Goal: Information Seeking & Learning: Check status

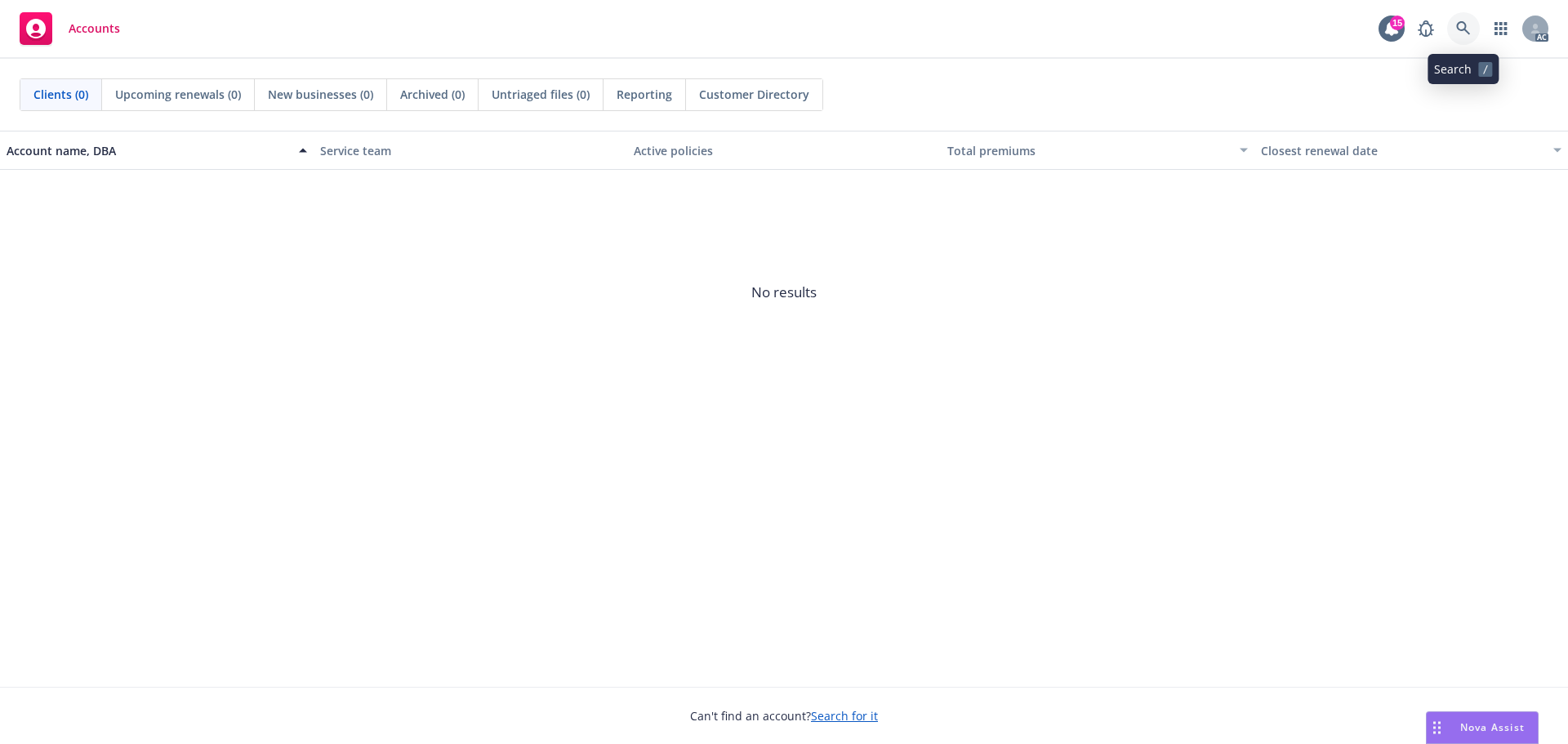
click at [1463, 31] on icon at bounding box center [1463, 29] width 14 height 14
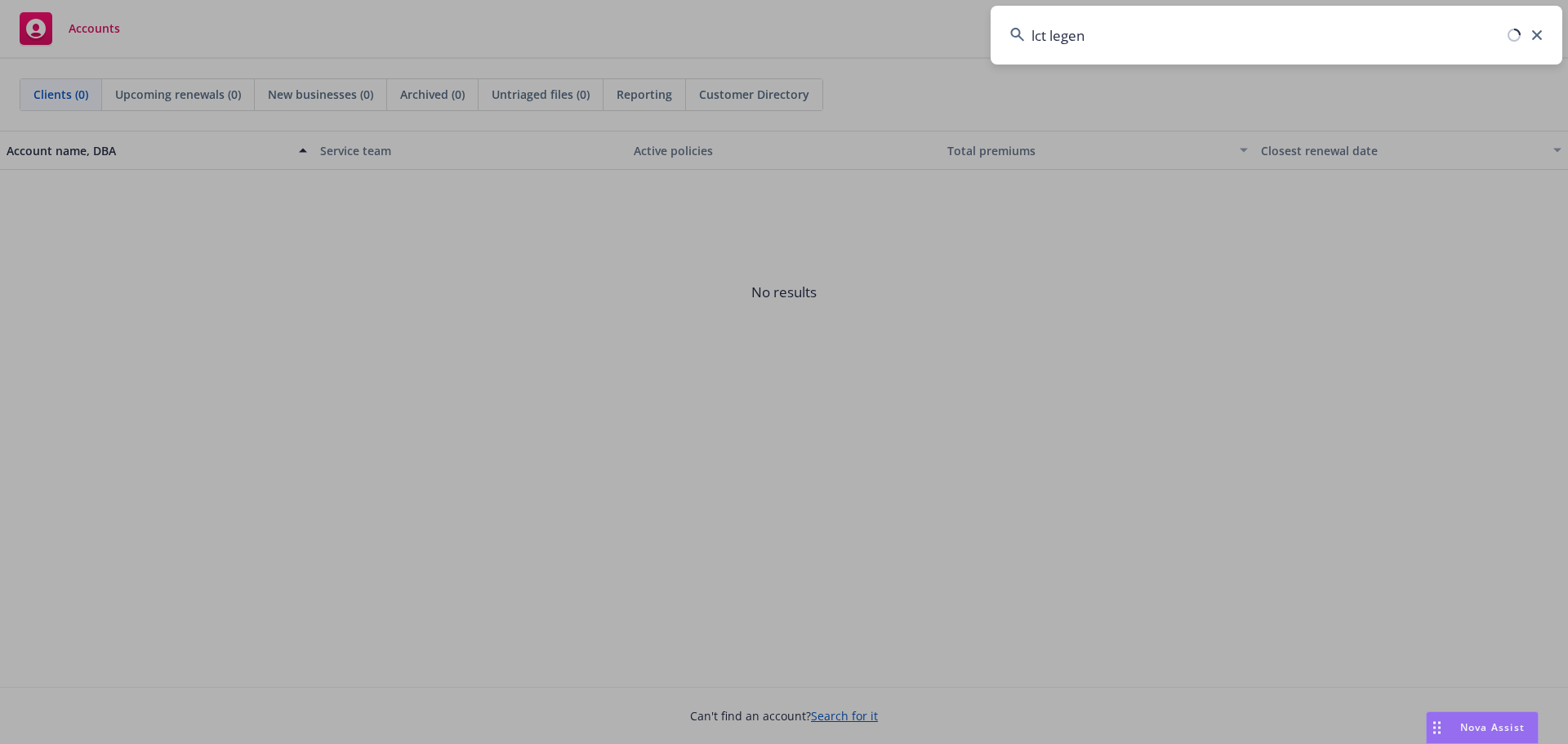
type input "lct legend"
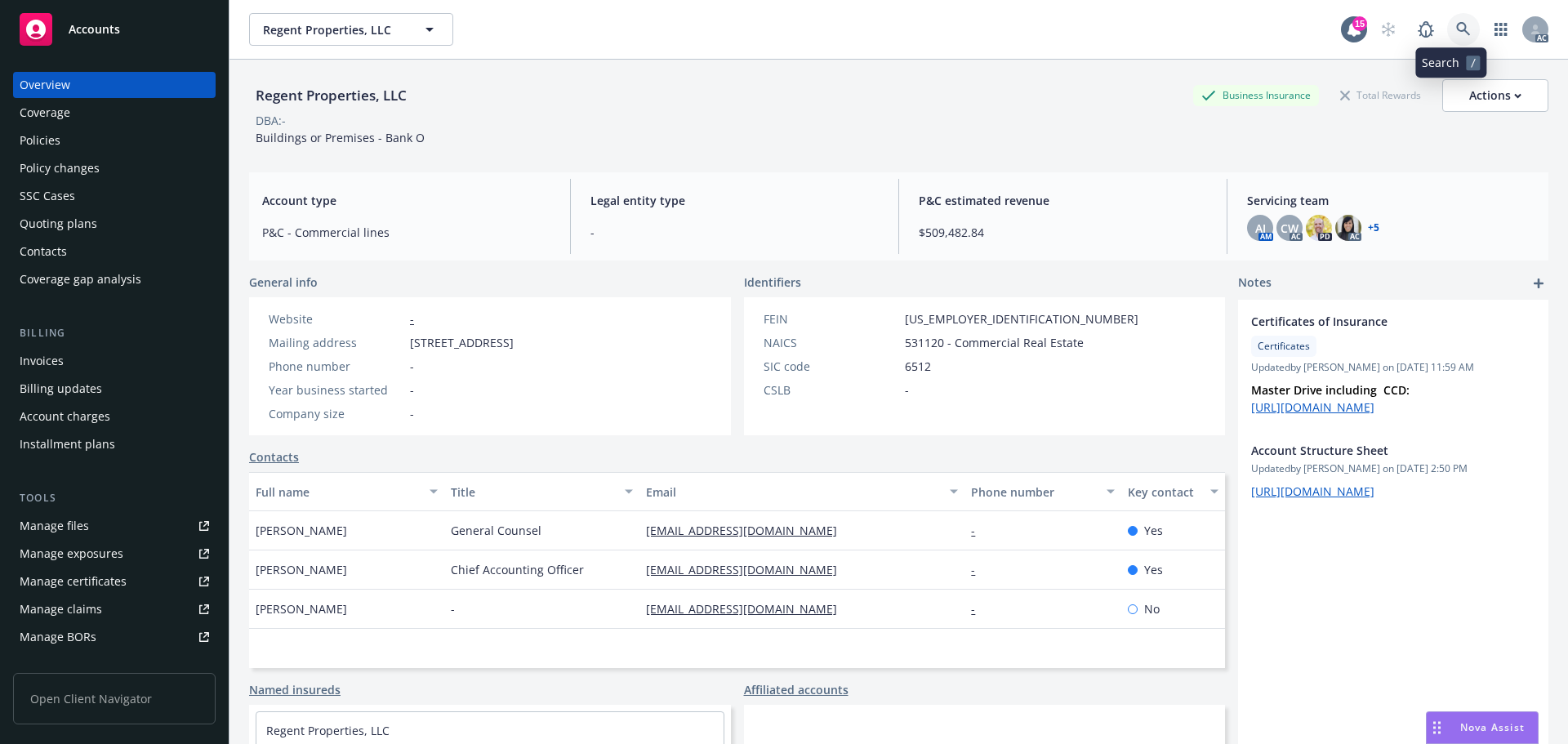
click at [1447, 22] on link at bounding box center [1463, 30] width 32 height 32
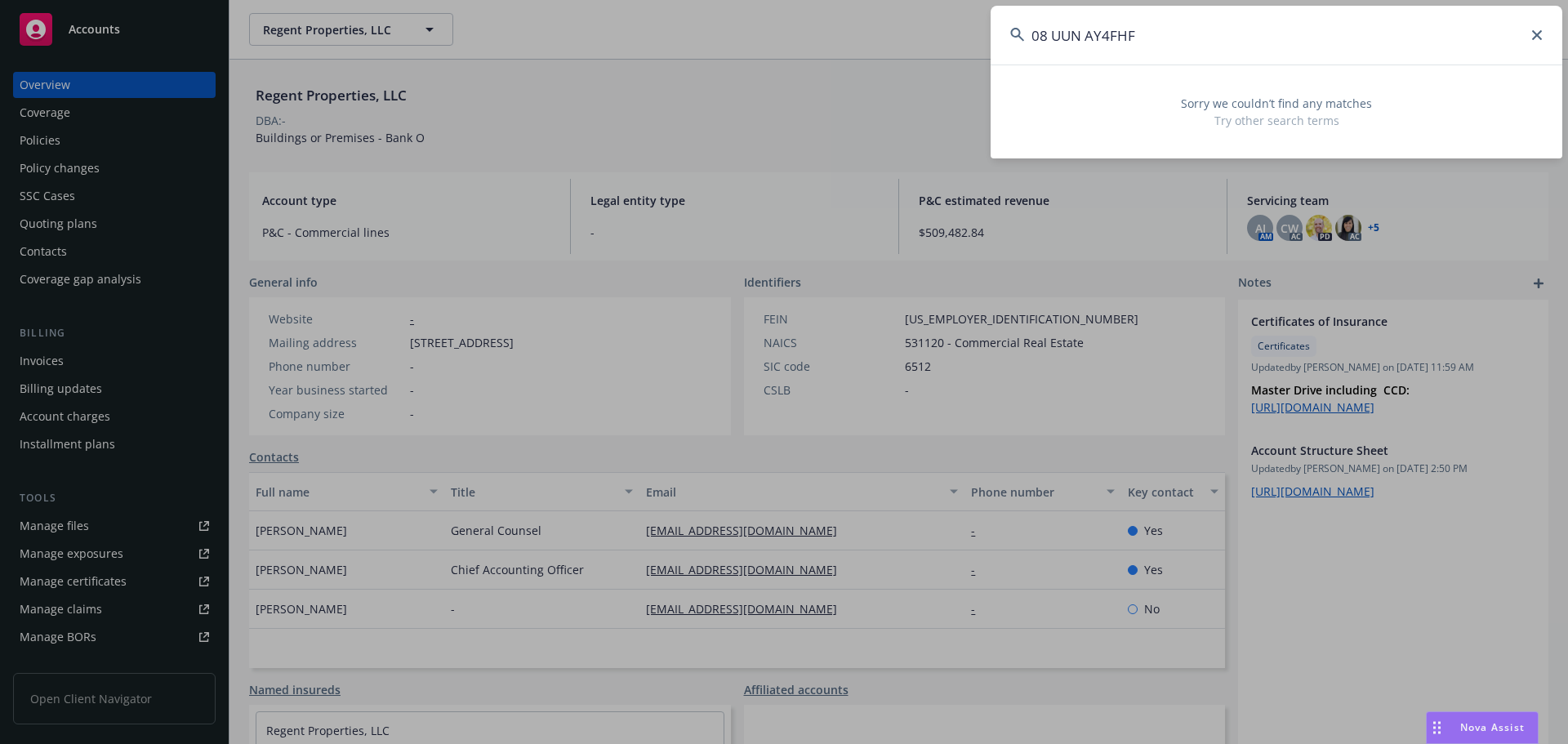
click at [1015, 33] on div "08 UUN AY4FHF" at bounding box center [1276, 34] width 571 height 58
click at [1050, 37] on input "08 UUN AY4FHF" at bounding box center [1276, 34] width 571 height 58
click at [1040, 32] on input "08 UUN AY4FHF" at bounding box center [1276, 34] width 571 height 58
click at [1052, 36] on input "08 UUN AY4FHF" at bounding box center [1276, 34] width 571 height 58
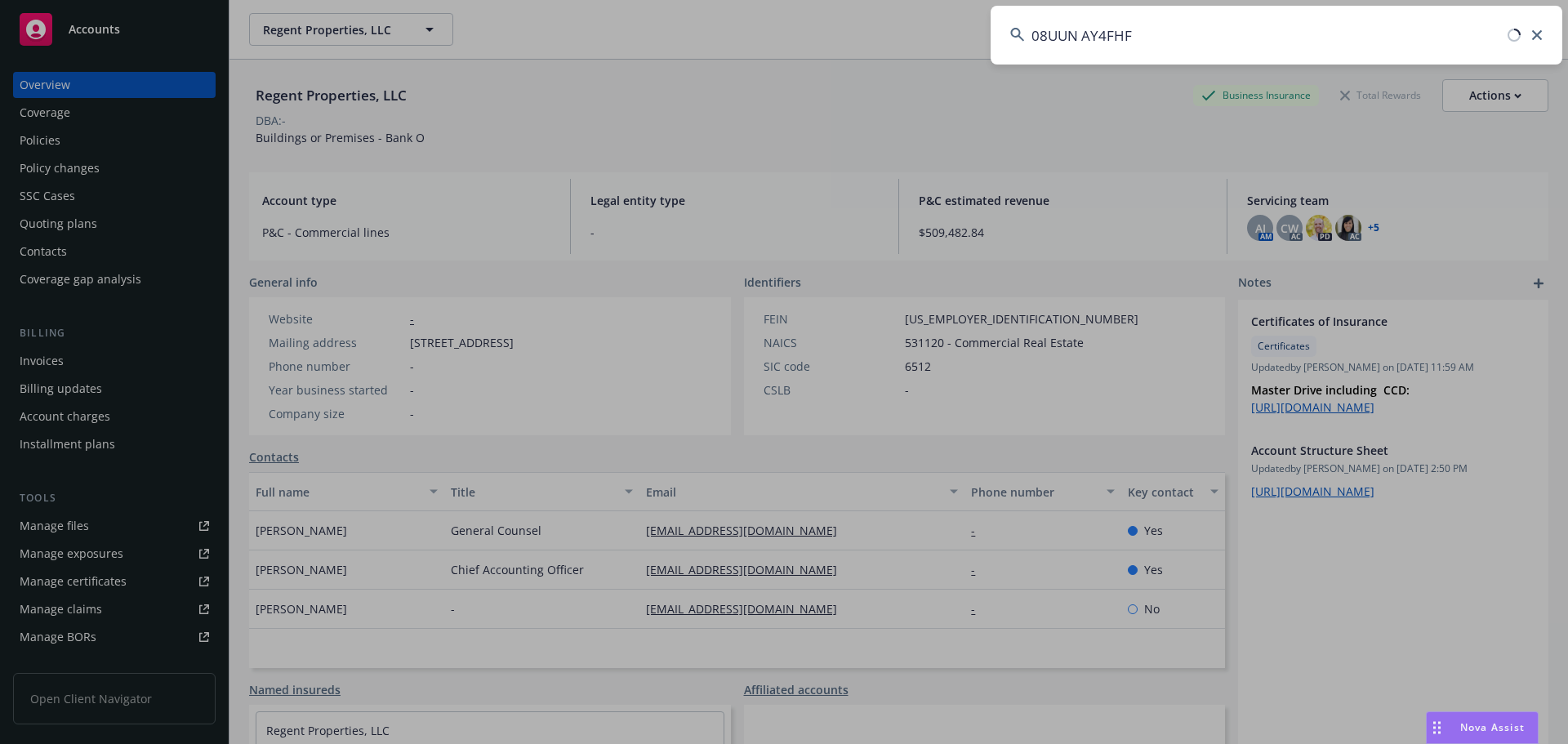
click at [1084, 36] on input "08UUN AY4FHF" at bounding box center [1276, 34] width 571 height 58
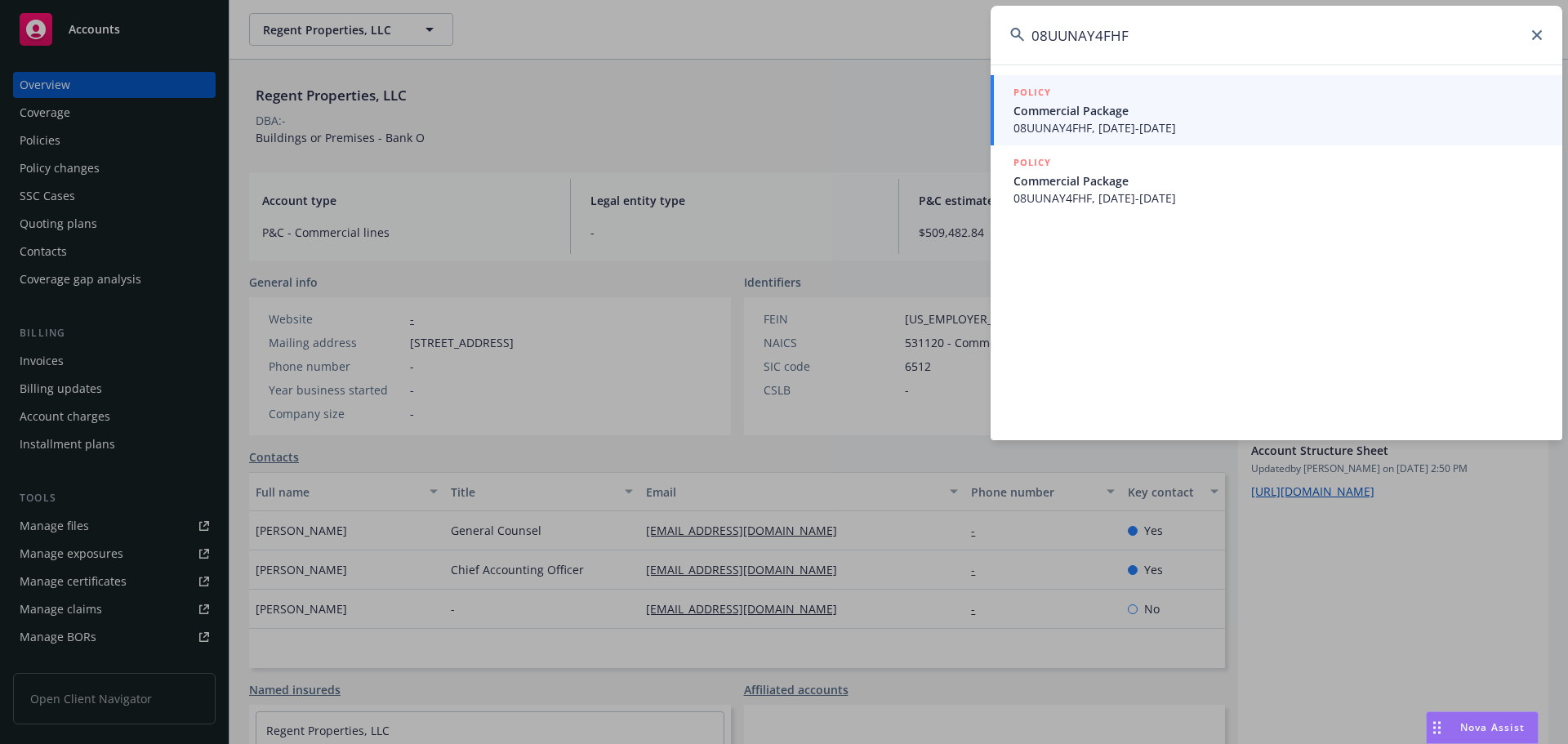
type input "08UUNAY4FHF"
click at [1140, 111] on span "Commercial Package" at bounding box center [1278, 111] width 529 height 17
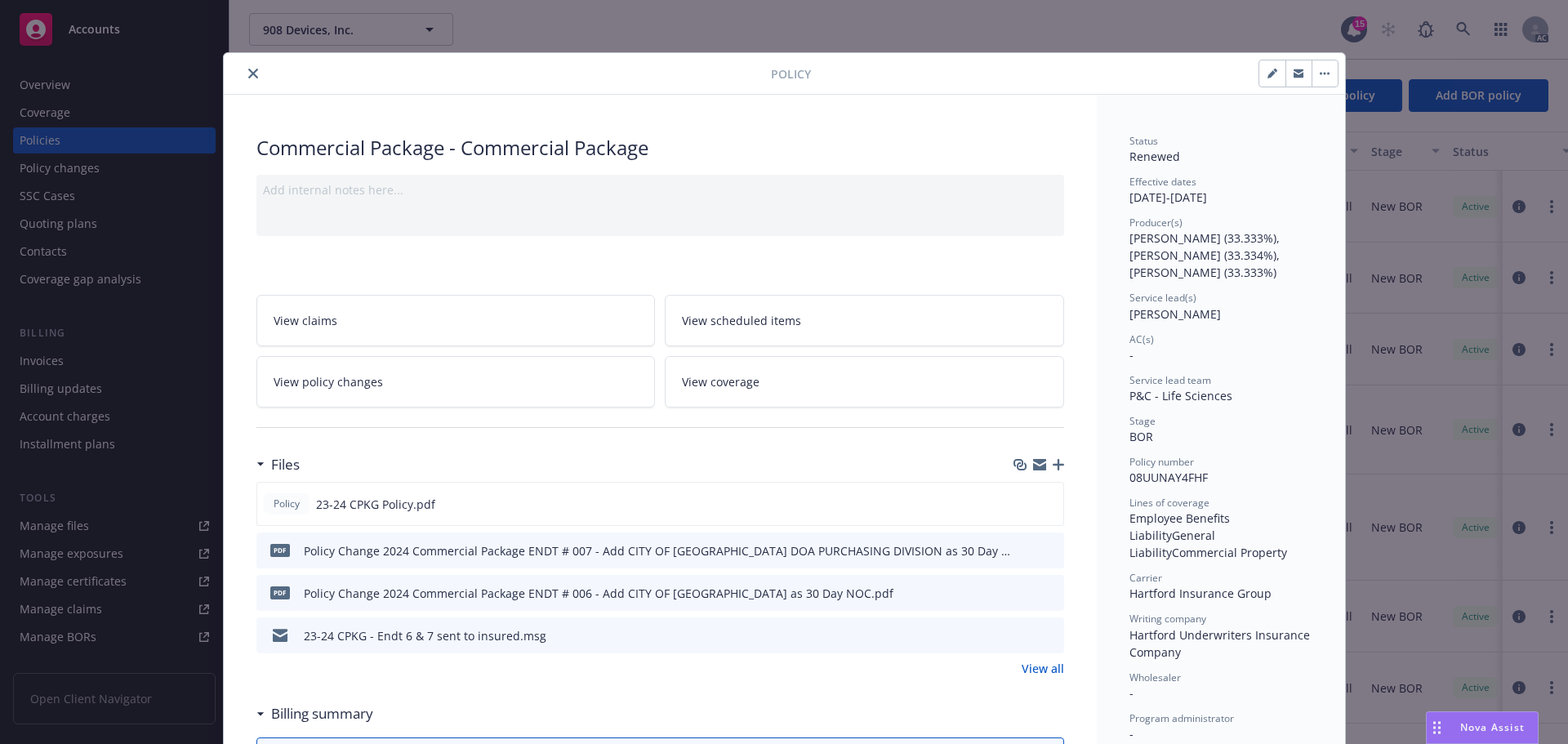
click at [246, 81] on button "close" at bounding box center [253, 74] width 20 height 20
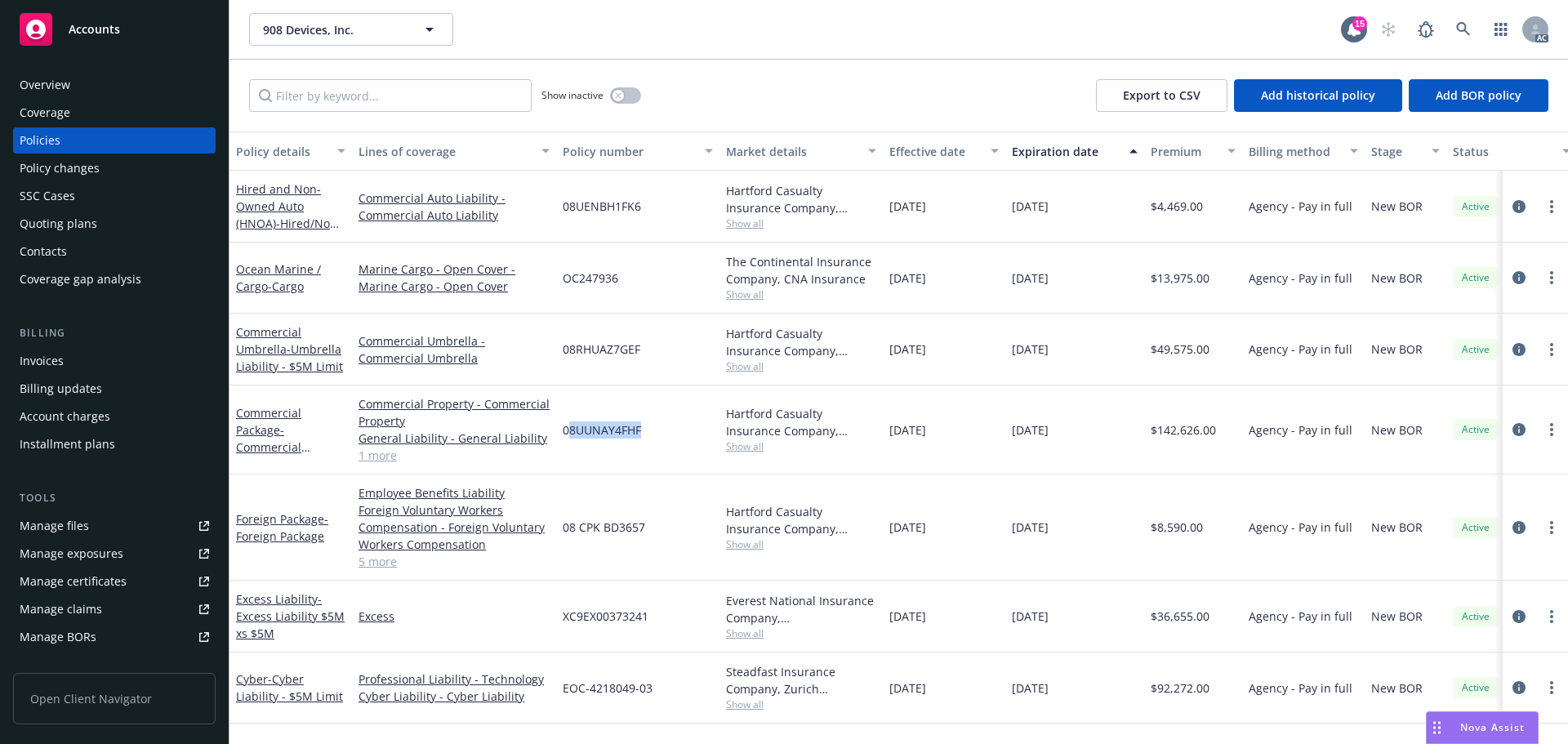
drag, startPoint x: 649, startPoint y: 431, endPoint x: 567, endPoint y: 434, distance: 82.1
click at [567, 434] on div "08UUNAY4FHF" at bounding box center [638, 430] width 164 height 89
click at [568, 432] on span "08UUNAY4FHF" at bounding box center [601, 430] width 78 height 17
click at [52, 159] on div "Policy changes" at bounding box center [59, 168] width 80 height 26
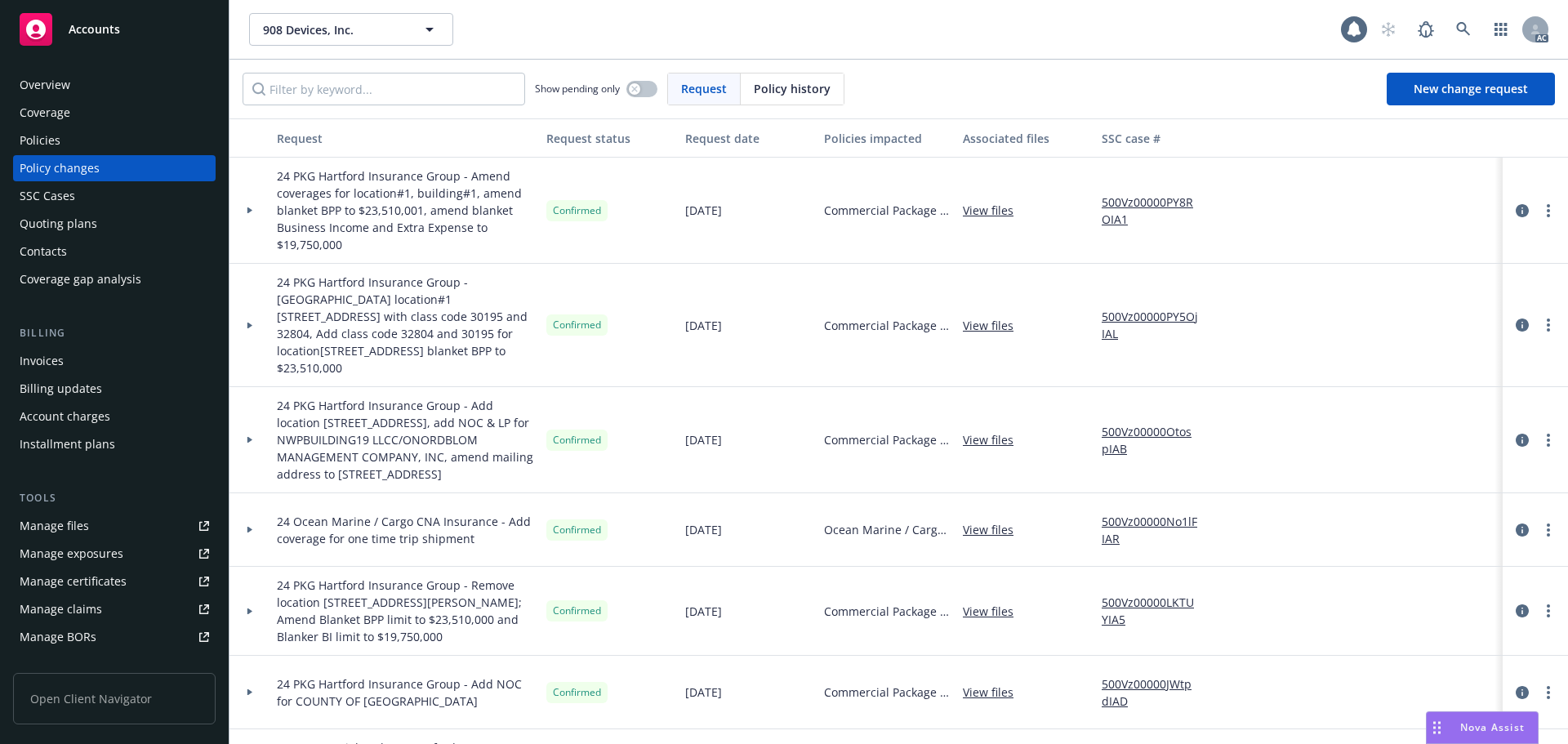
drag, startPoint x: 766, startPoint y: 84, endPoint x: 756, endPoint y: 84, distance: 10.0
click at [756, 84] on span "Policy history" at bounding box center [792, 88] width 76 height 17
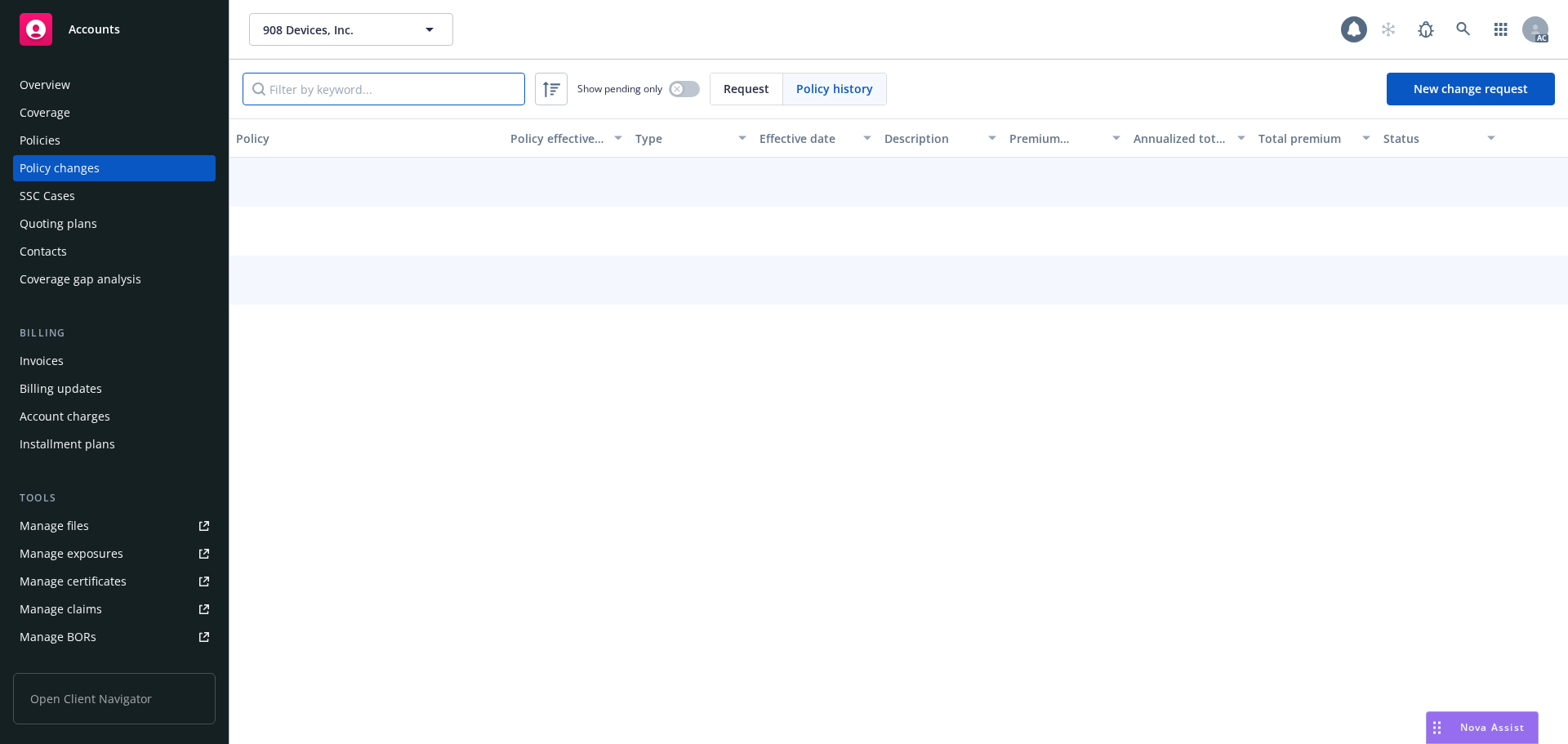
click at [452, 93] on input "Filter by keyword..." at bounding box center [384, 89] width 282 height 32
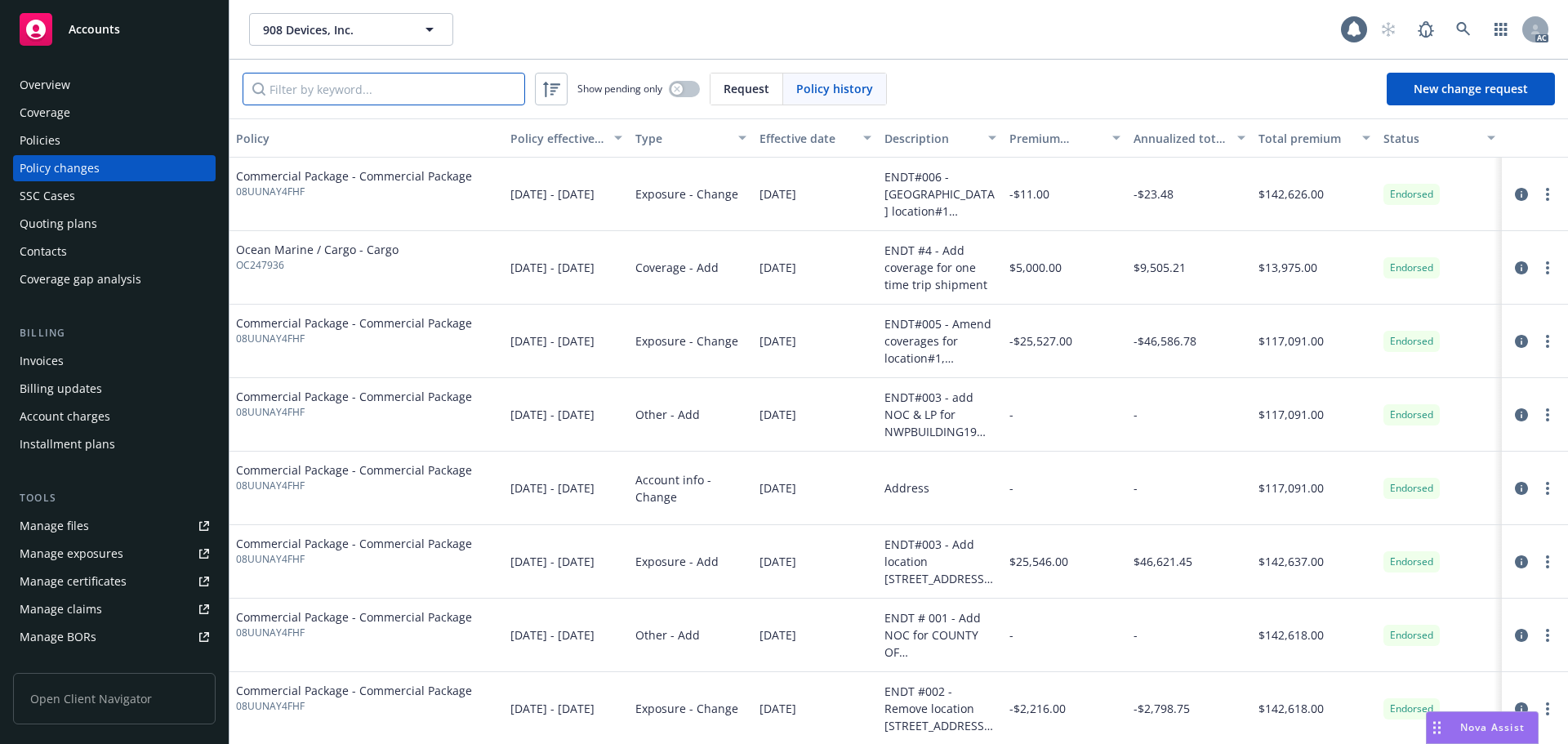
paste input "08UUNAY4FHF"
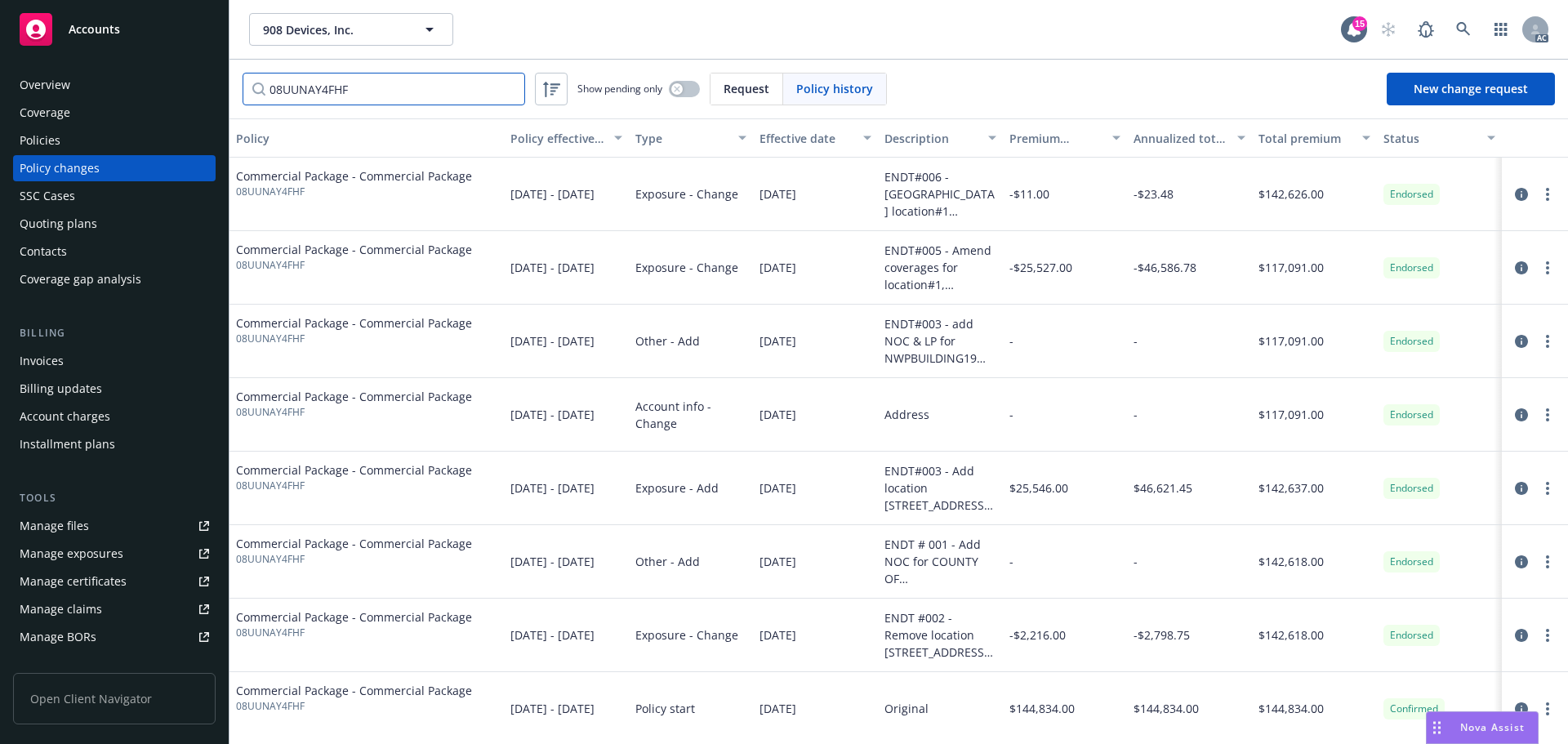
type input "08UUNAY4FHF"
click at [1458, 28] on icon at bounding box center [1463, 30] width 14 height 14
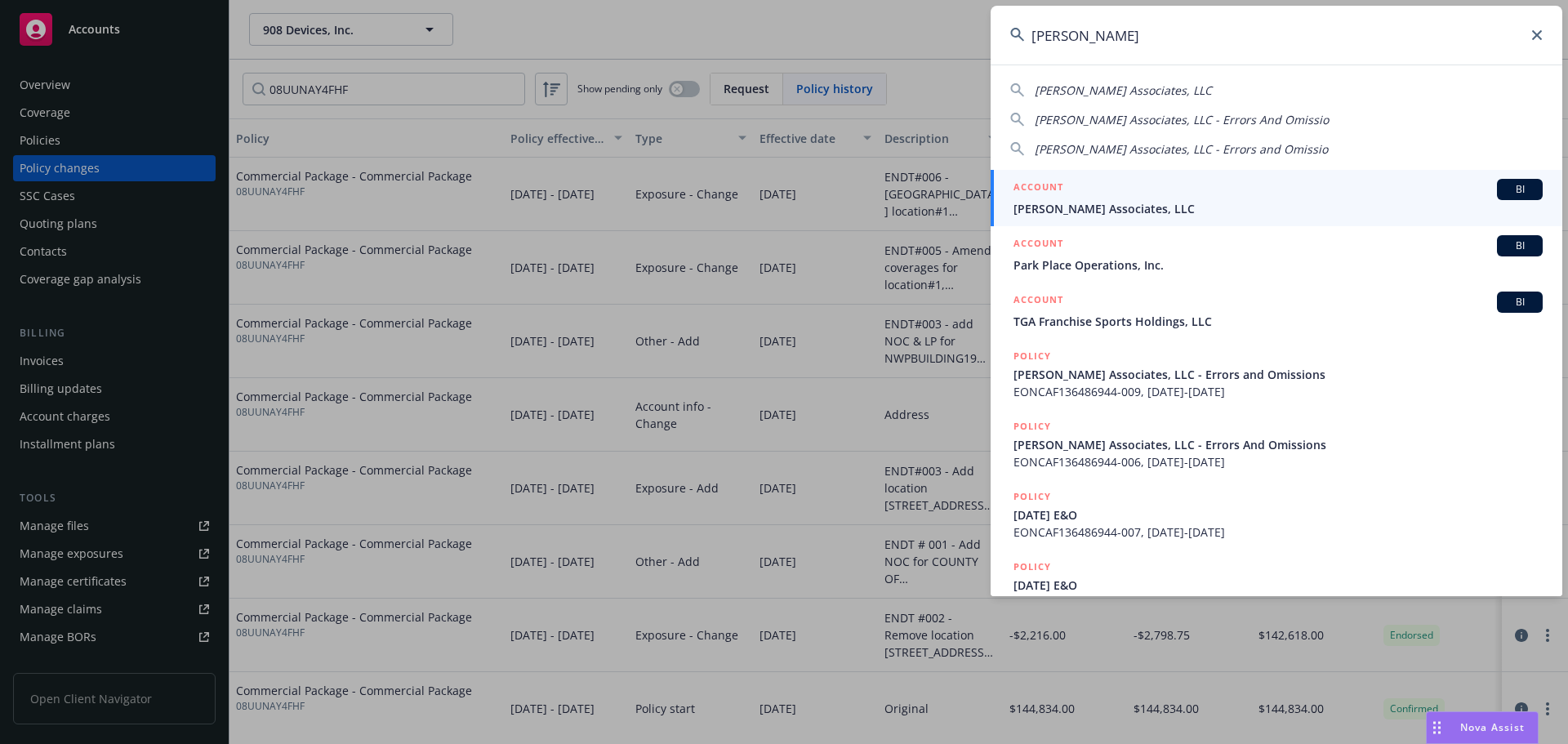
type input "justin powell"
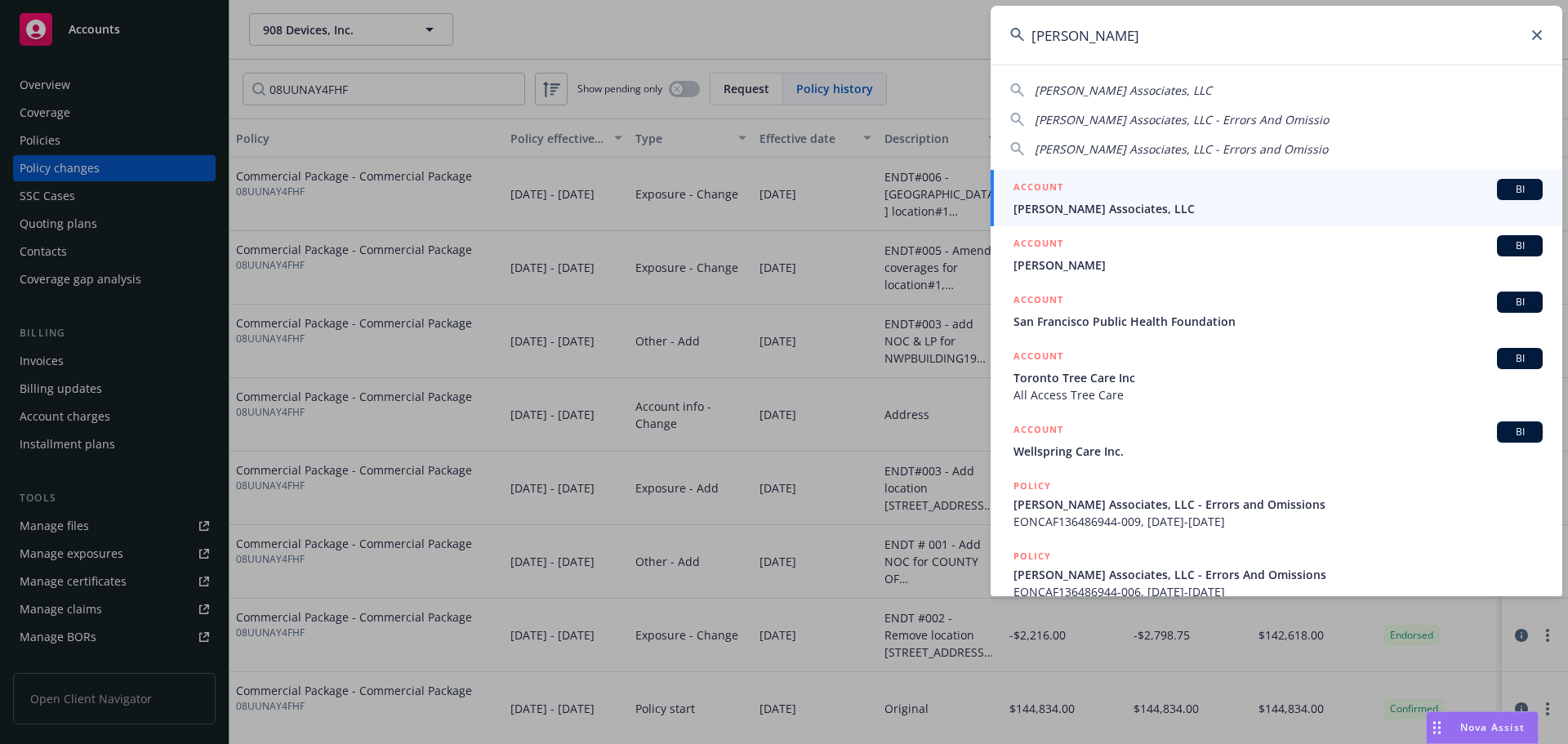
drag, startPoint x: 1214, startPoint y: 183, endPoint x: 1223, endPoint y: 184, distance: 9.1
click at [1214, 183] on div "ACCOUNT BI" at bounding box center [1278, 190] width 529 height 22
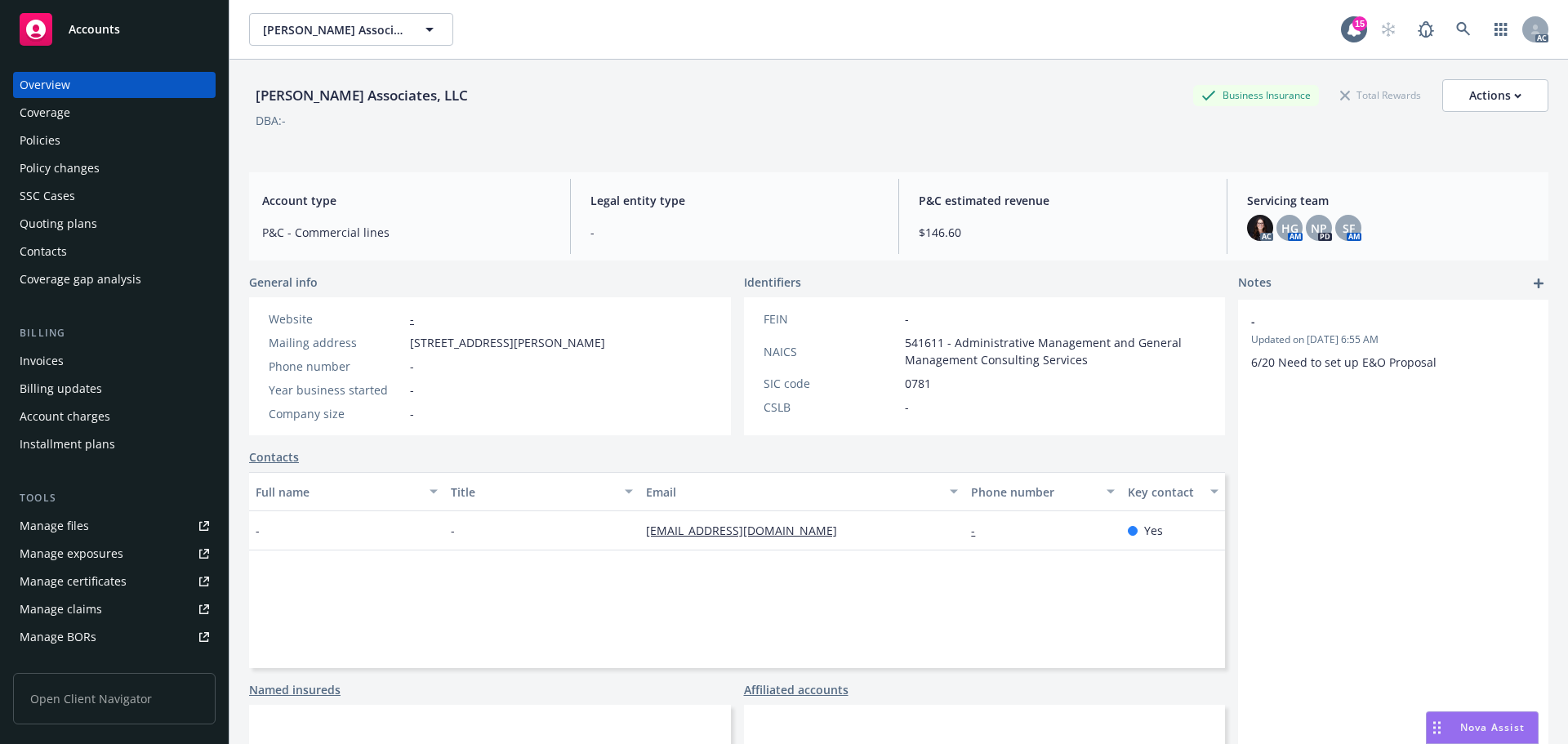
click at [88, 138] on div "Policies" at bounding box center [114, 140] width 190 height 26
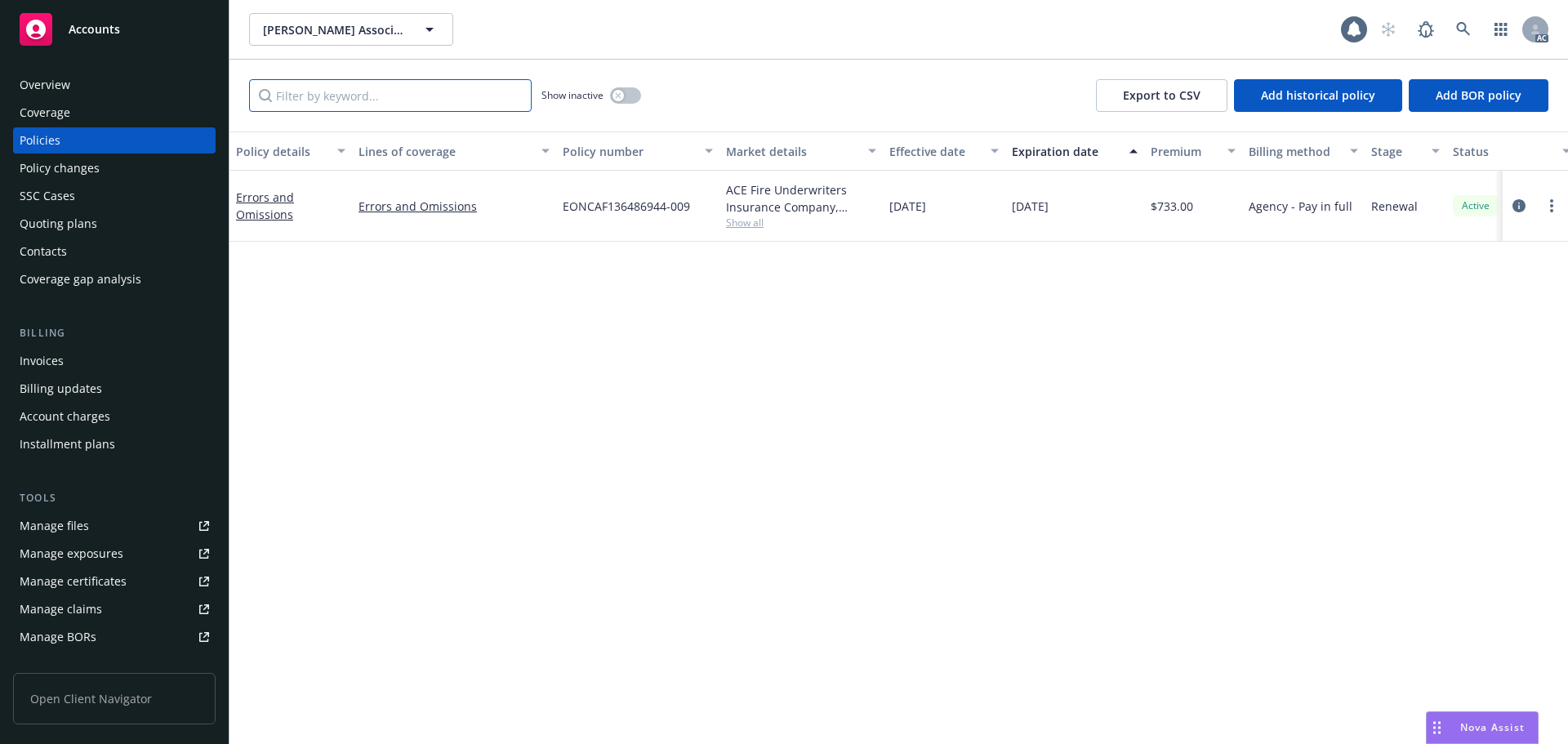
click at [468, 101] on input "Filter by keyword..." at bounding box center [390, 95] width 282 height 32
paste input "EONCAF136486944"
type input "EONCAF136486944"
click at [120, 174] on div "Policy changes" at bounding box center [114, 168] width 190 height 26
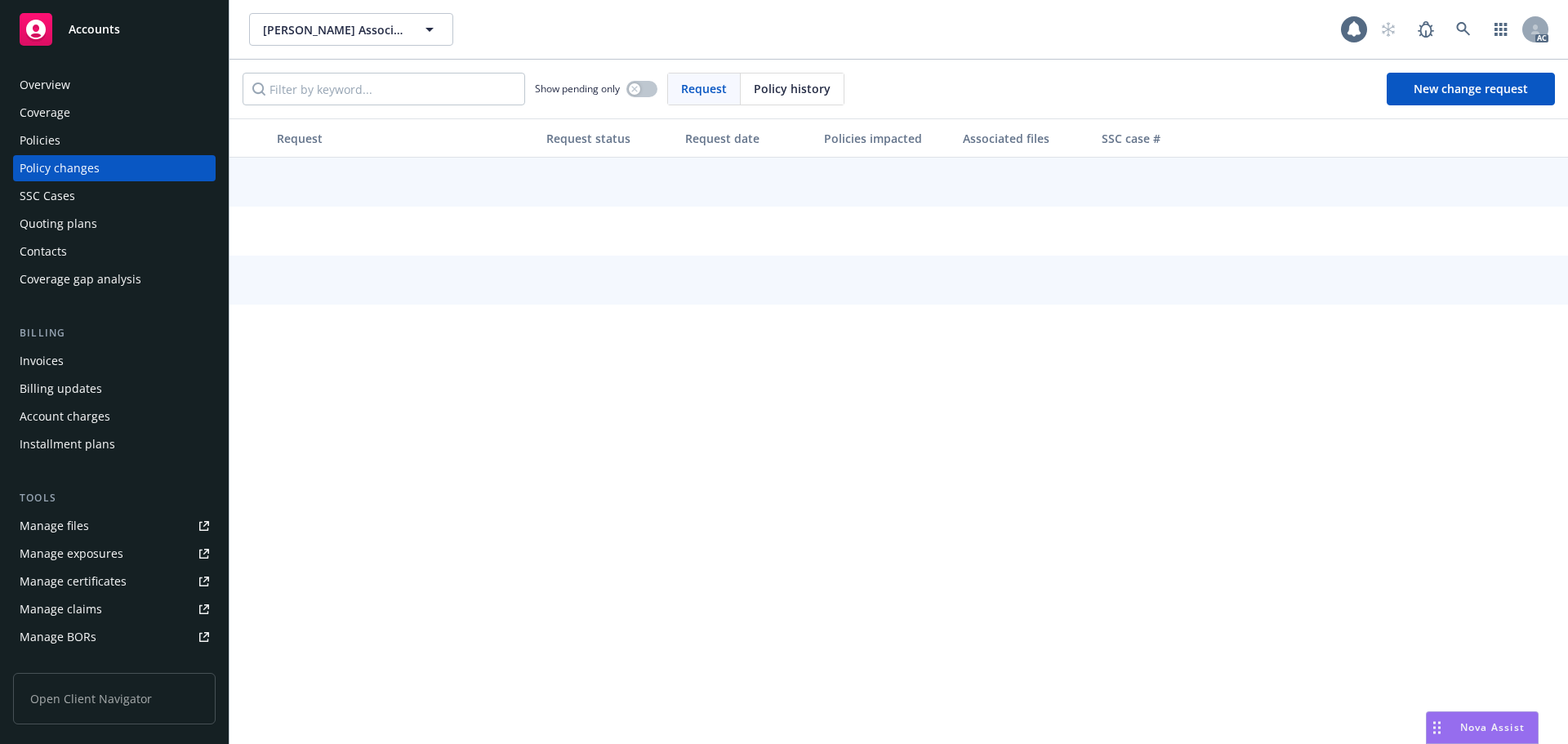
drag, startPoint x: 784, startPoint y: 90, endPoint x: 772, endPoint y: 92, distance: 12.2
click at [772, 92] on span "Policy history" at bounding box center [792, 88] width 76 height 17
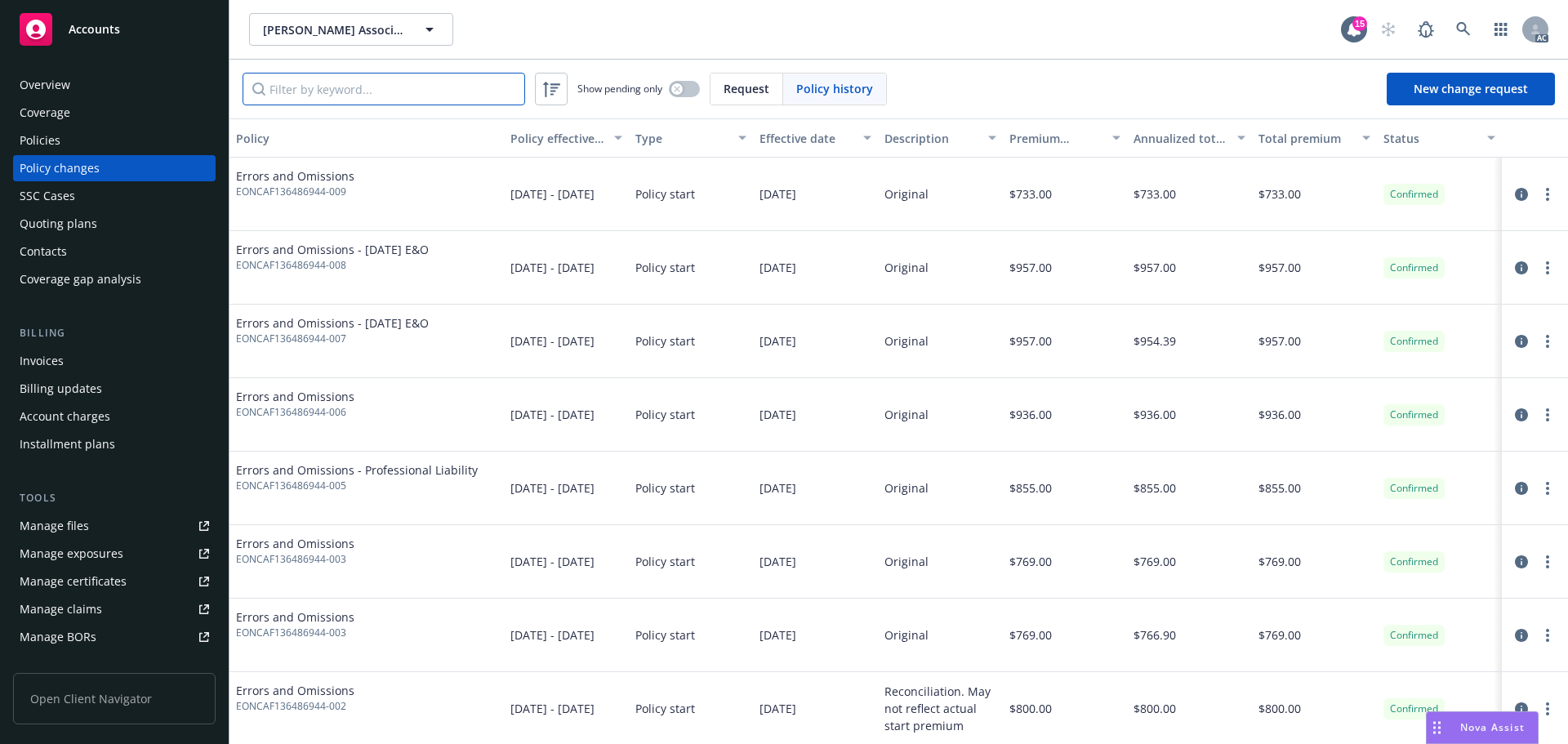
click at [484, 90] on input "Filter by keyword..." at bounding box center [384, 89] width 282 height 32
paste input "EONCAF136486944"
type input "EONCAF136486944"
click at [125, 146] on div "Policies" at bounding box center [114, 140] width 190 height 26
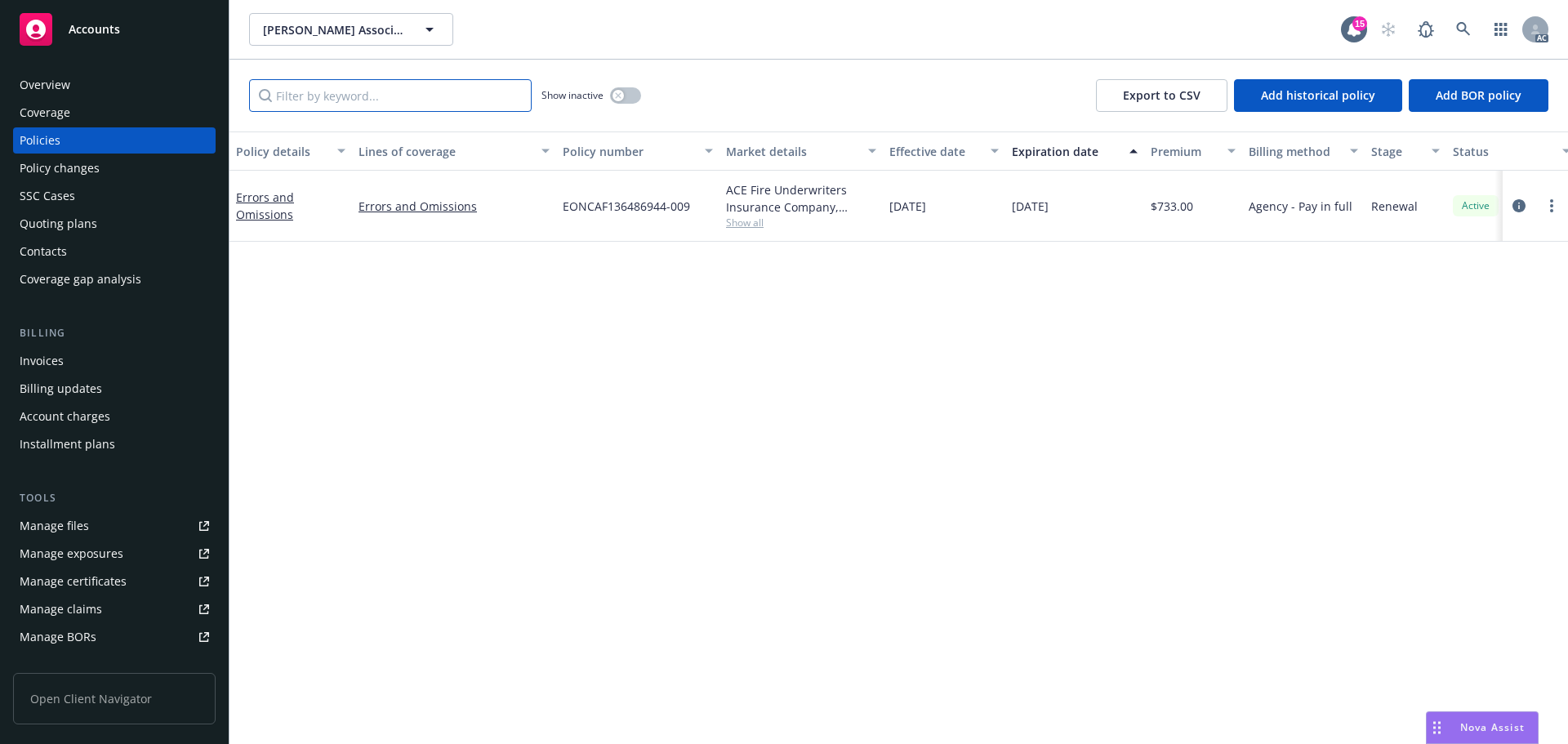
click at [386, 103] on input "Filter by keyword..." at bounding box center [390, 95] width 282 height 32
paste input "EONCAF136486944"
type input "EONCAF136486944"
click at [1466, 29] on icon at bounding box center [1462, 29] width 13 height 13
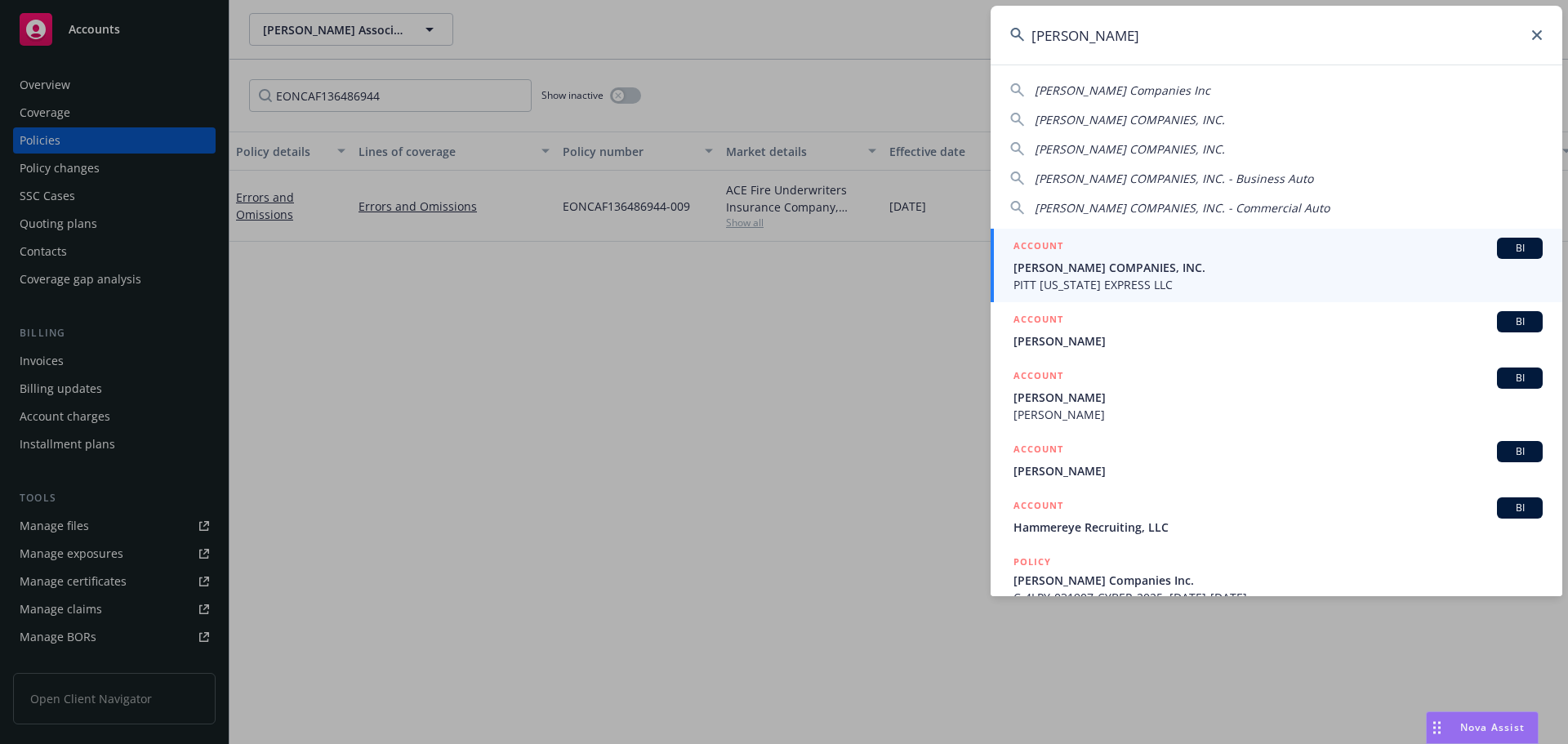
type input "hammel"
click at [1149, 273] on span "HAMMEL COMPANIES, INC." at bounding box center [1278, 267] width 529 height 17
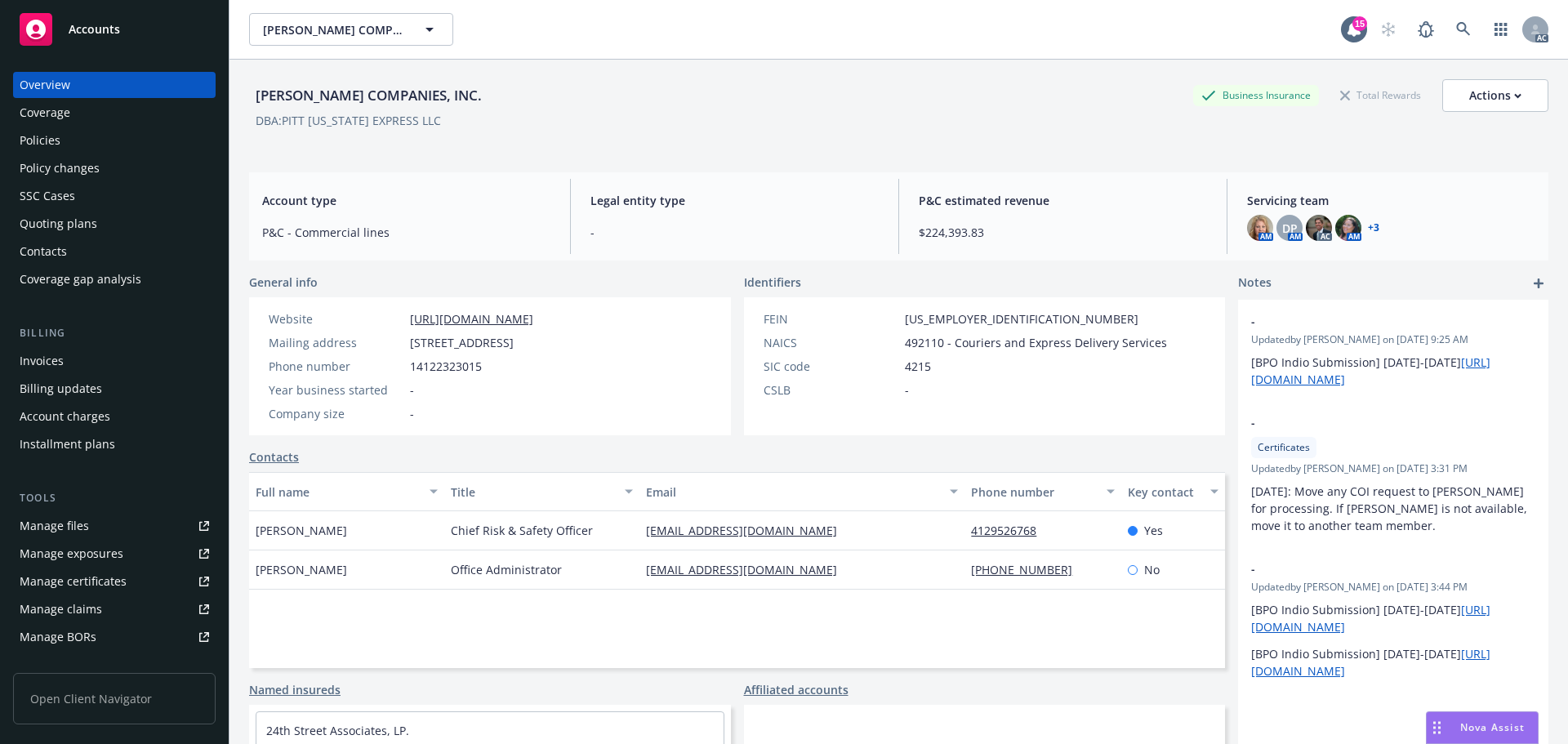
click at [94, 140] on div "Policies" at bounding box center [114, 140] width 190 height 26
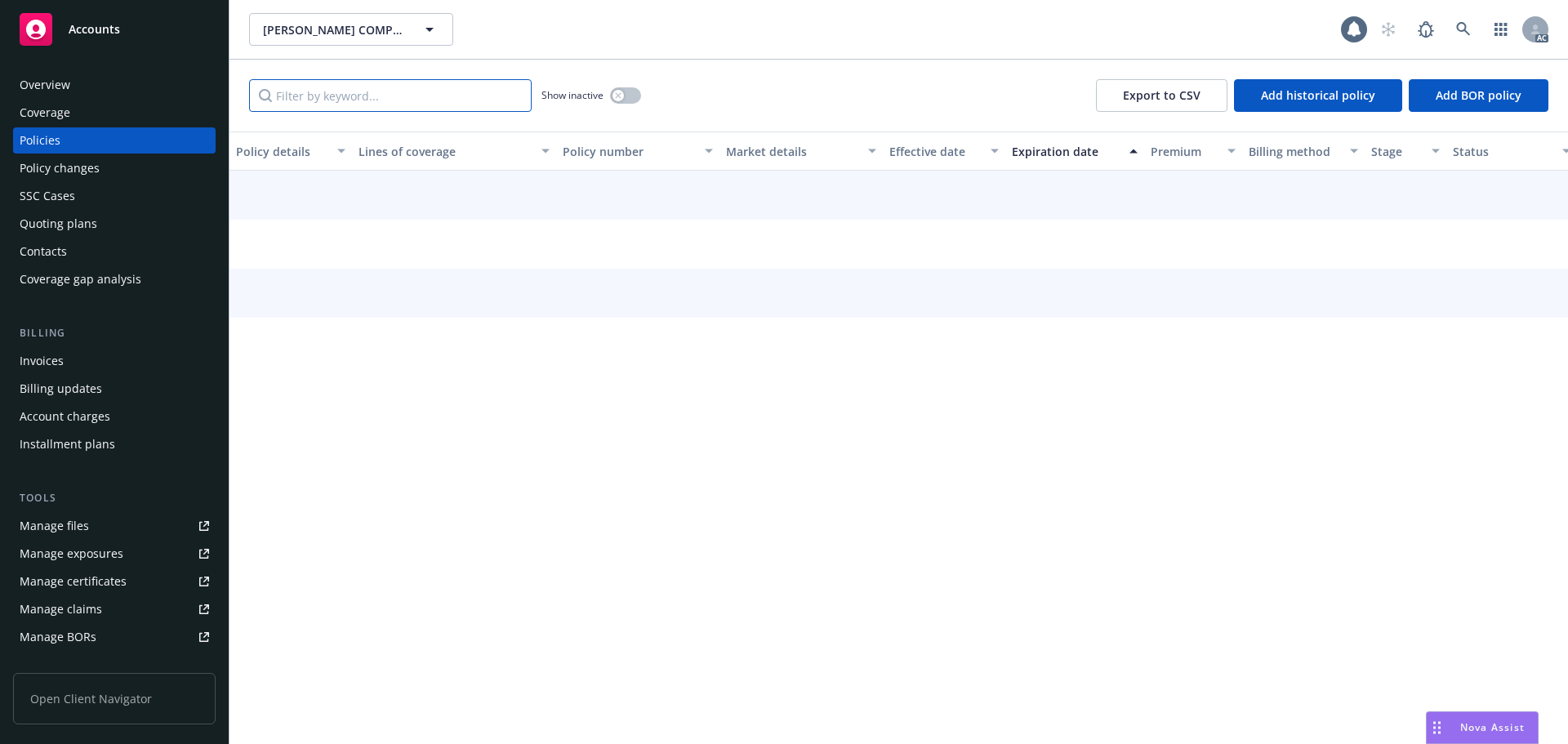
click at [421, 100] on input "Filter by keyword..." at bounding box center [390, 95] width 282 height 32
paste input "BLX30089374700"
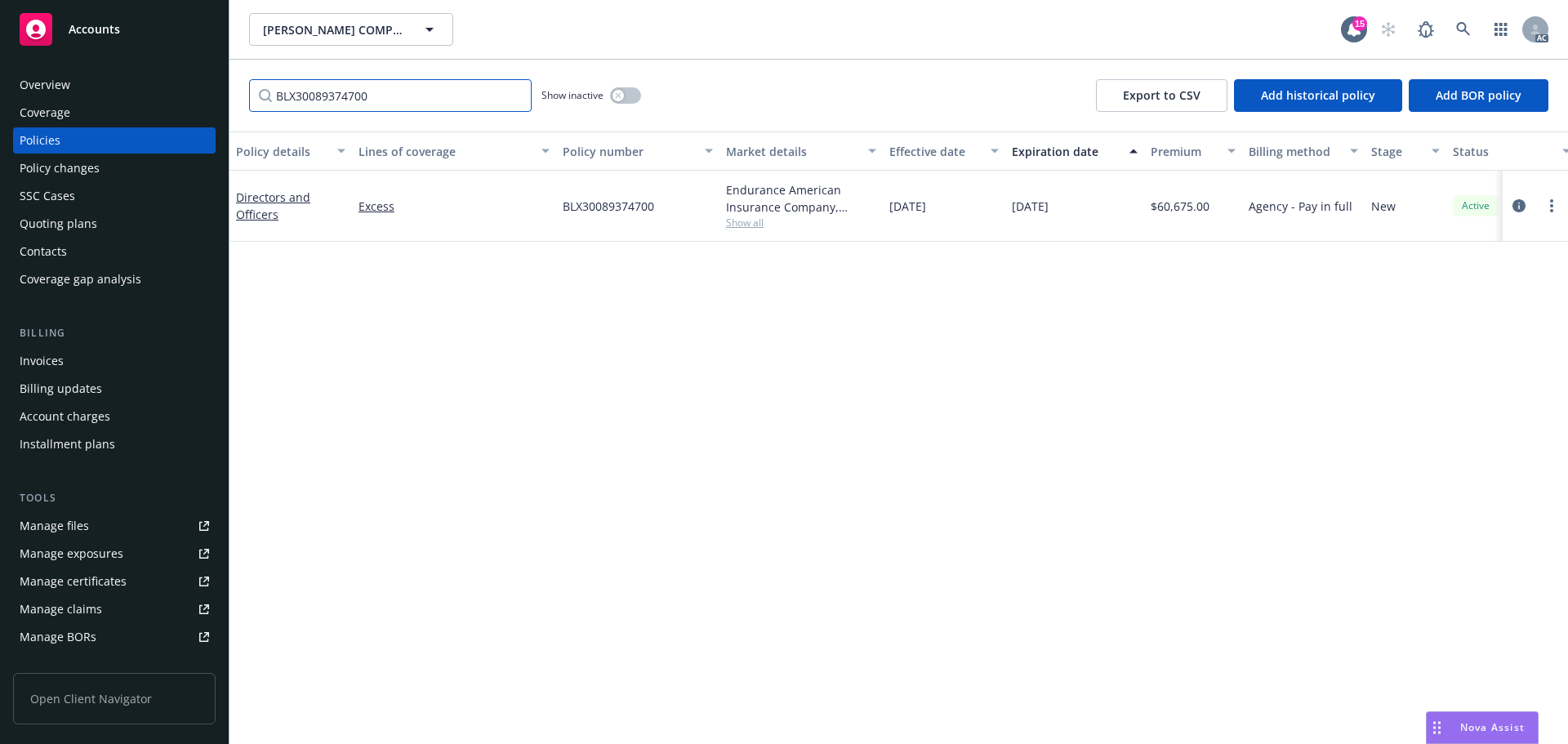
type input "BLX30089374700"
click at [644, 202] on span "BLX30089374700" at bounding box center [608, 206] width 92 height 17
copy span "BLX30089374700"
click at [95, 171] on div "Policy changes" at bounding box center [59, 168] width 80 height 26
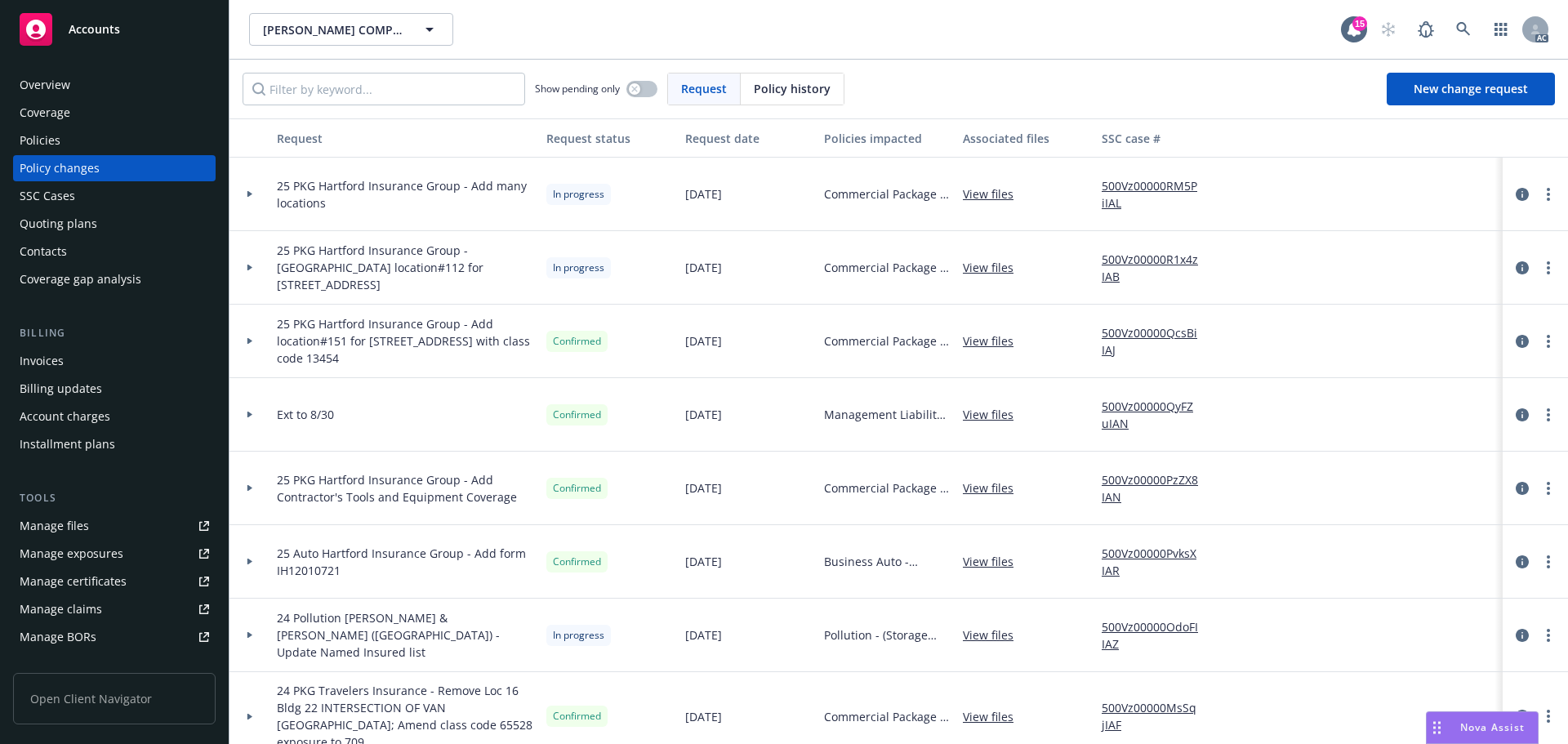
drag, startPoint x: 778, startPoint y: 93, endPoint x: 746, endPoint y: 93, distance: 32.0
click at [757, 93] on span "Policy history" at bounding box center [792, 88] width 76 height 17
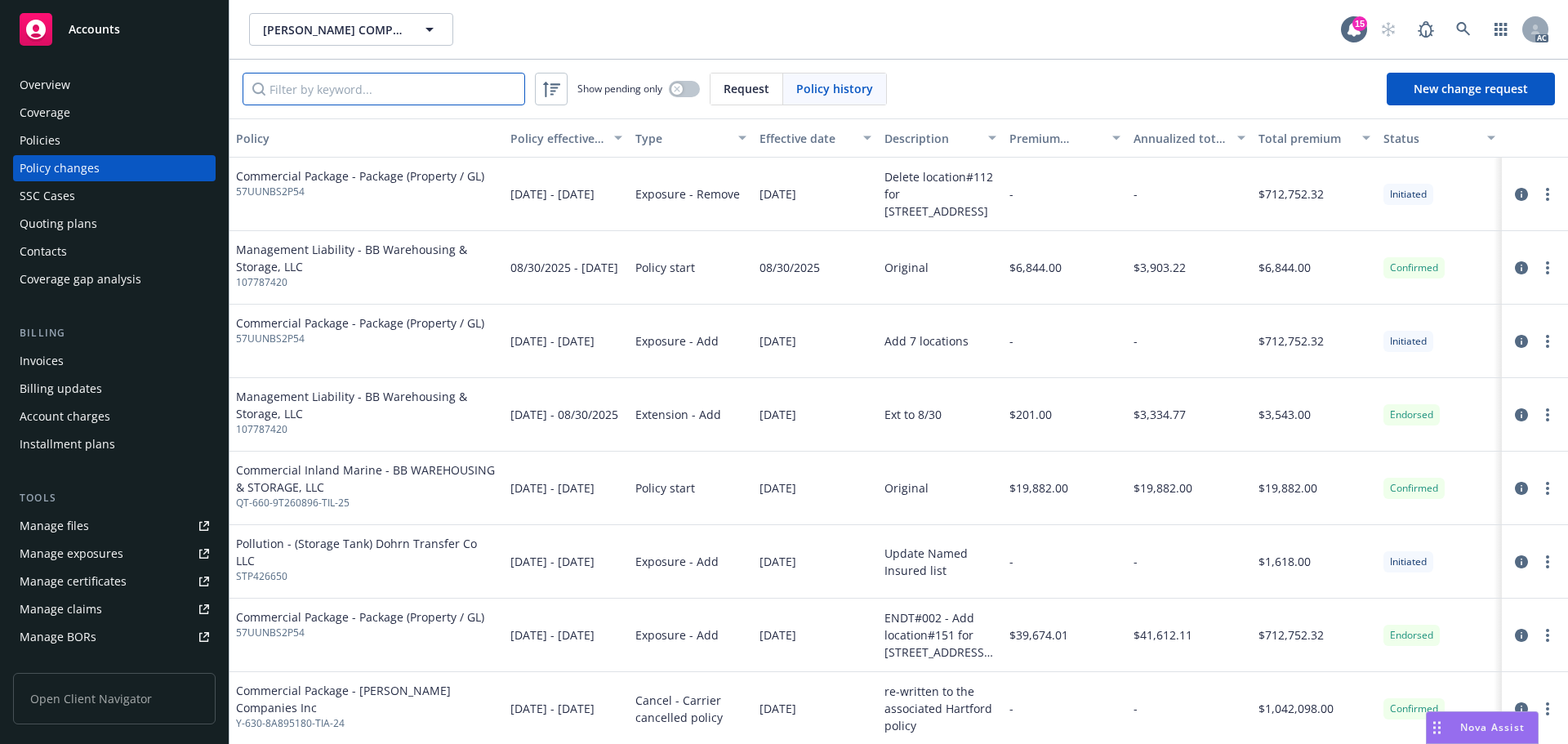
click at [320, 93] on input "Filter by keyword..." at bounding box center [384, 89] width 282 height 32
paste input "BLX30089374700"
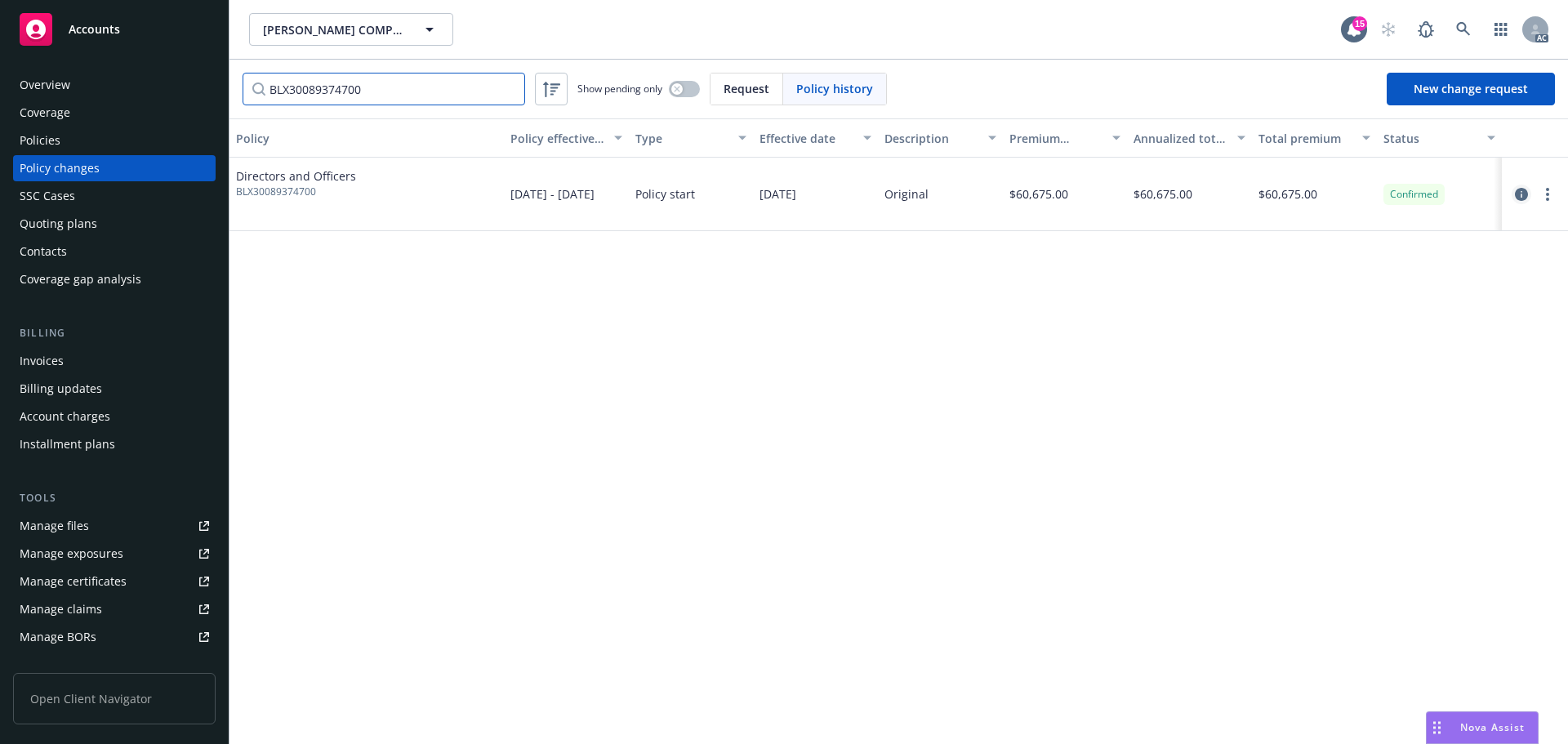
type input "BLX30089374700"
click at [1516, 194] on icon "circleInformation" at bounding box center [1521, 194] width 13 height 13
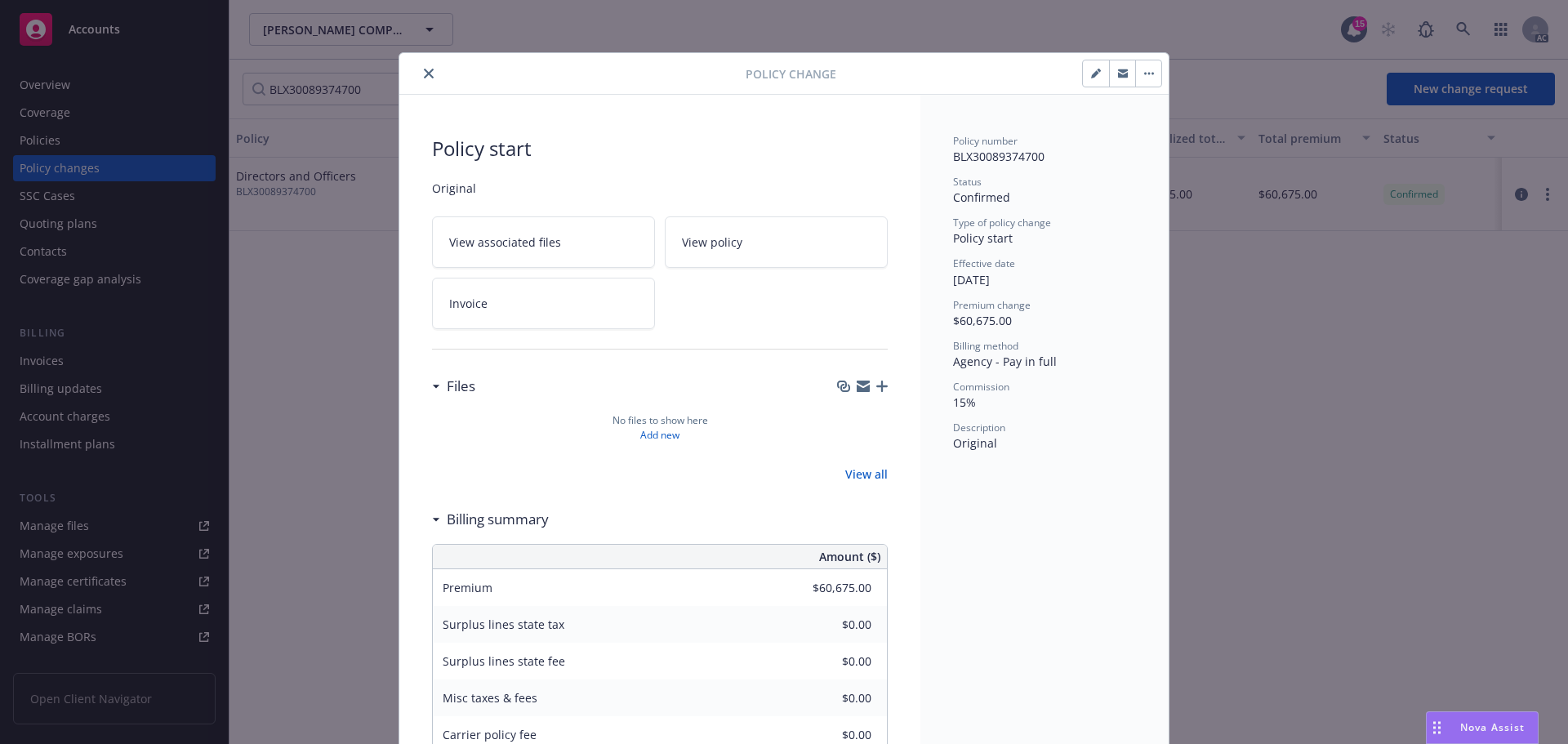
scroll to position [49, 0]
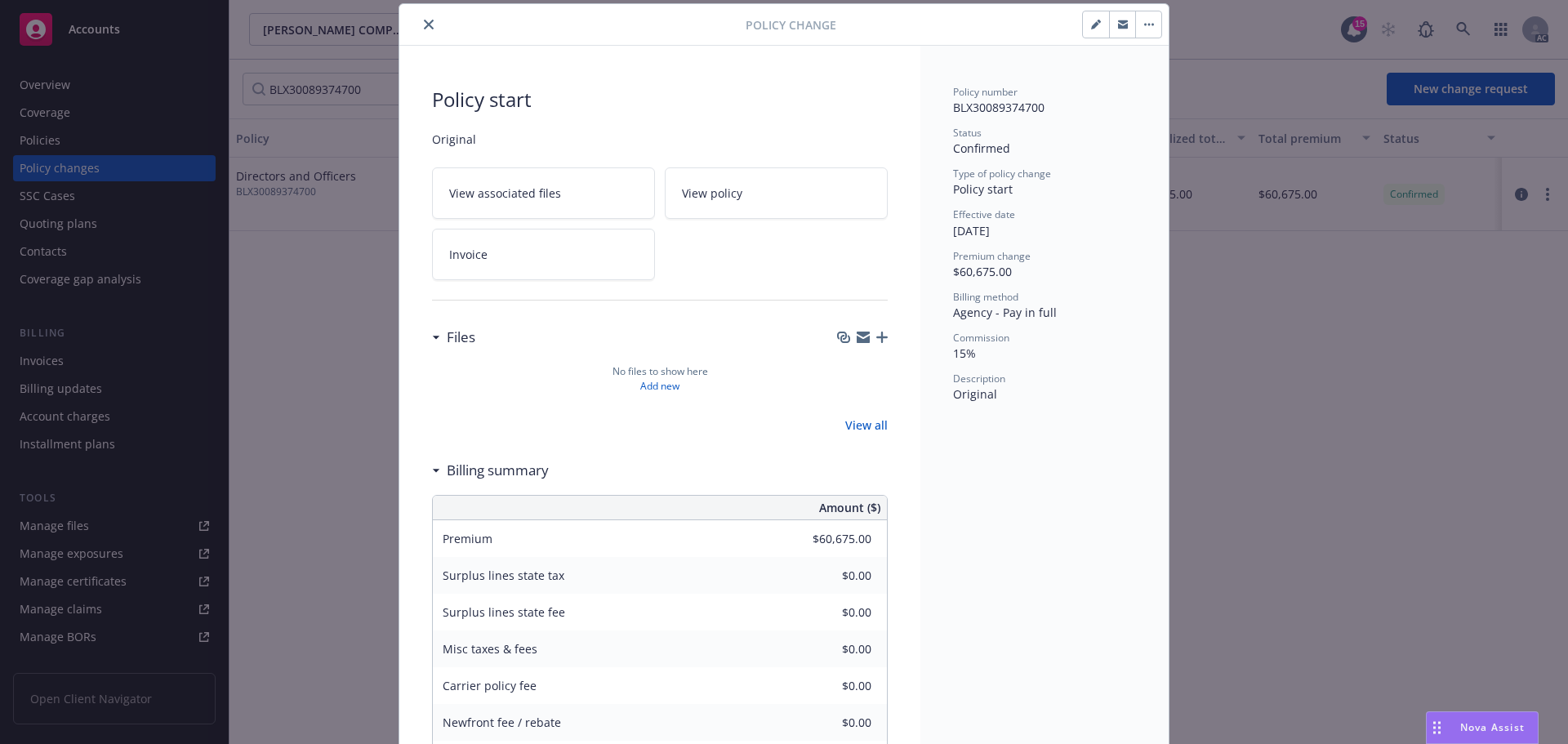
click at [420, 31] on button "close" at bounding box center [429, 24] width 20 height 20
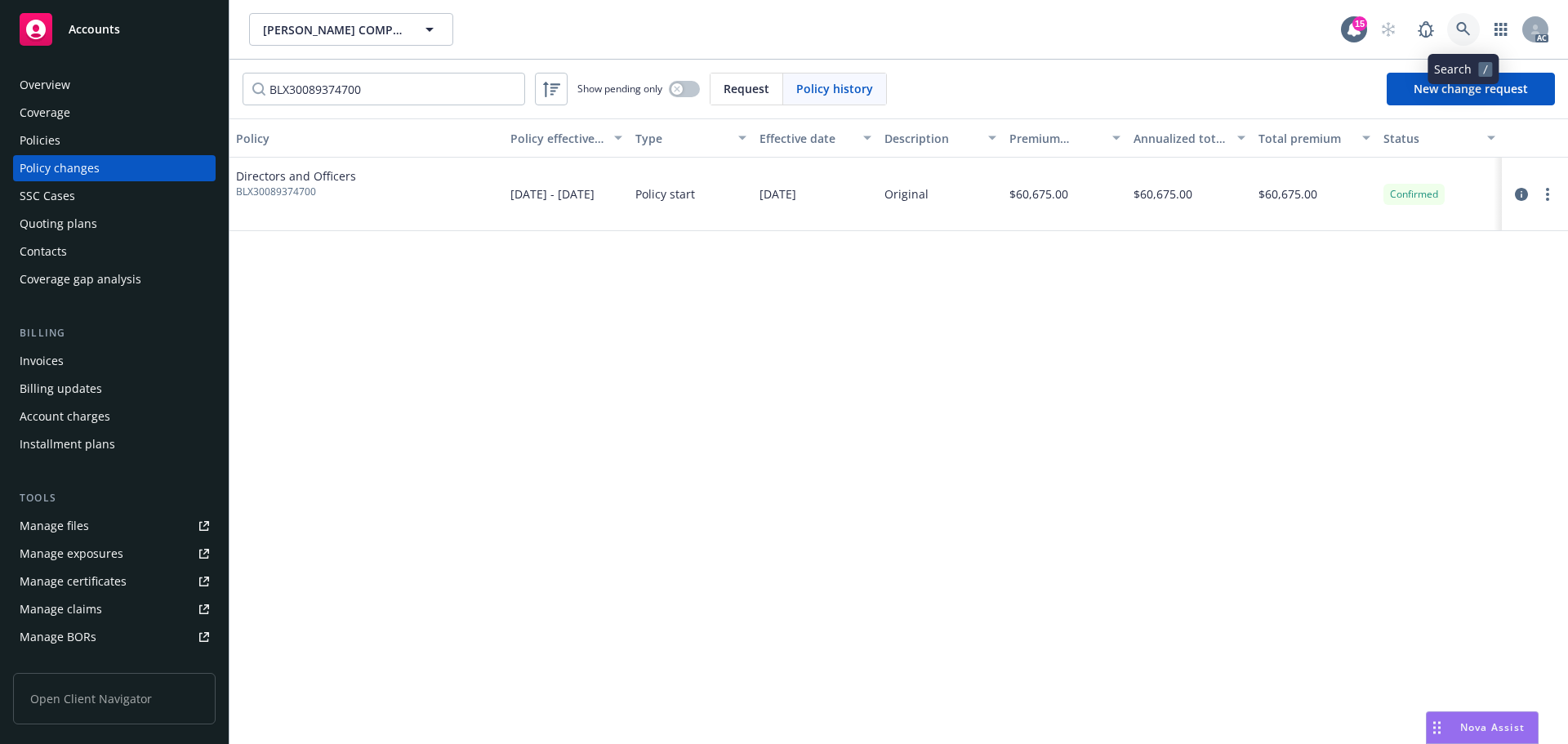
click at [1475, 25] on link at bounding box center [1463, 30] width 32 height 32
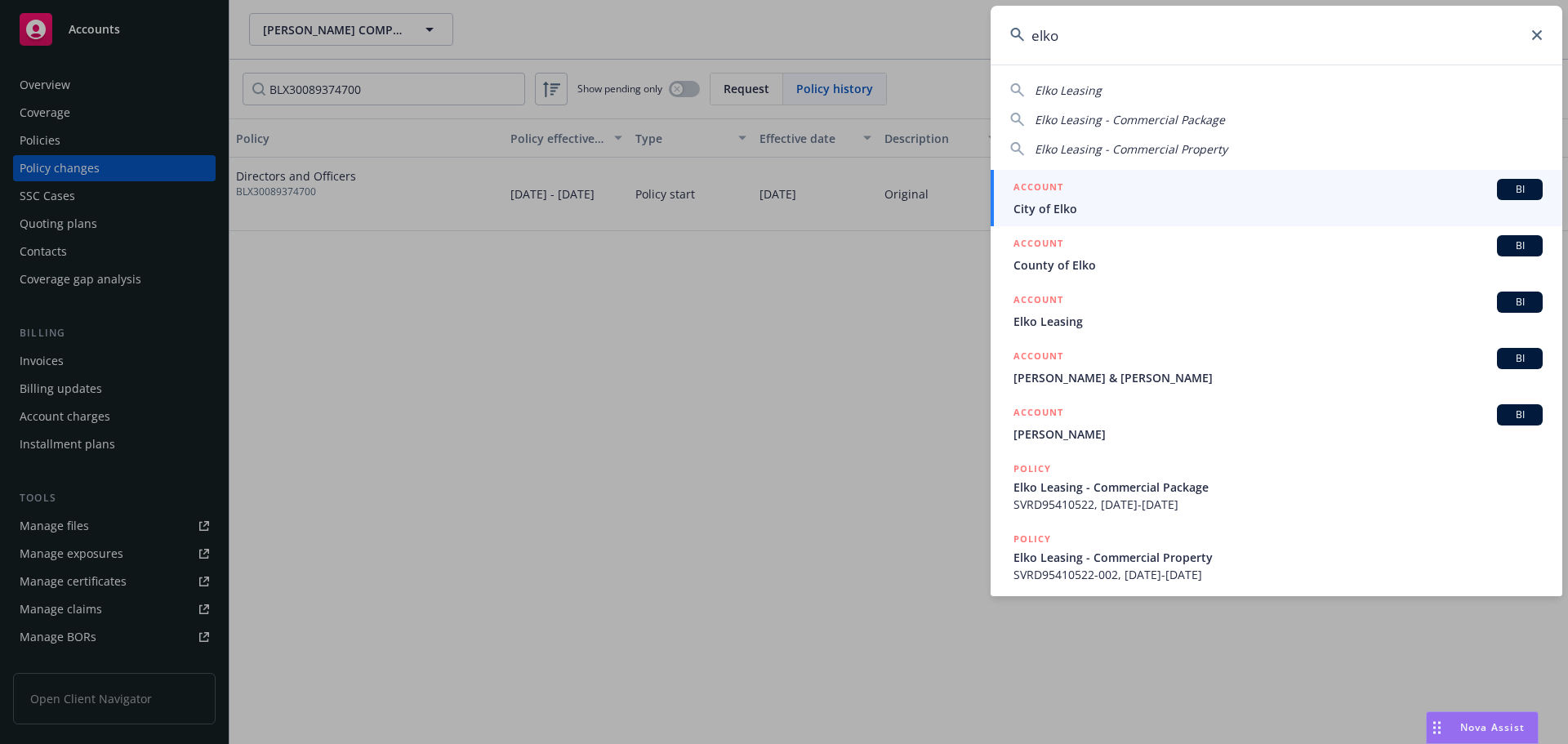
type input "elko"
click at [1131, 207] on span "City of Elko" at bounding box center [1278, 208] width 529 height 17
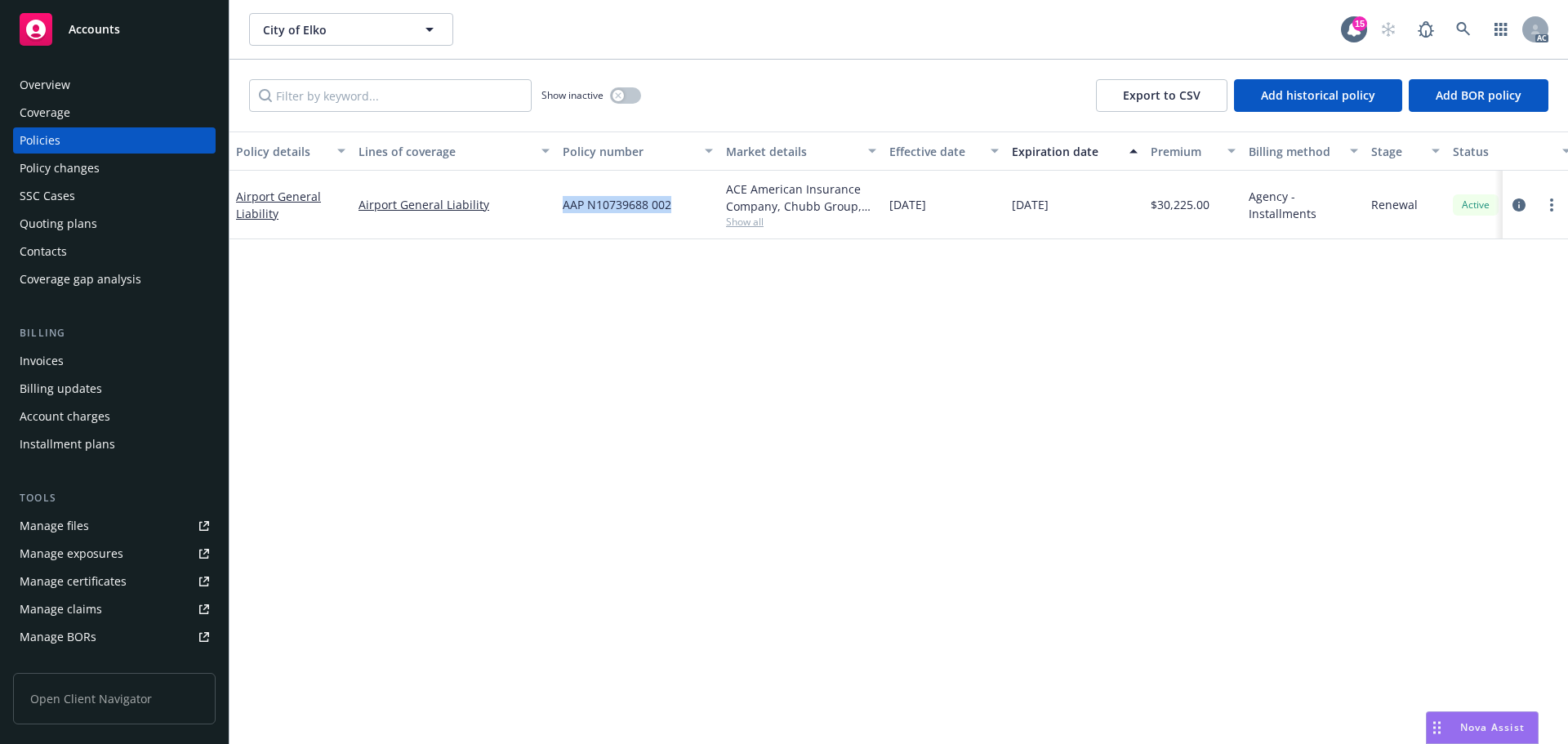
drag, startPoint x: 683, startPoint y: 205, endPoint x: 563, endPoint y: 210, distance: 120.1
click at [563, 210] on div "AAP N10739688 002" at bounding box center [638, 205] width 164 height 68
copy span "AAP N10739688 002"
click at [153, 173] on div "Policy changes" at bounding box center [114, 168] width 190 height 26
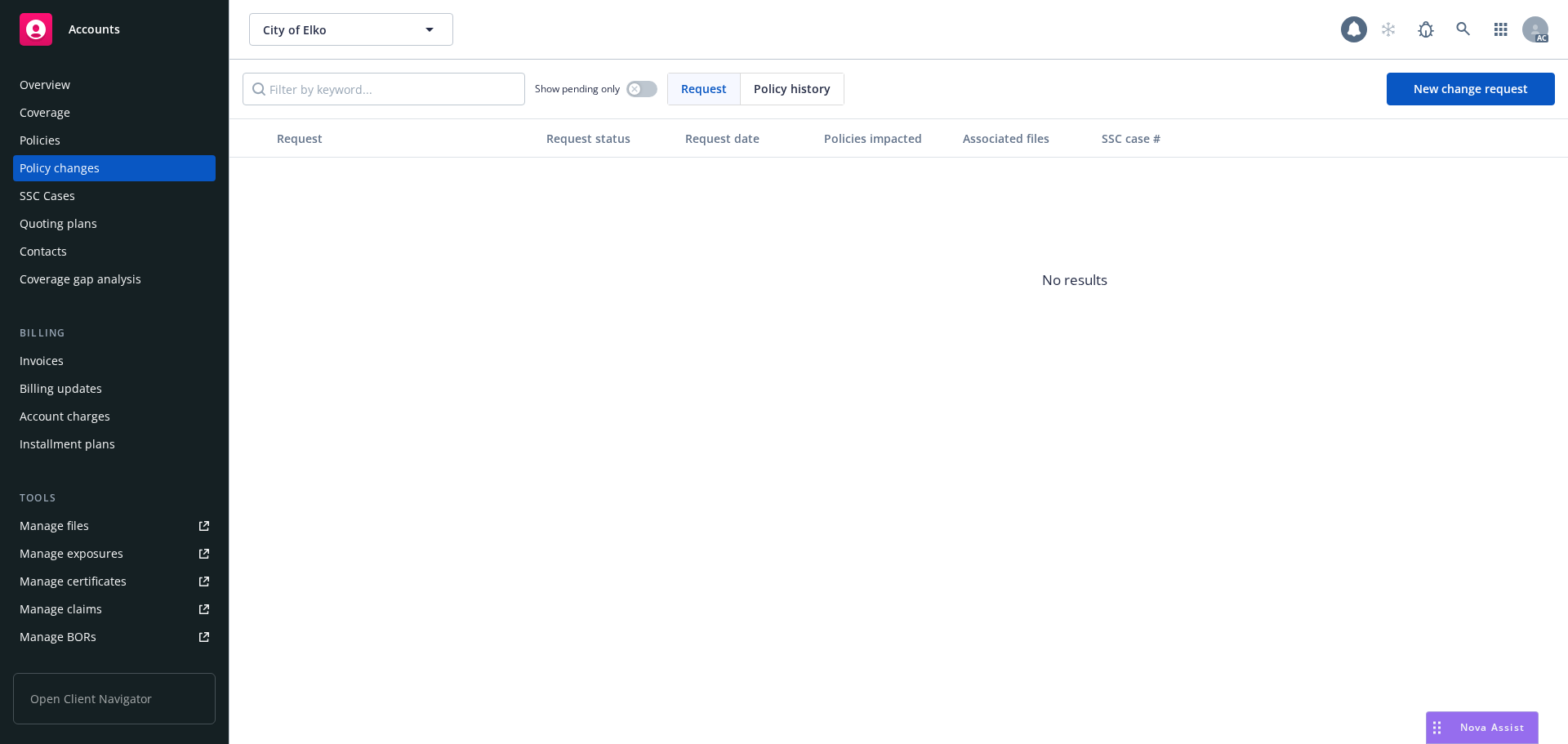
drag, startPoint x: 811, startPoint y: 93, endPoint x: 801, endPoint y: 94, distance: 10.0
click at [807, 93] on span "Policy history" at bounding box center [792, 88] width 76 height 17
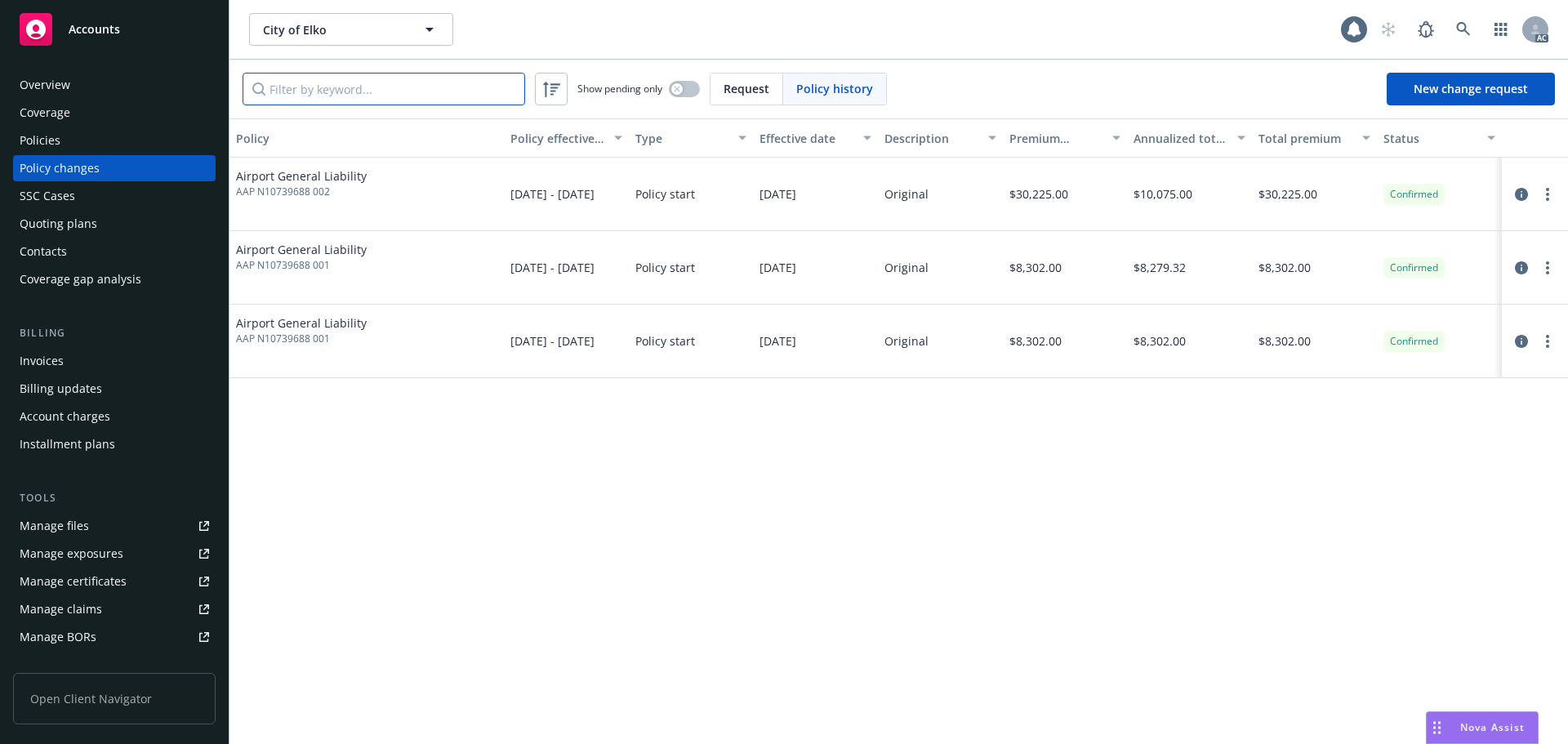
click at [433, 93] on input "Filter by keyword..." at bounding box center [384, 89] width 282 height 32
paste input "AAP N10739688 002"
type input "AAP N10739688 002"
click at [1462, 29] on icon at bounding box center [1463, 30] width 14 height 14
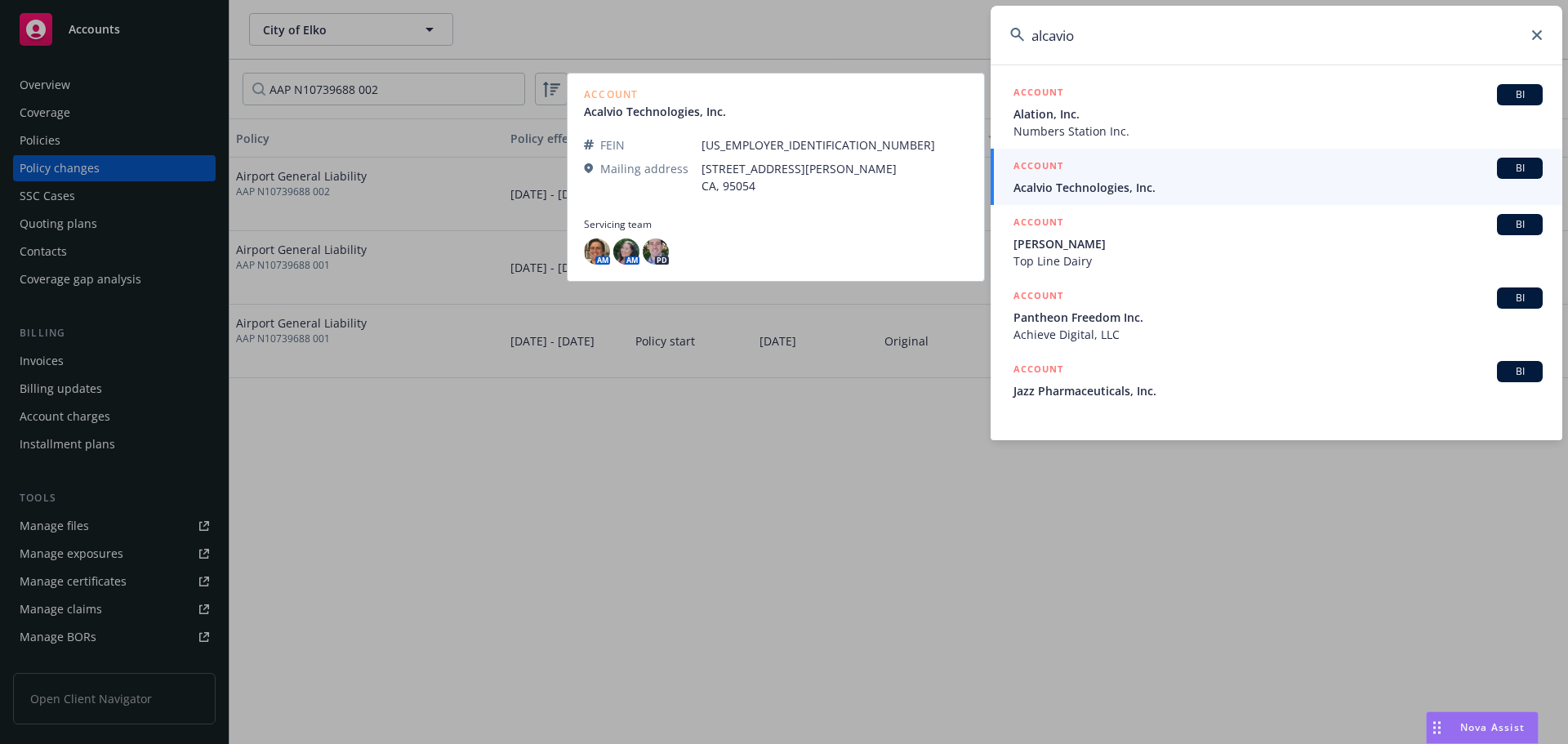
type input "alcavio"
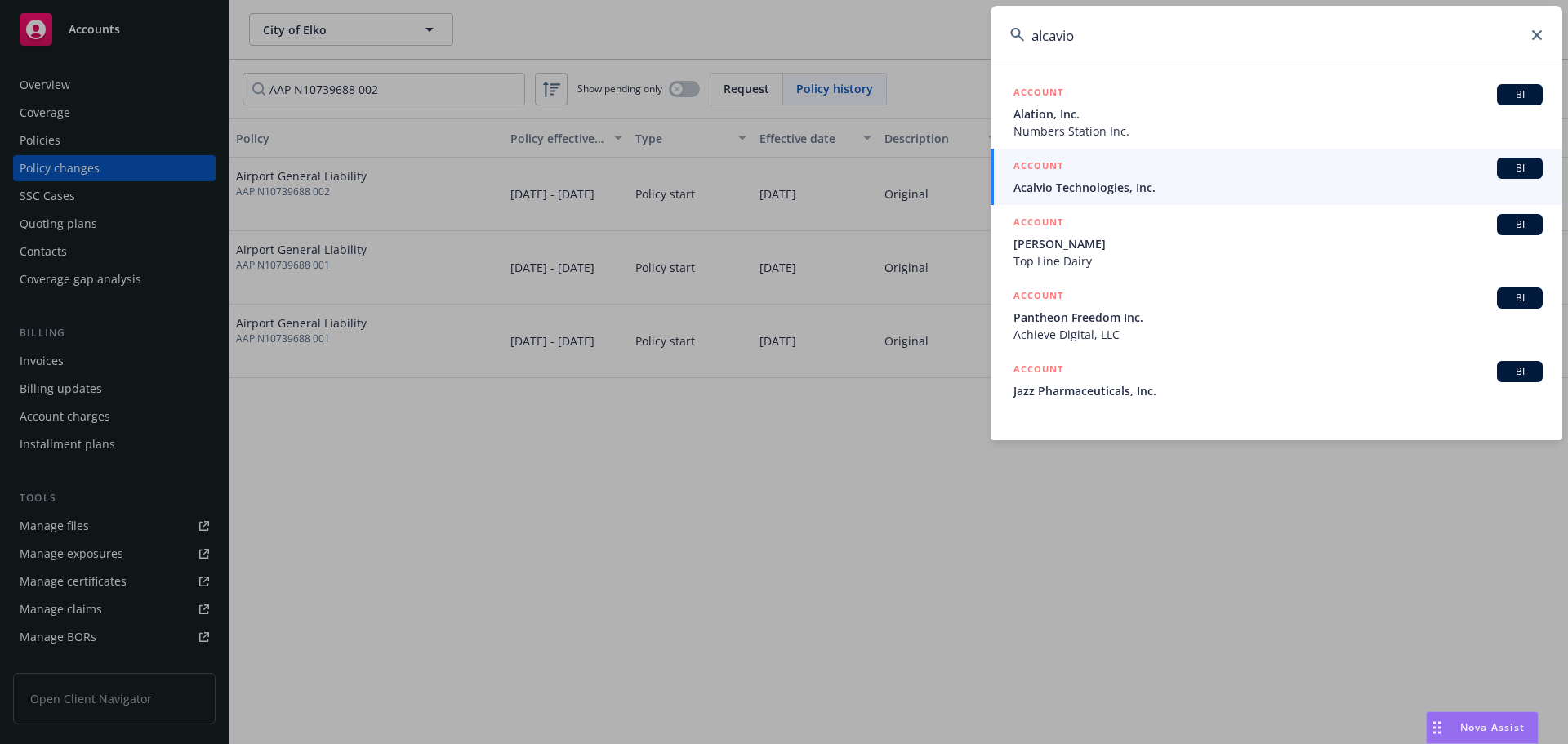
drag, startPoint x: 1190, startPoint y: 174, endPoint x: 1178, endPoint y: 177, distance: 12.4
click at [1190, 174] on div "ACCOUNT BI" at bounding box center [1278, 168] width 529 height 22
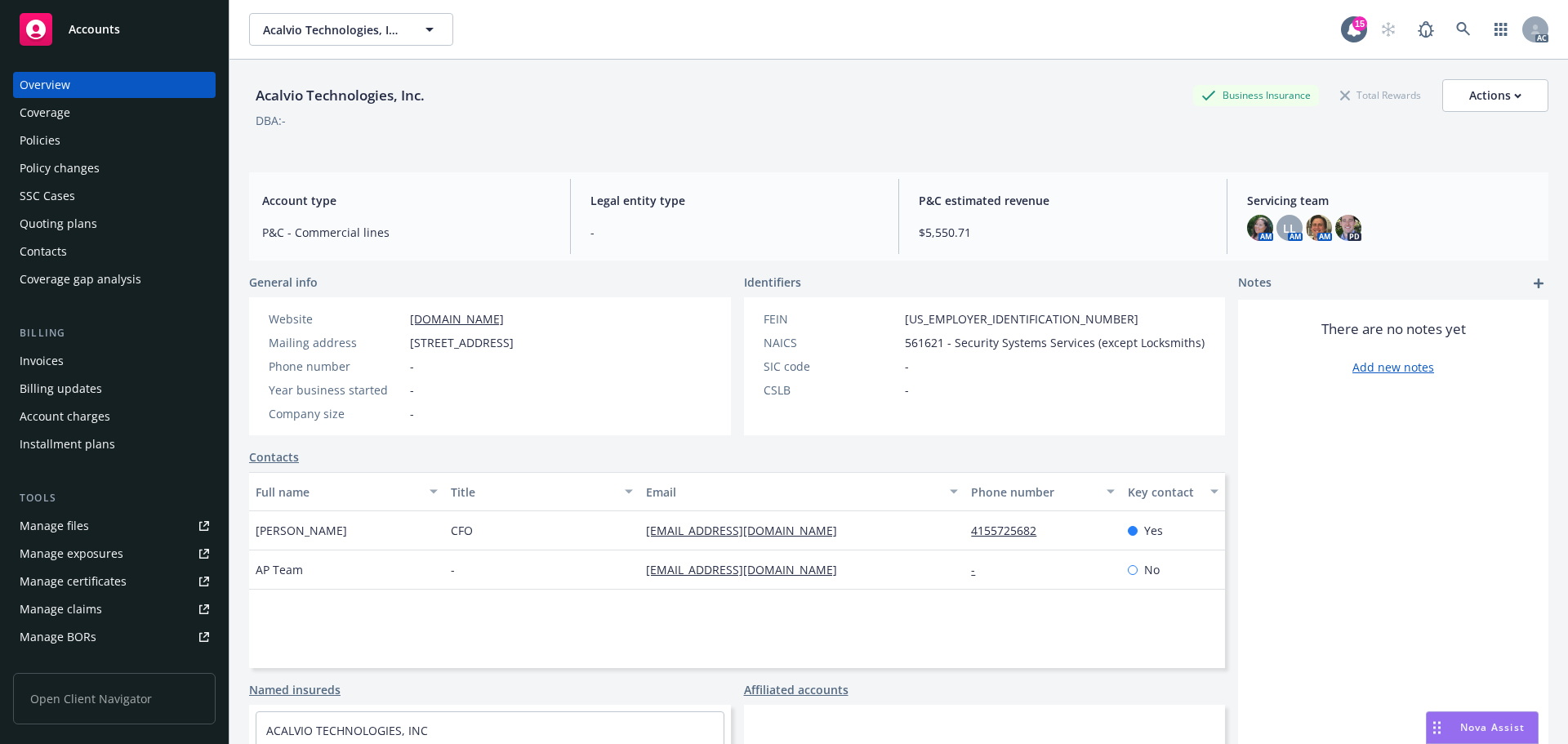
click at [57, 139] on div "Policies" at bounding box center [40, 140] width 40 height 26
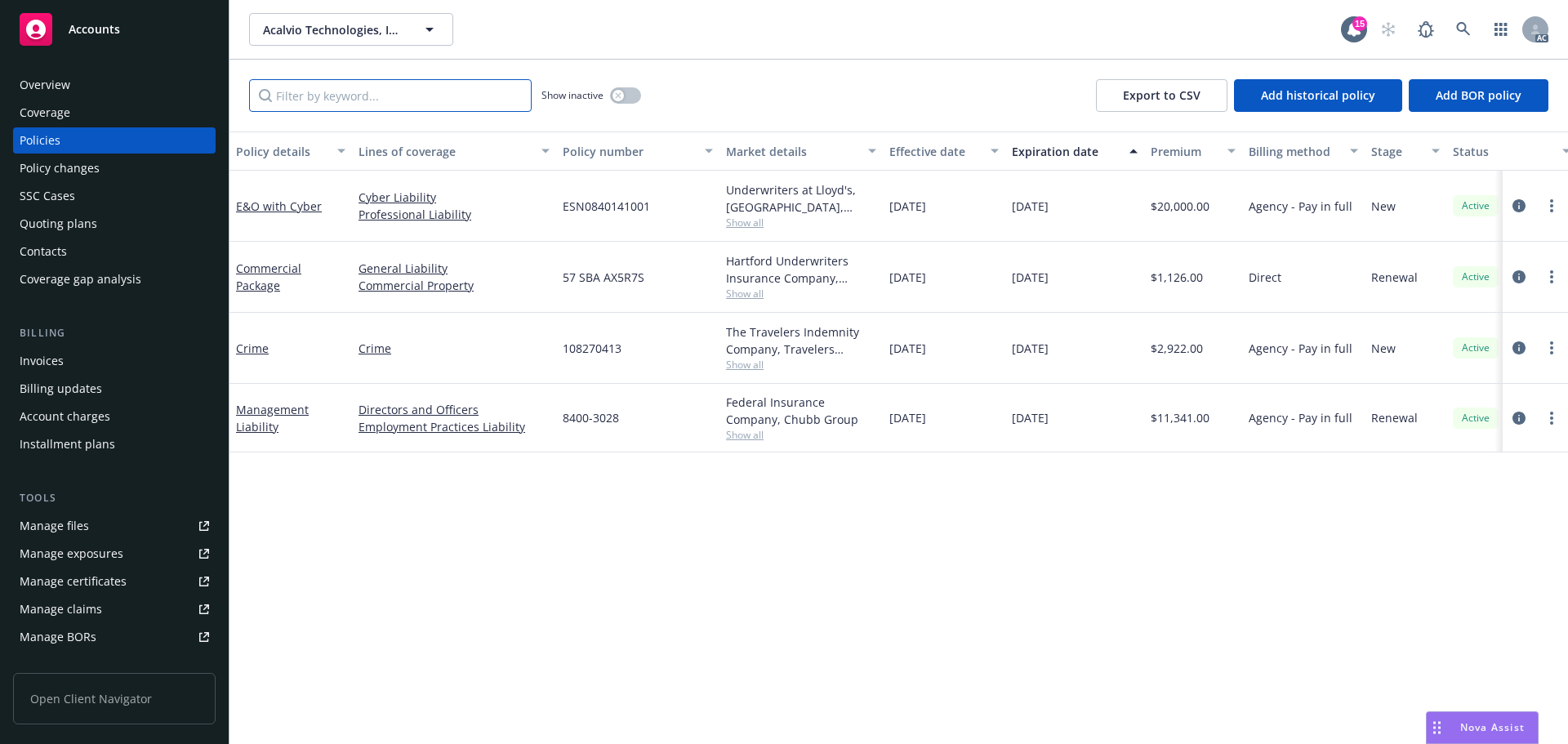
click at [402, 99] on input "Filter by keyword..." at bounding box center [390, 95] width 282 height 32
click at [620, 94] on icon "button" at bounding box center [617, 95] width 5 height 5
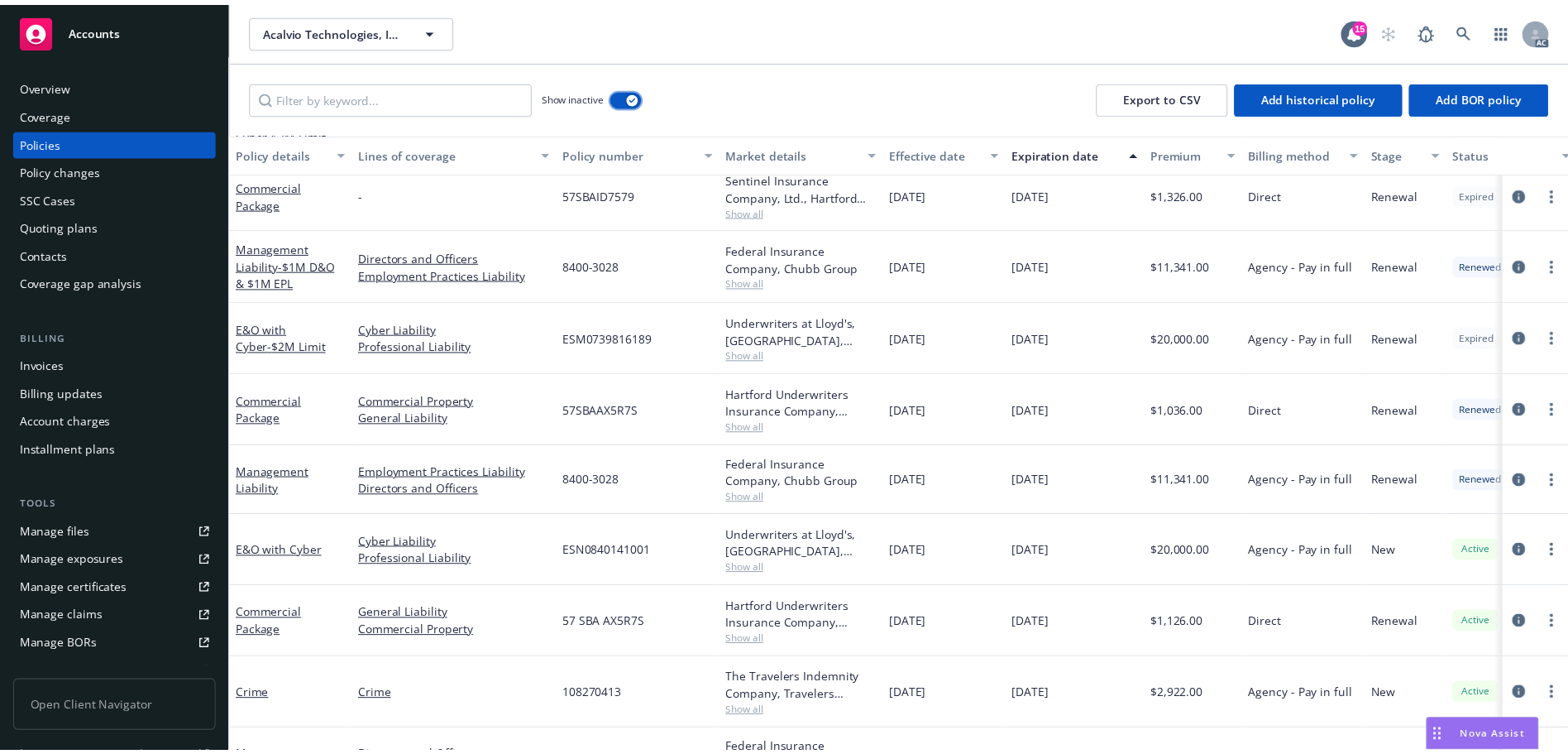
scroll to position [801, 0]
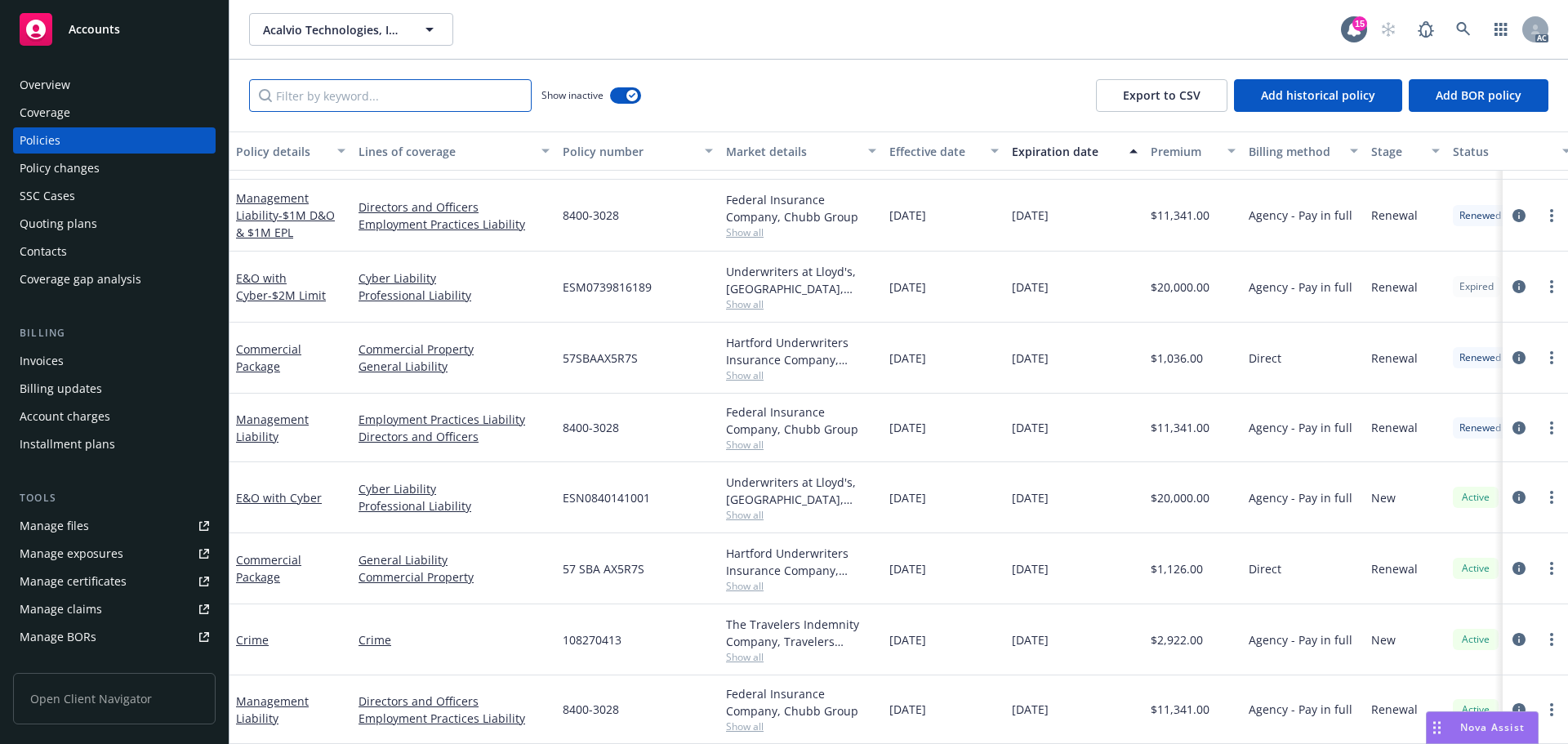
click at [477, 101] on input "Filter by keyword..." at bounding box center [390, 95] width 282 height 32
paste input "84003028"
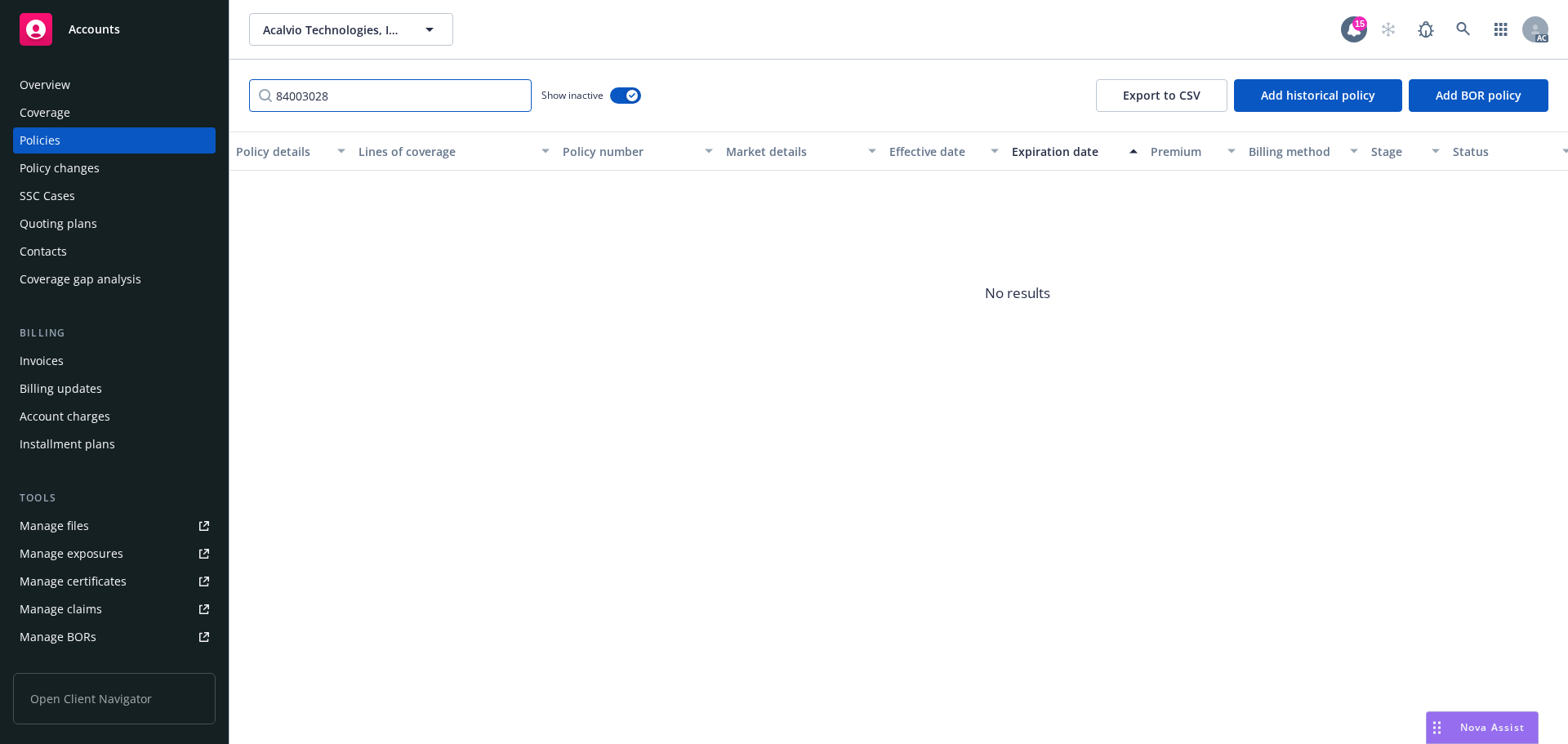
drag, startPoint x: 299, startPoint y: 94, endPoint x: 344, endPoint y: 104, distance: 46.1
click at [301, 94] on input "84003028" at bounding box center [390, 95] width 282 height 32
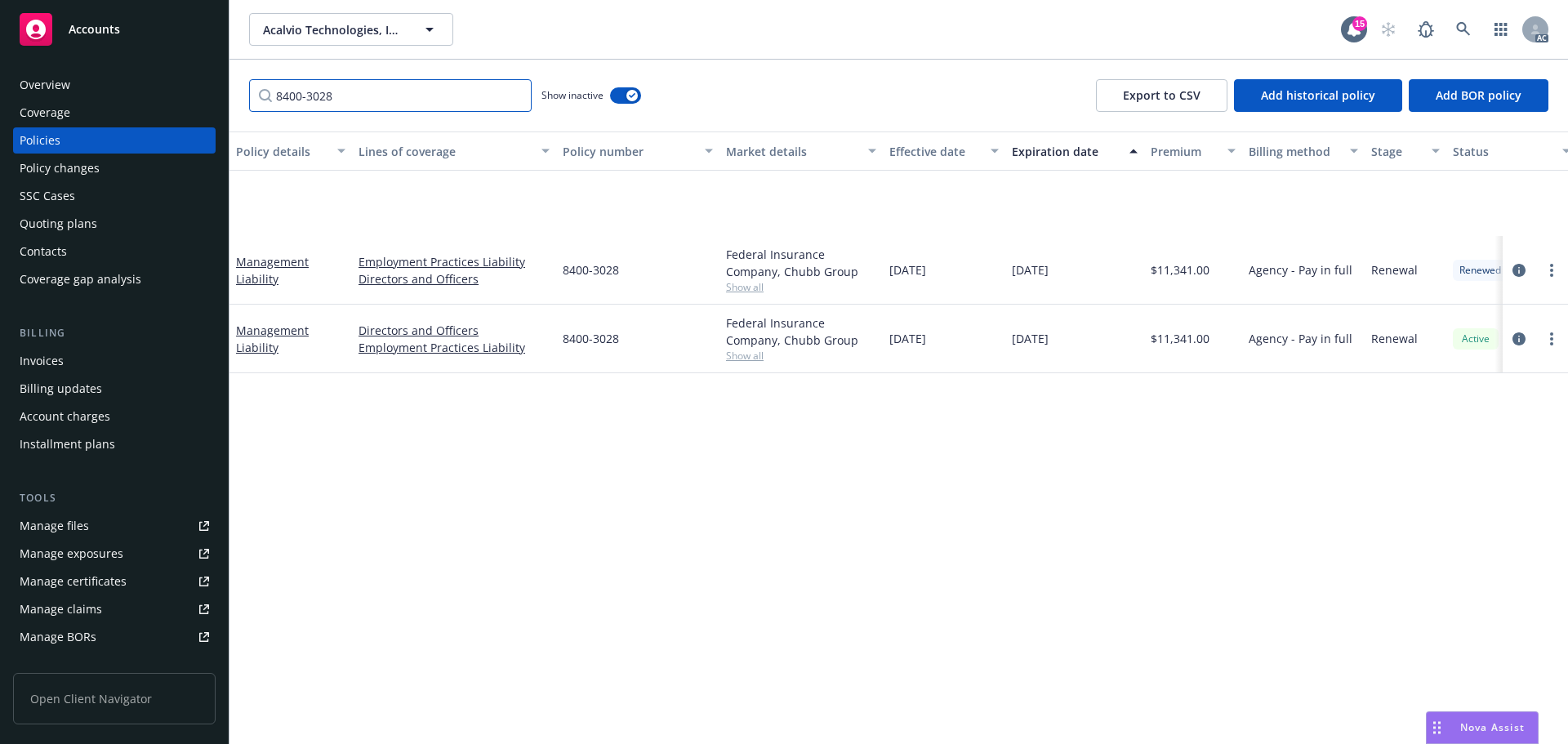
type input "8400-3028"
drag, startPoint x: 628, startPoint y: 273, endPoint x: 559, endPoint y: 277, distance: 69.1
click at [559, 277] on div "8400-3028" at bounding box center [638, 270] width 164 height 68
click at [57, 170] on div "Policy changes" at bounding box center [59, 168] width 80 height 26
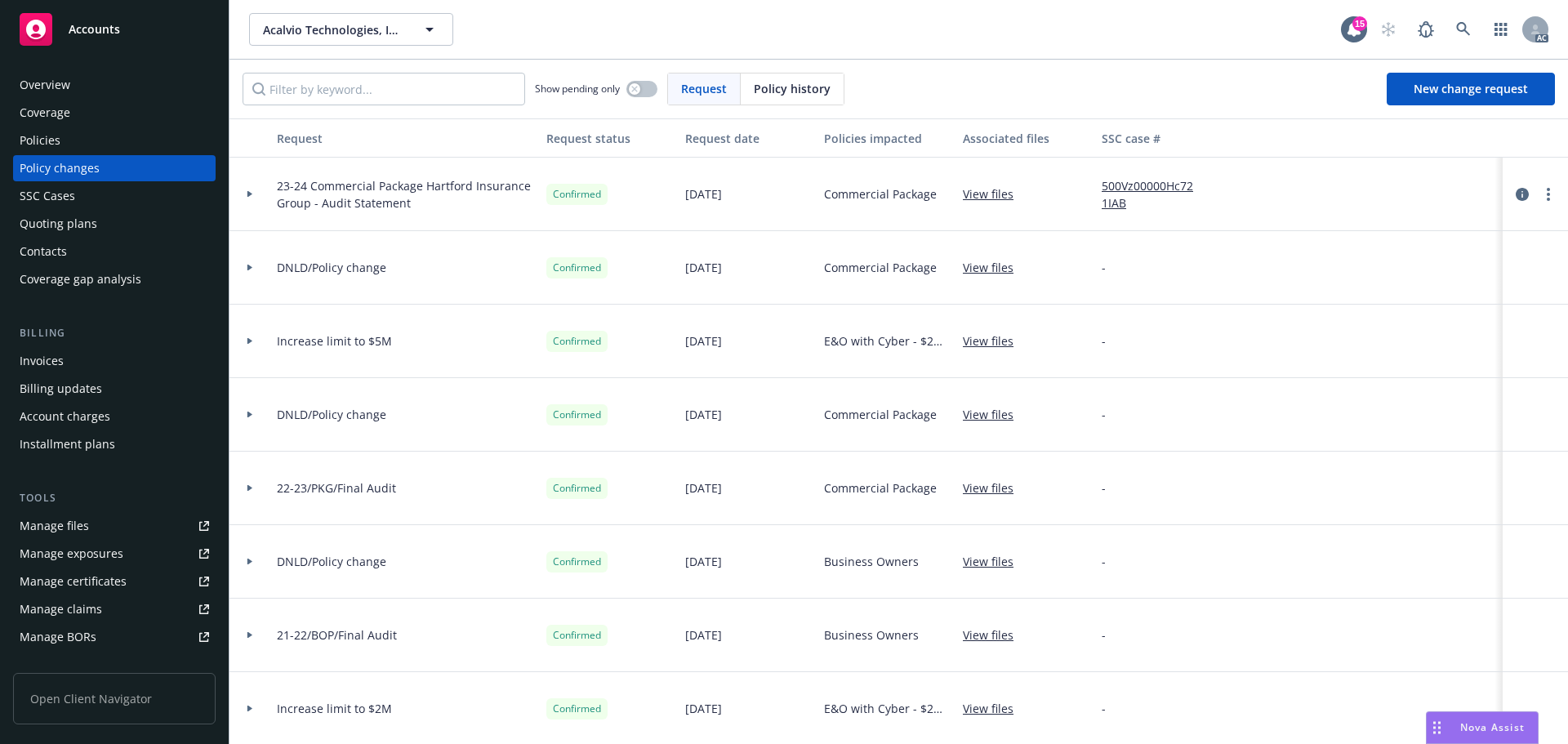
drag, startPoint x: 749, startPoint y: 90, endPoint x: 706, endPoint y: 92, distance: 43.0
click at [736, 92] on div "Request Policy history" at bounding box center [755, 89] width 177 height 32
click at [457, 86] on input "Filter by keyword..." at bounding box center [384, 89] width 282 height 32
drag, startPoint x: 802, startPoint y: 85, endPoint x: 792, endPoint y: 89, distance: 10.8
click at [792, 89] on span "Policy history" at bounding box center [792, 88] width 76 height 17
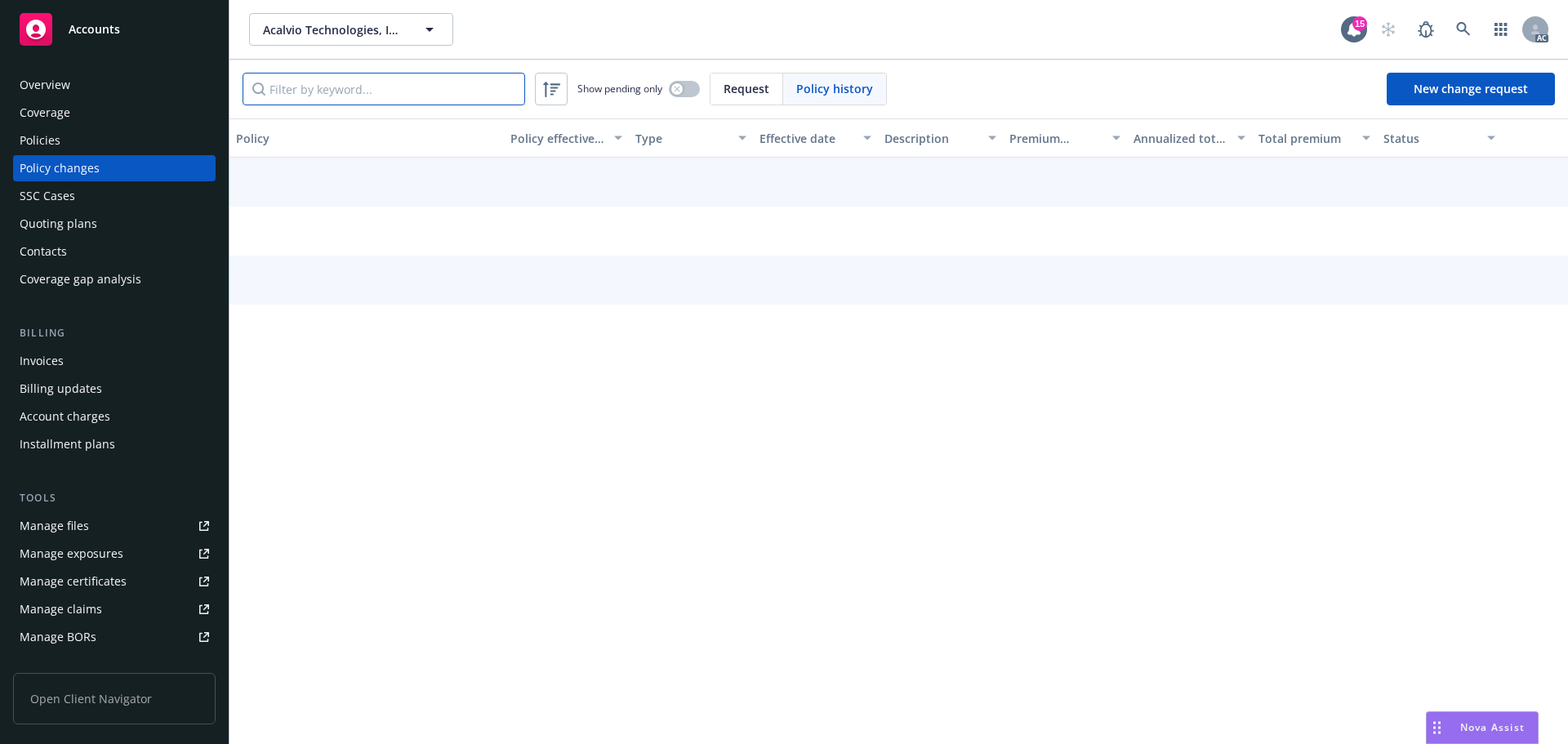
click at [476, 94] on input "Filter by keyword..." at bounding box center [384, 89] width 282 height 32
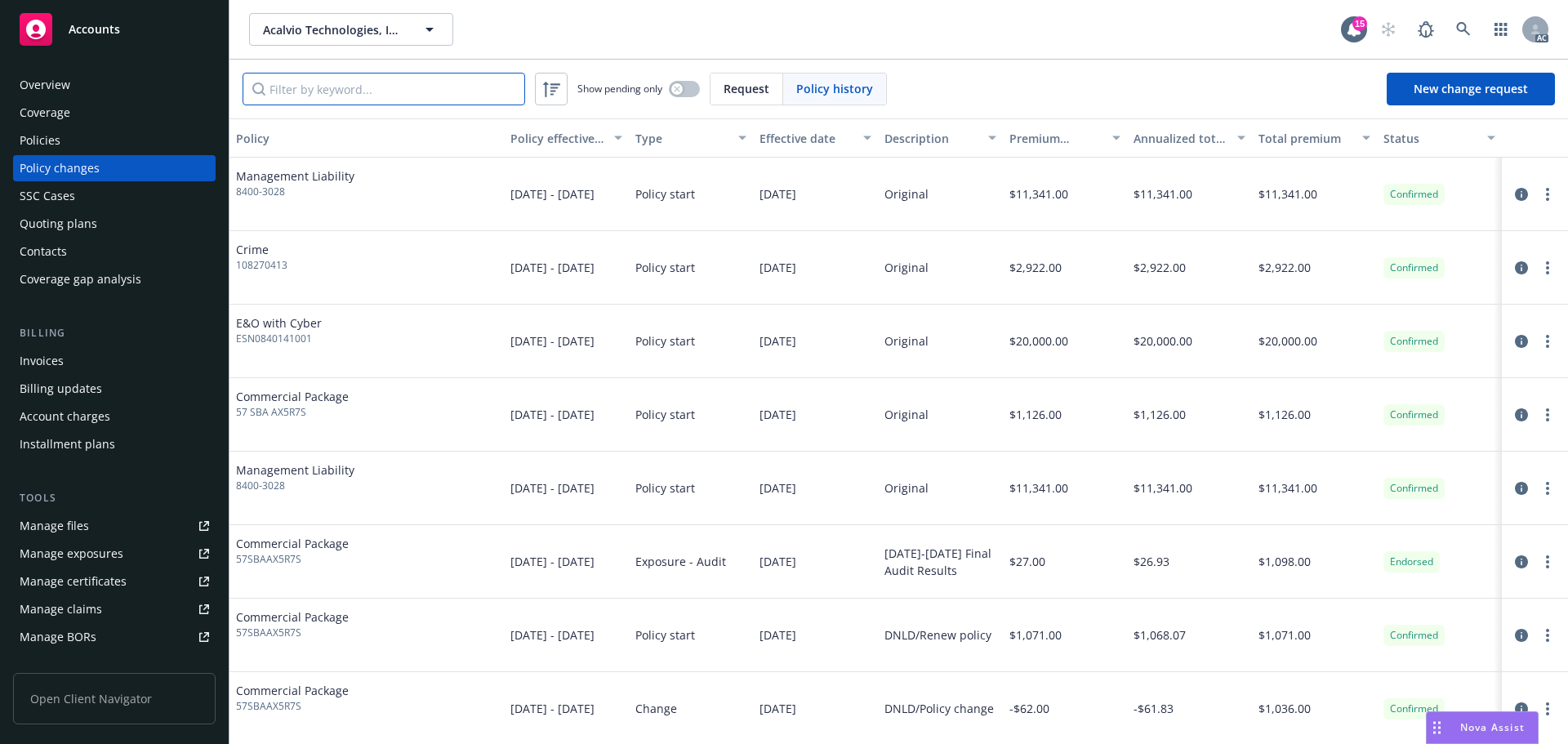
paste input "8400-3028"
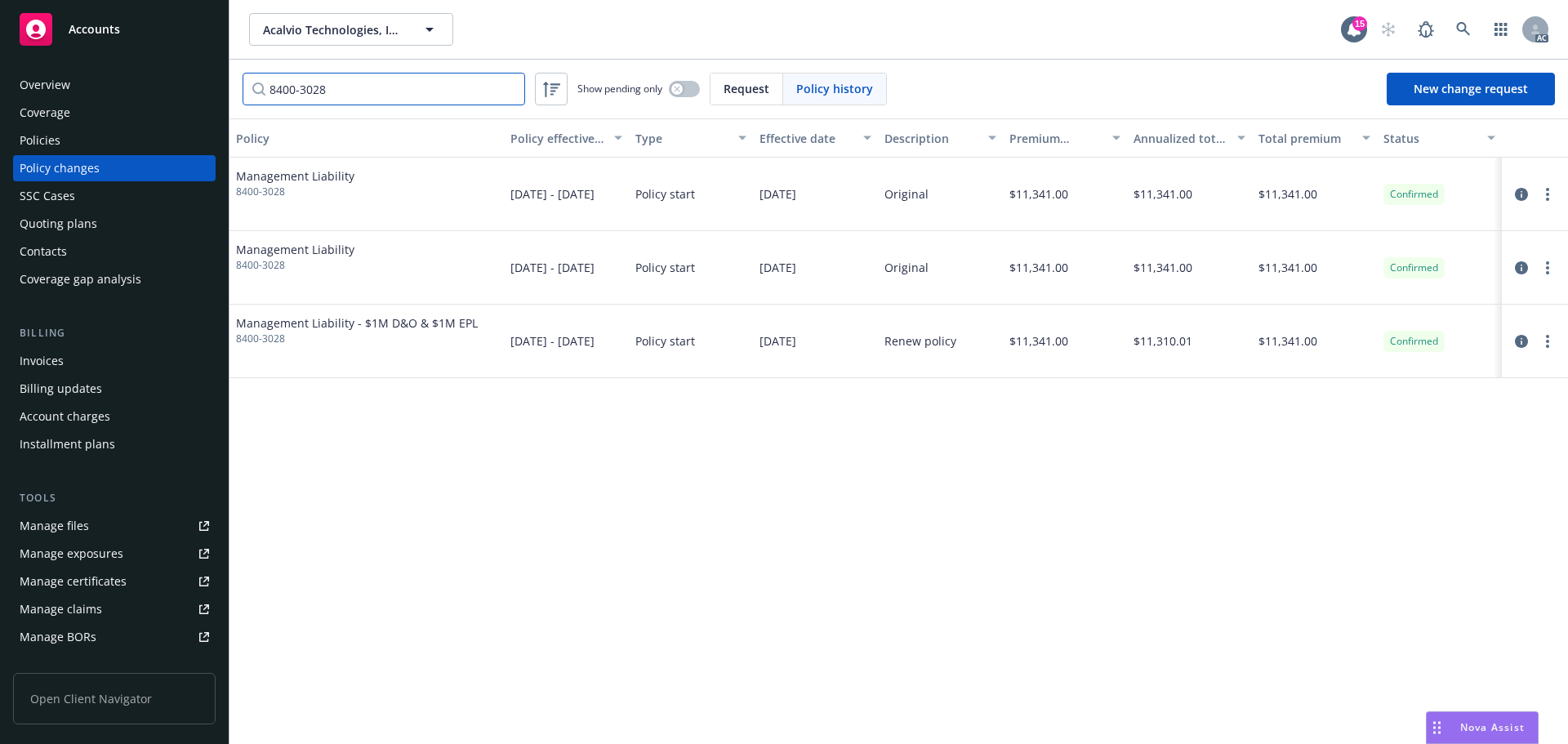
type input "8400-3028"
click at [1463, 31] on icon at bounding box center [1463, 30] width 14 height 14
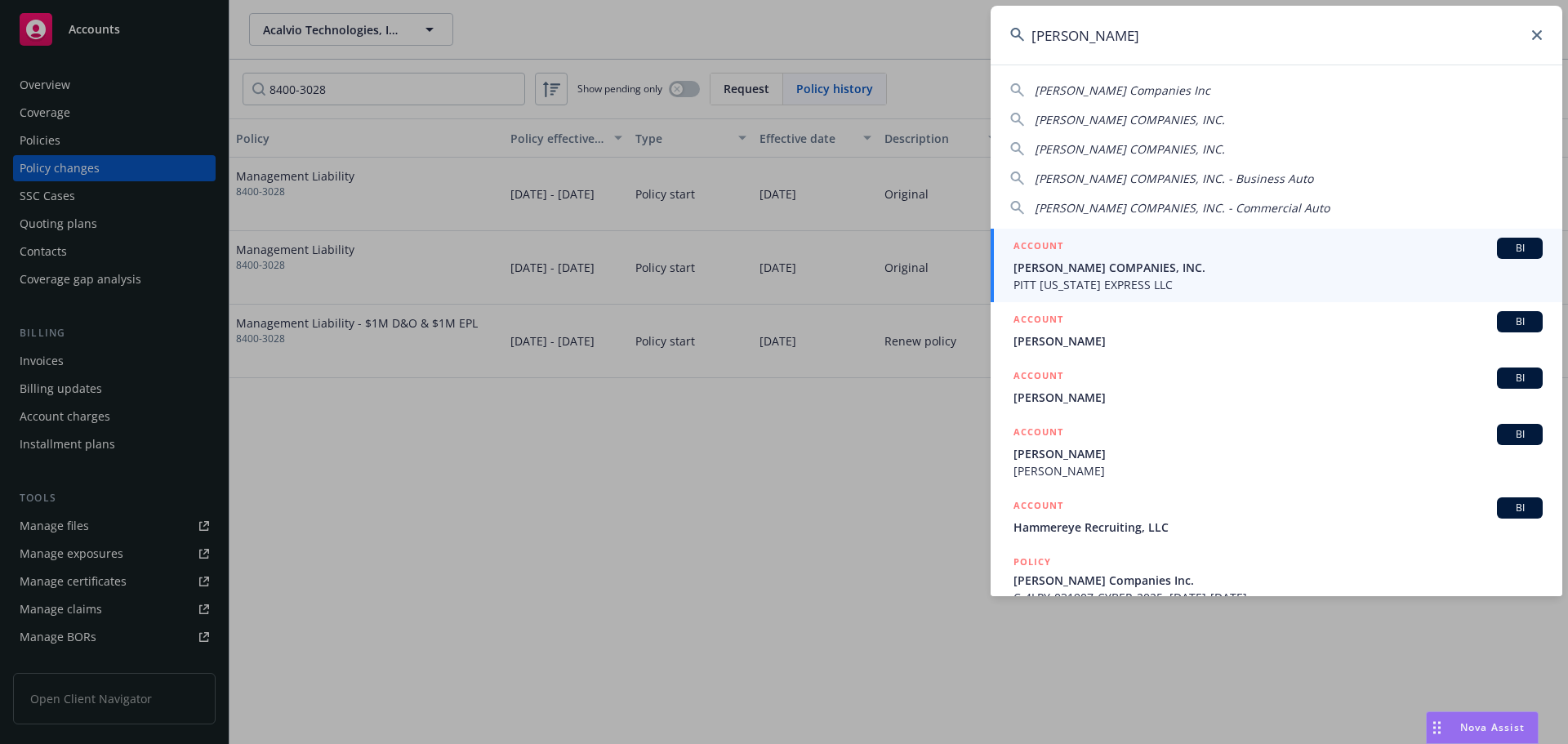
type input "hammel"
click at [1204, 246] on div "ACCOUNT BI" at bounding box center [1278, 248] width 529 height 22
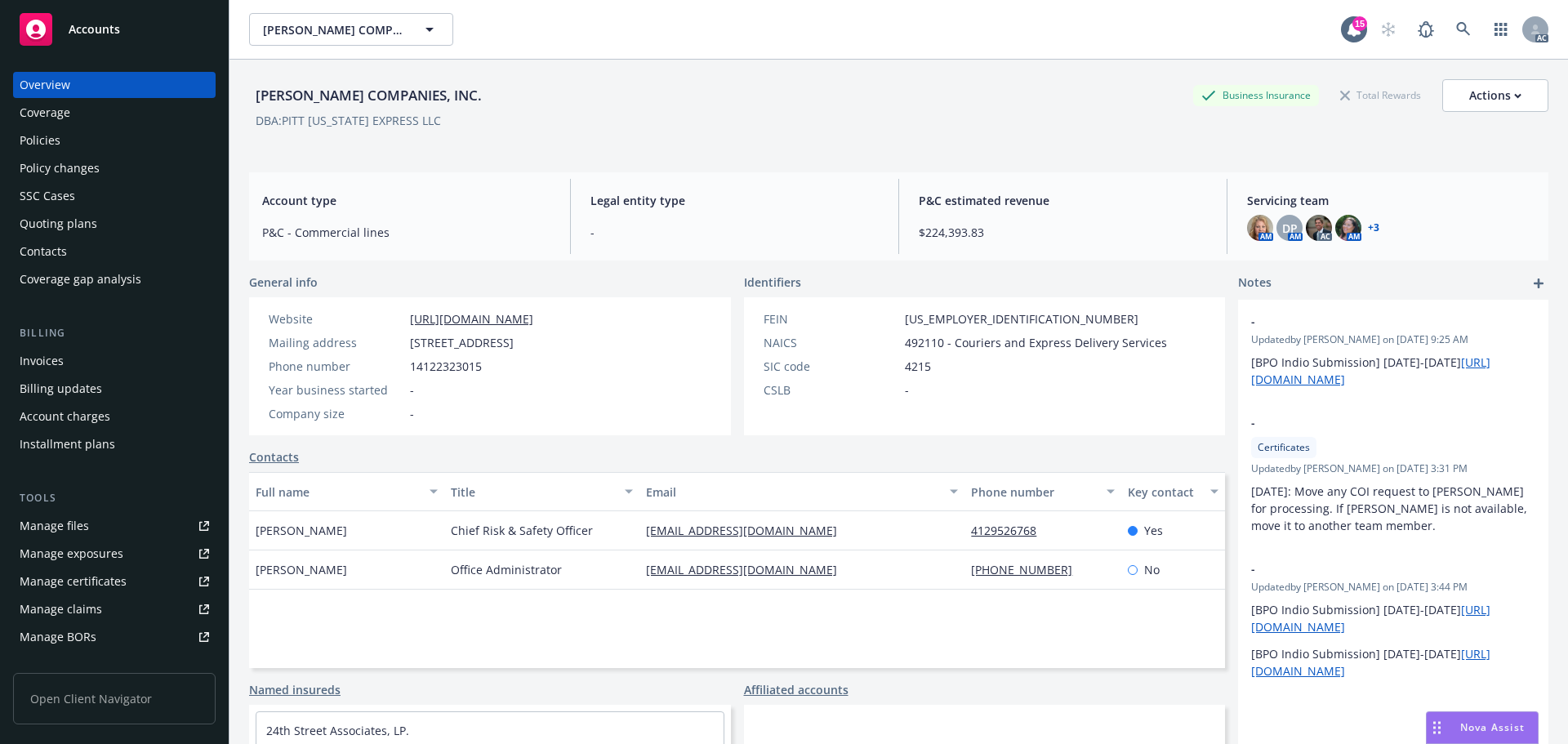
click at [106, 163] on div "Policy changes" at bounding box center [114, 168] width 190 height 26
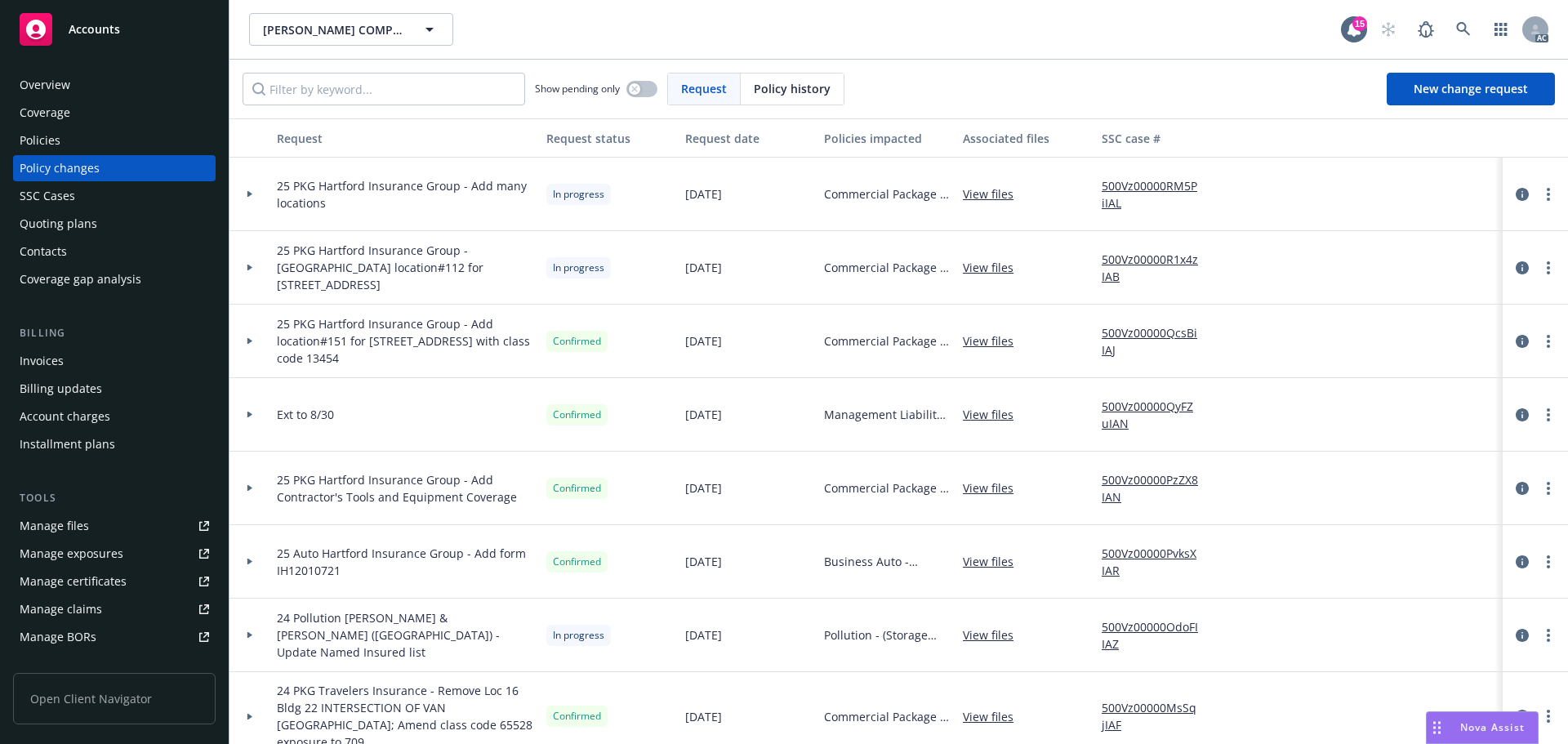
drag, startPoint x: 779, startPoint y: 91, endPoint x: 770, endPoint y: 100, distance: 12.7
click at [774, 99] on div "Policy history" at bounding box center [792, 89] width 102 height 31
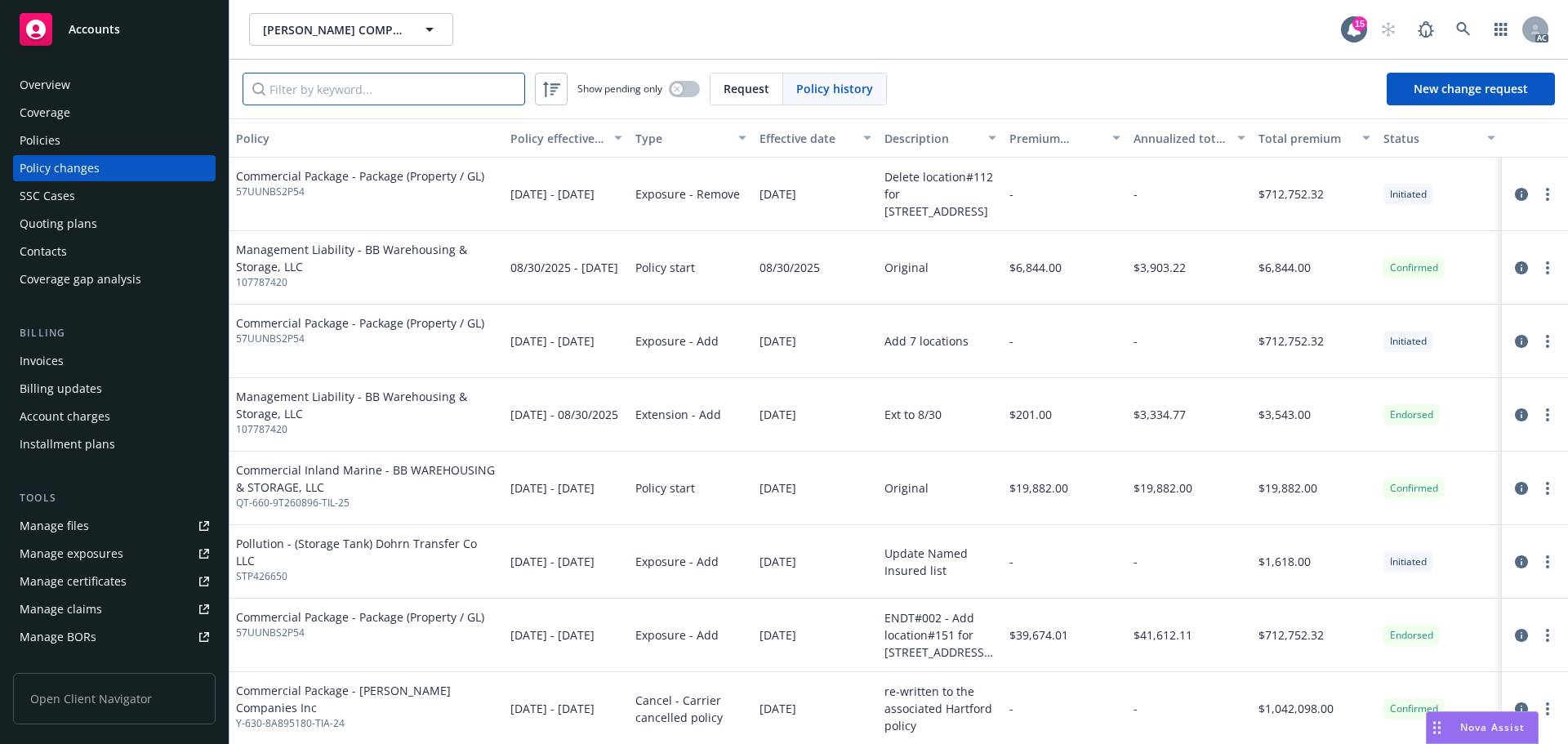
click at [399, 100] on input "Filter by keyword..." at bounding box center [384, 89] width 282 height 32
paste input "82120641"
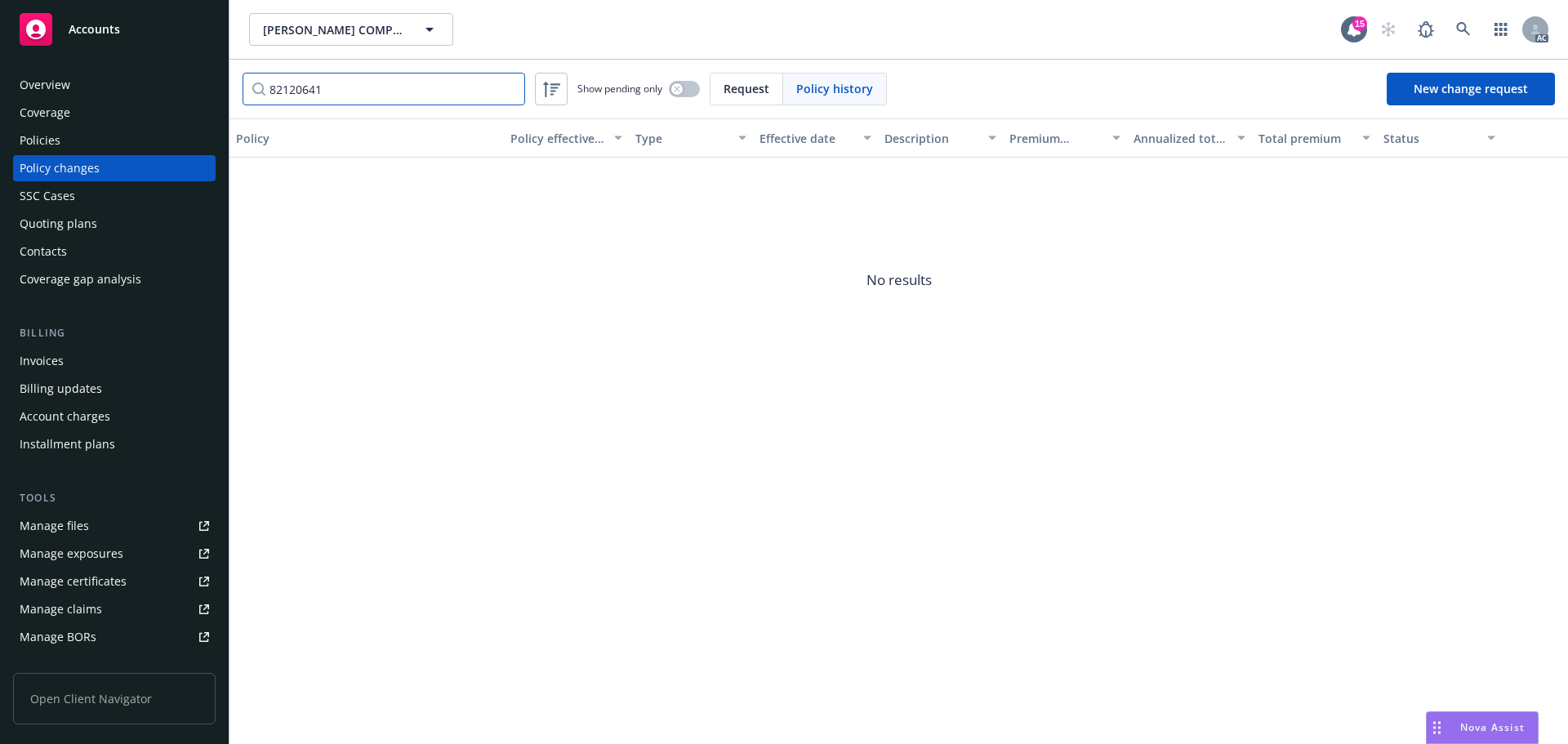
click at [293, 92] on input "82120641" at bounding box center [384, 89] width 282 height 32
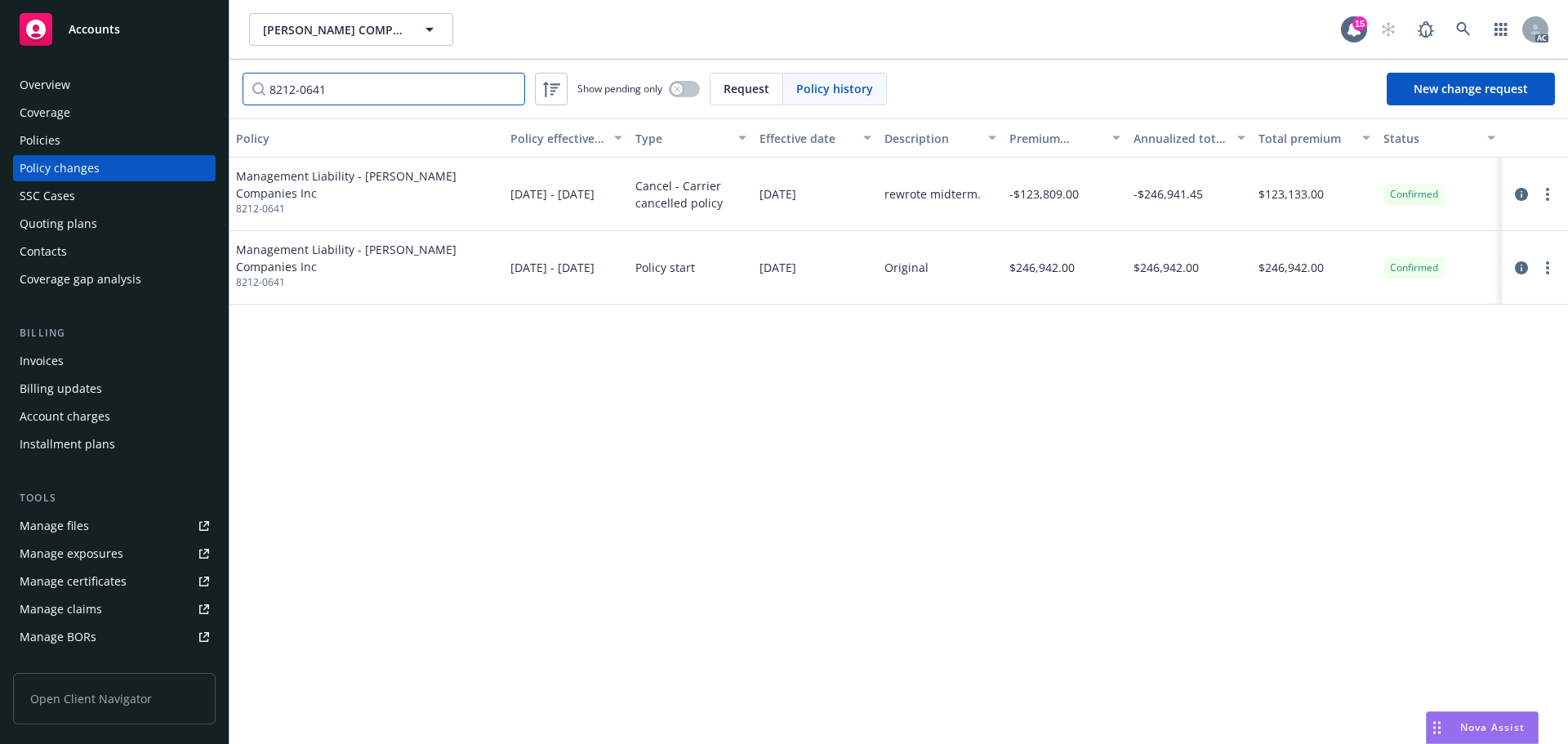
type input "8212-0641"
drag, startPoint x: 362, startPoint y: 94, endPoint x: 353, endPoint y: 98, distance: 9.8
click at [363, 94] on input "8212-0641" at bounding box center [384, 89] width 282 height 32
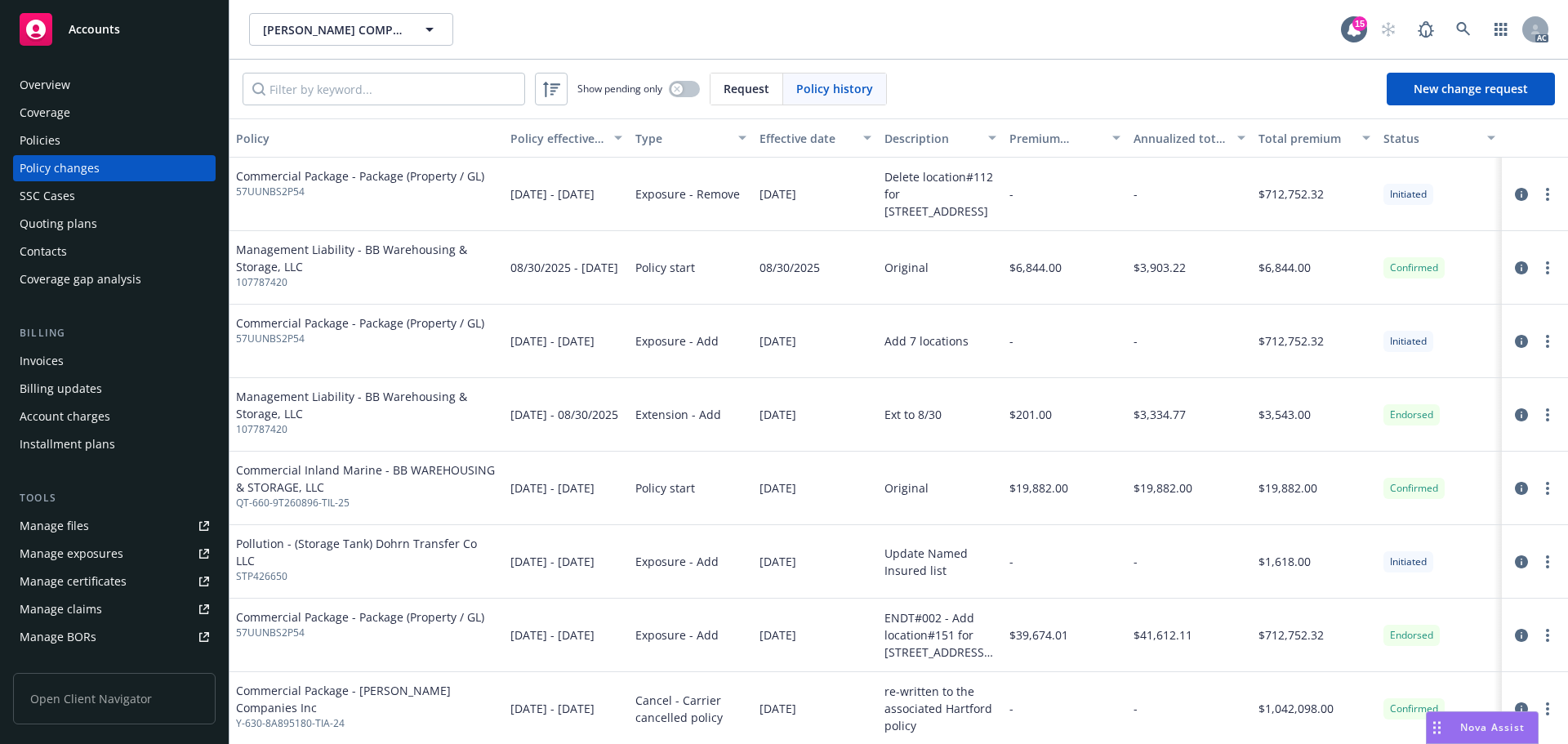
click at [84, 137] on div "Policies" at bounding box center [114, 140] width 190 height 26
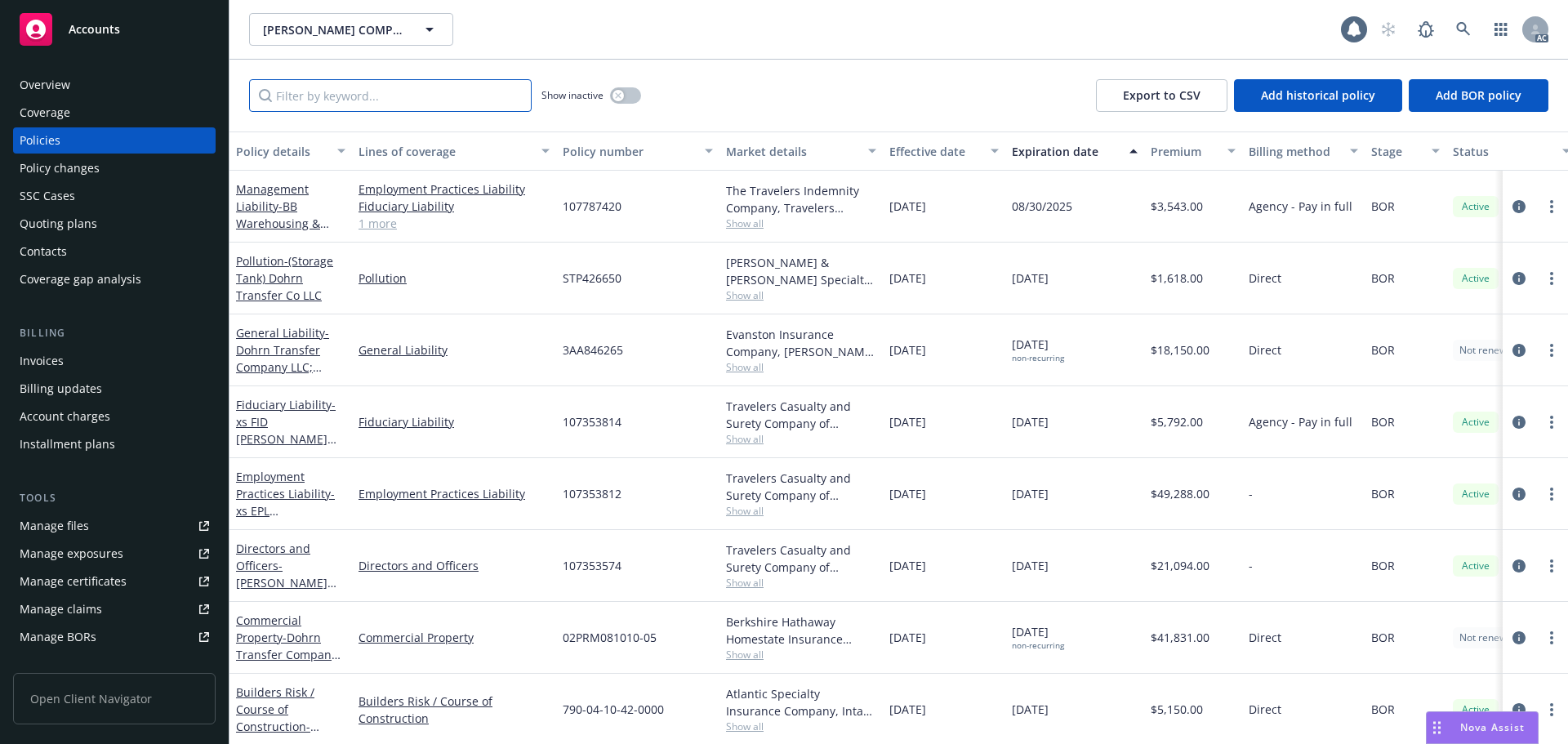
click at [326, 97] on input "Filter by keyword..." at bounding box center [390, 95] width 282 height 32
paste input "8212-0641"
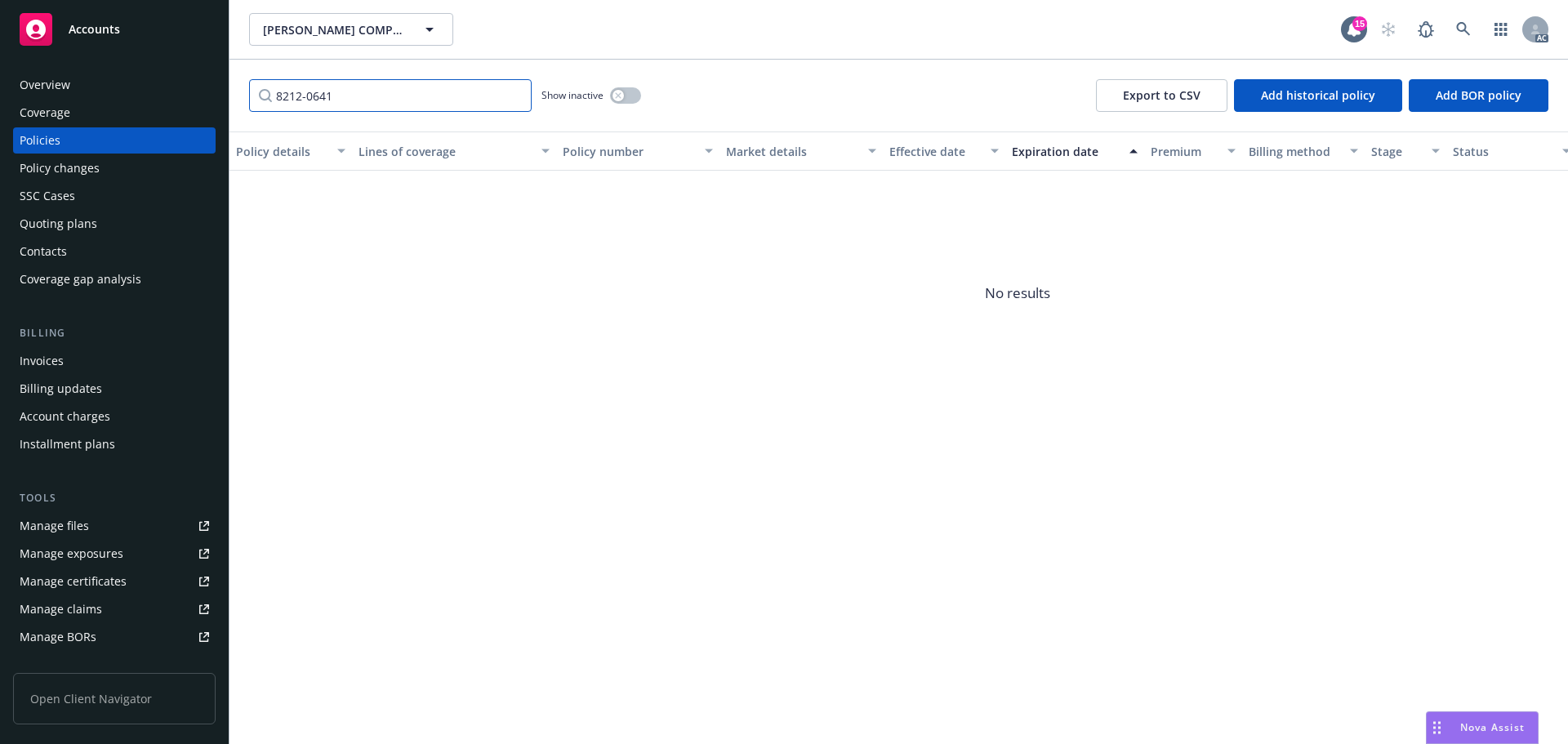
type input "8212-0641"
click at [615, 92] on div "button" at bounding box center [618, 95] width 12 height 12
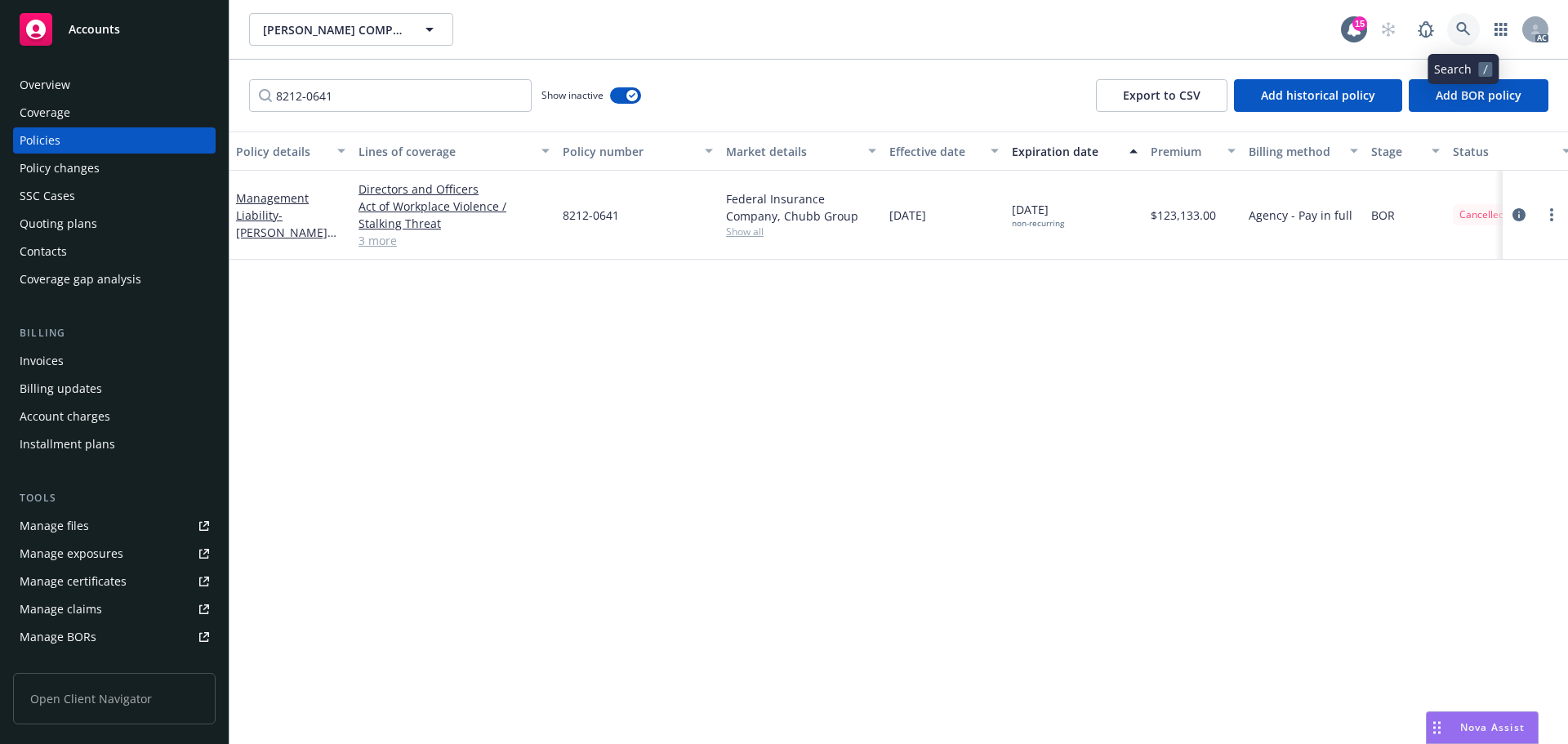
click at [1454, 18] on link at bounding box center [1463, 30] width 32 height 32
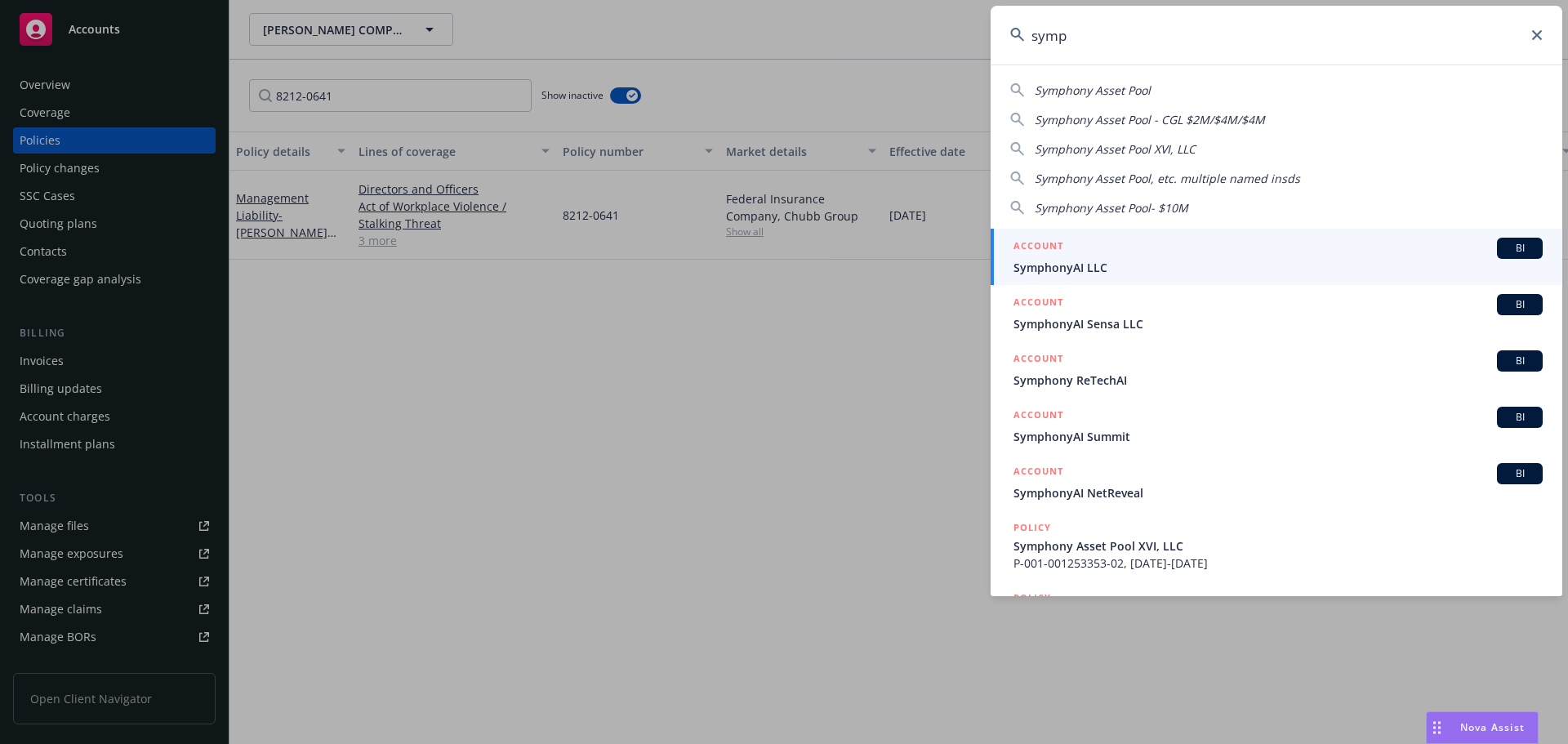
type input "symp"
click at [1188, 255] on div "ACCOUNT BI" at bounding box center [1278, 248] width 529 height 22
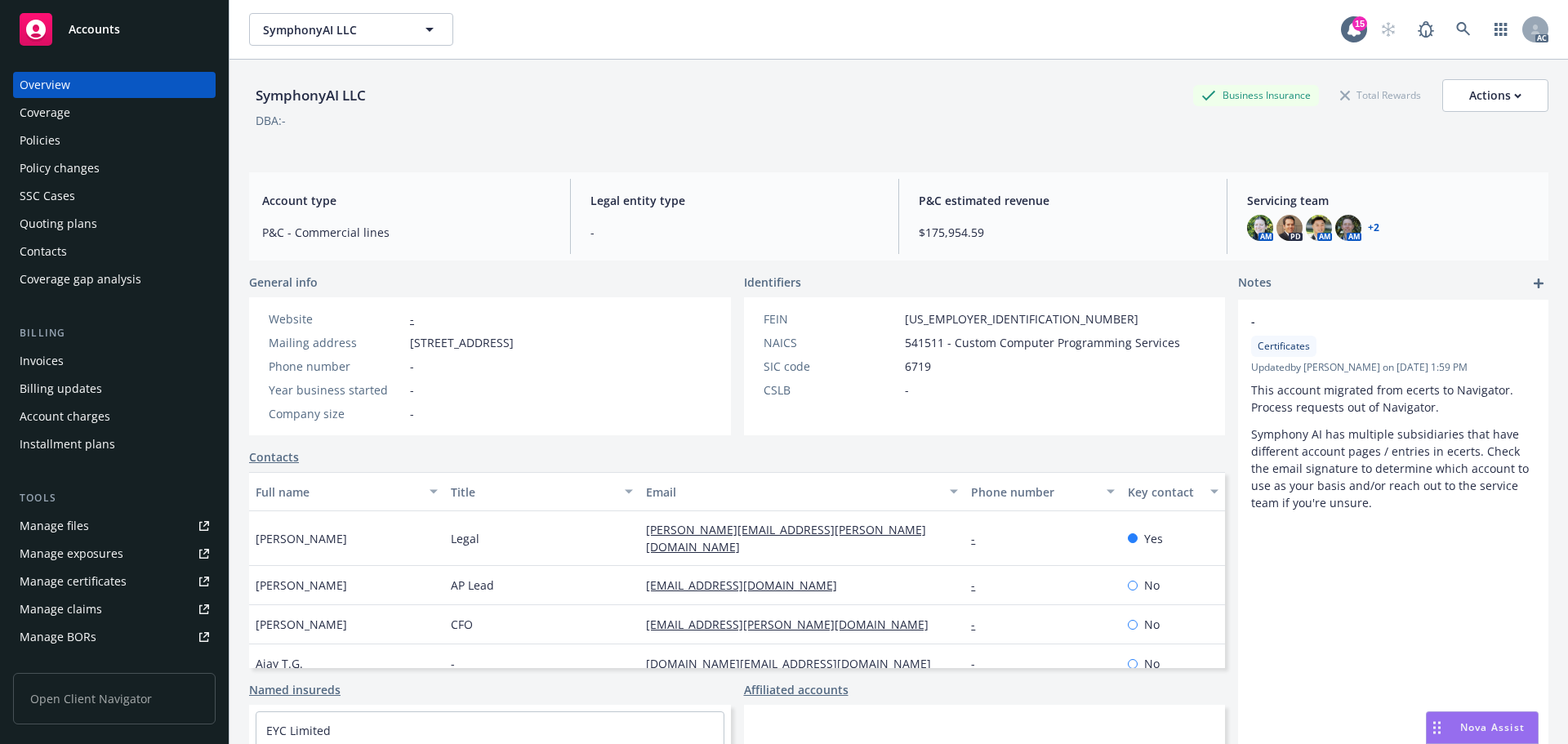
click at [75, 158] on div "Policy changes" at bounding box center [59, 168] width 80 height 26
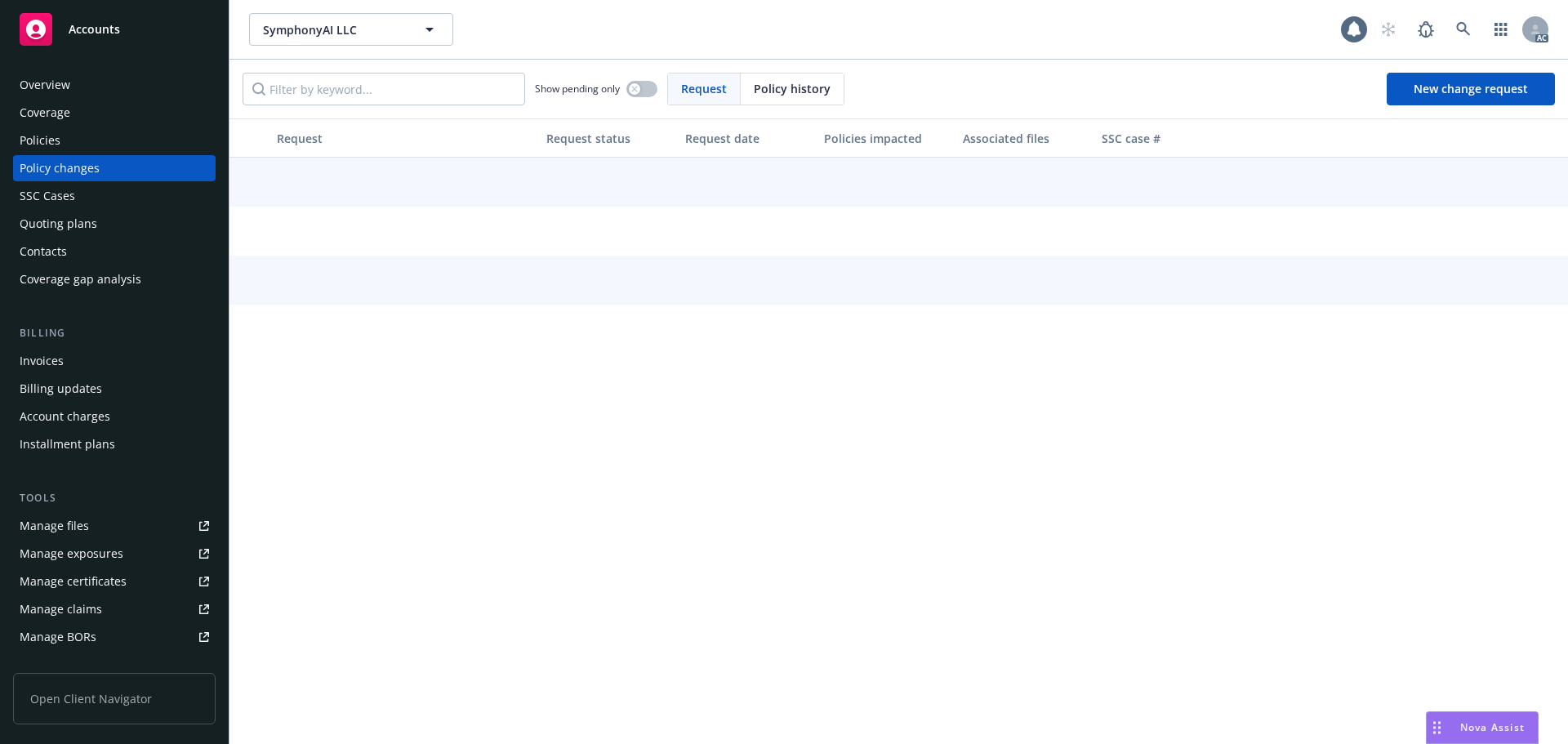
click at [75, 141] on div "Policies" at bounding box center [114, 140] width 190 height 26
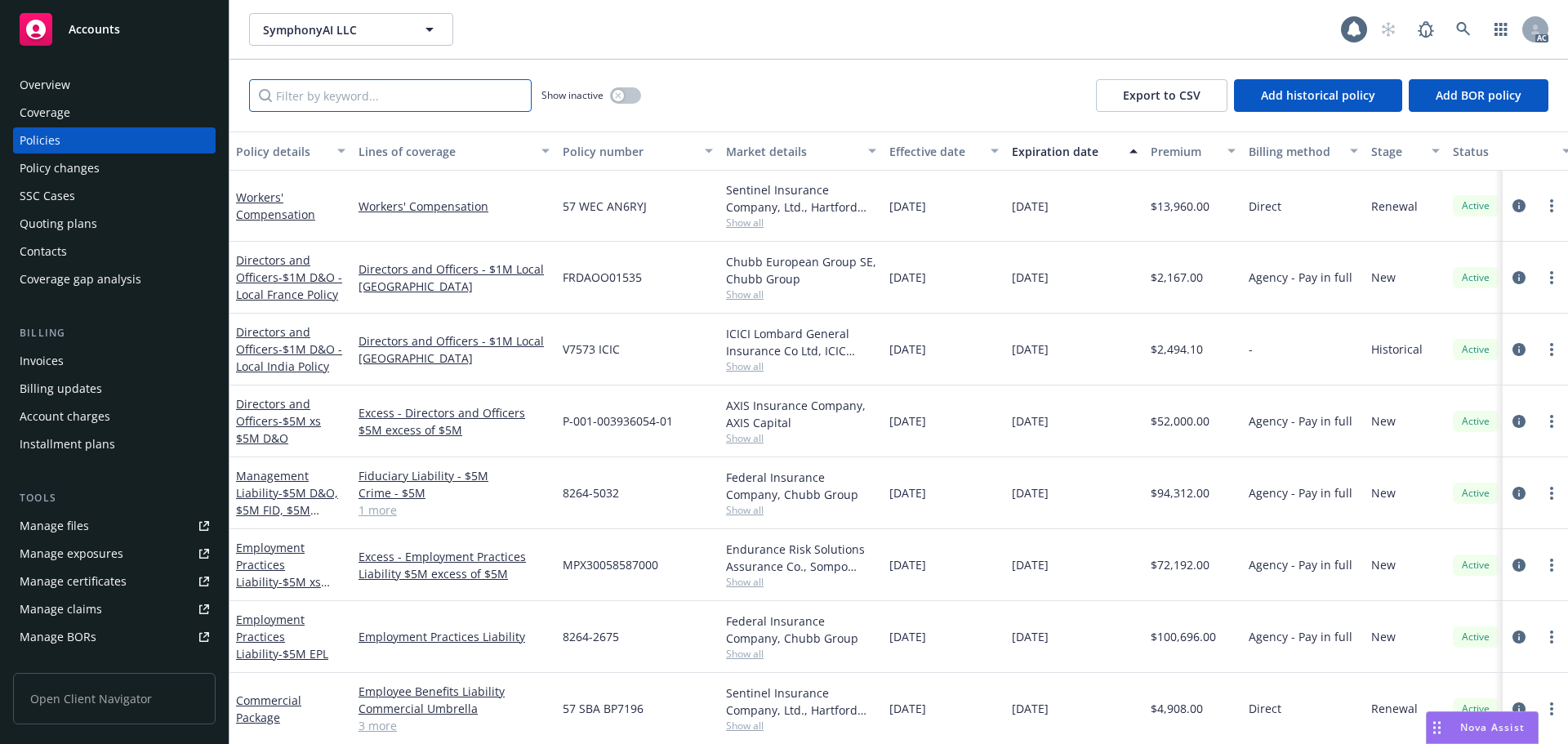
click at [338, 93] on input "Filter by keyword..." at bounding box center [390, 95] width 282 height 32
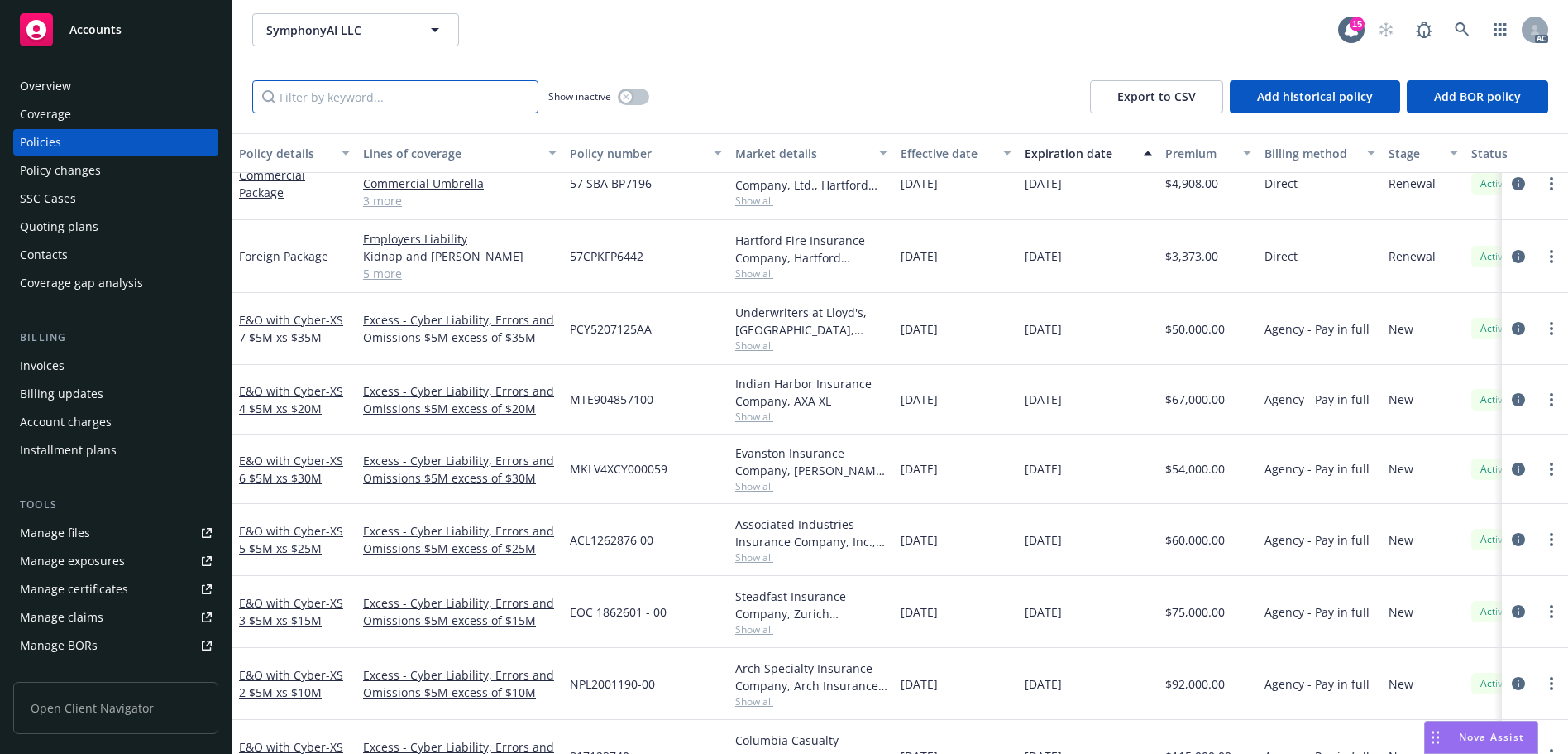
scroll to position [496, 0]
click at [707, 35] on div "SymphonyAI LLC SymphonyAI LLC" at bounding box center [794, 30] width 1086 height 33
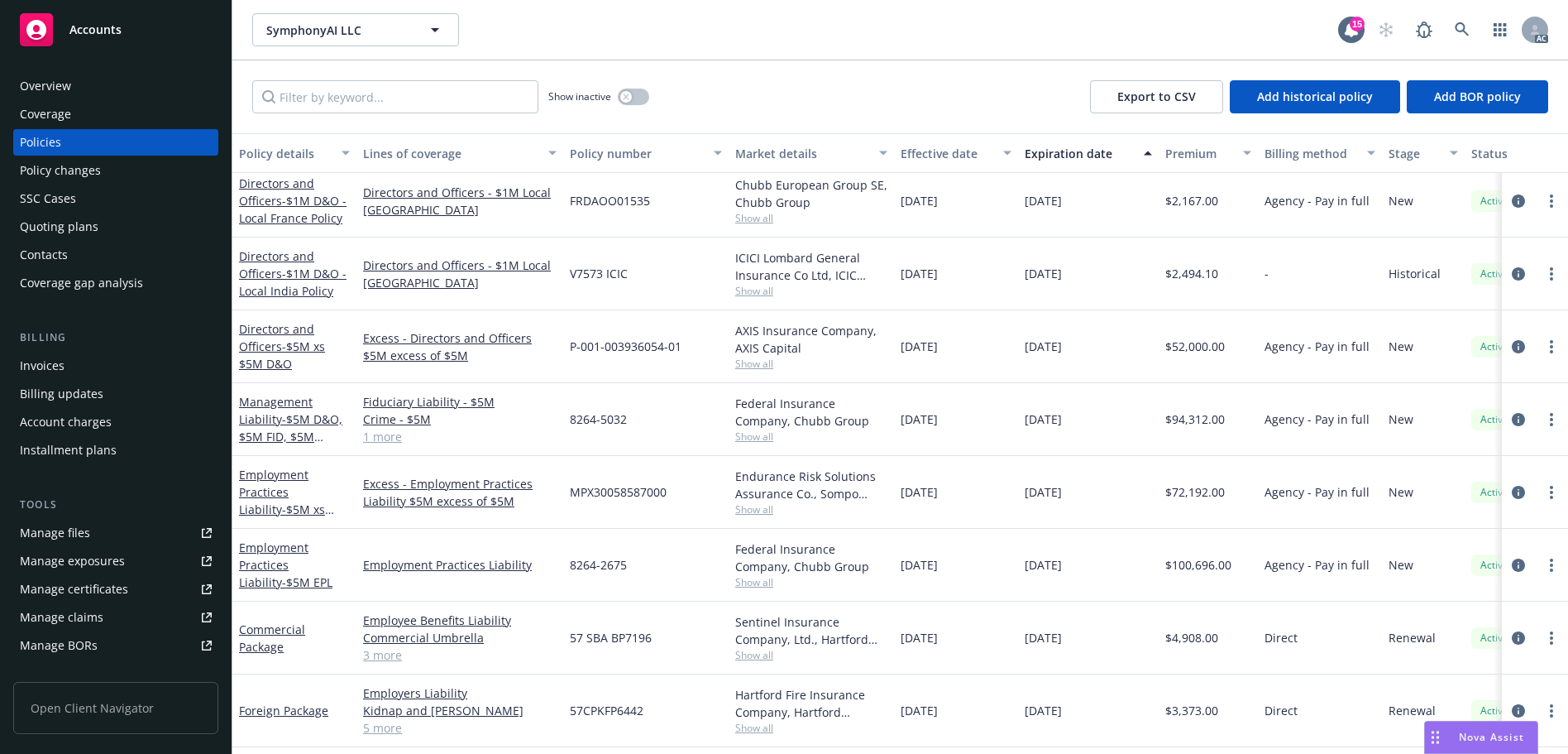
scroll to position [0, 0]
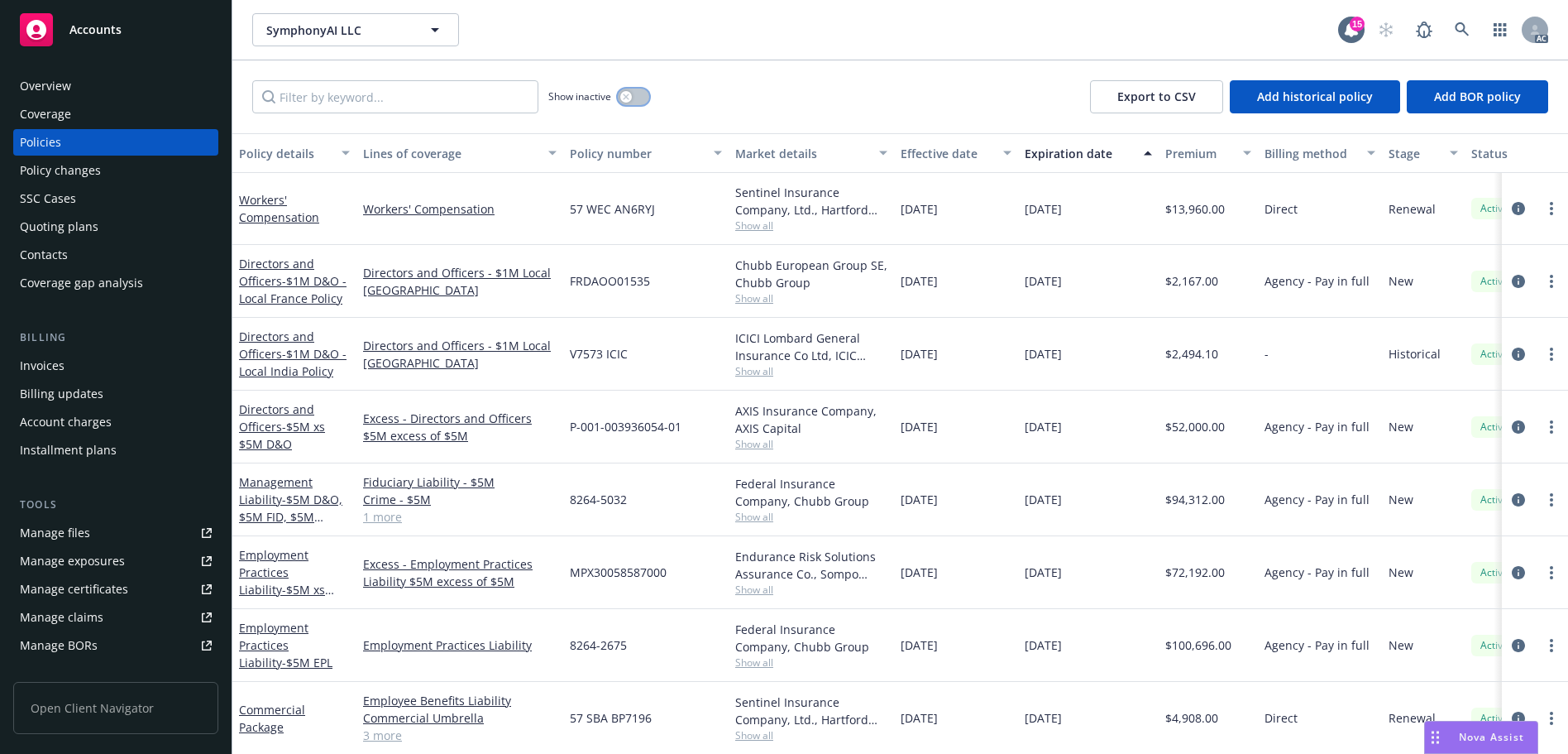
click at [636, 96] on button "button" at bounding box center [633, 97] width 32 height 16
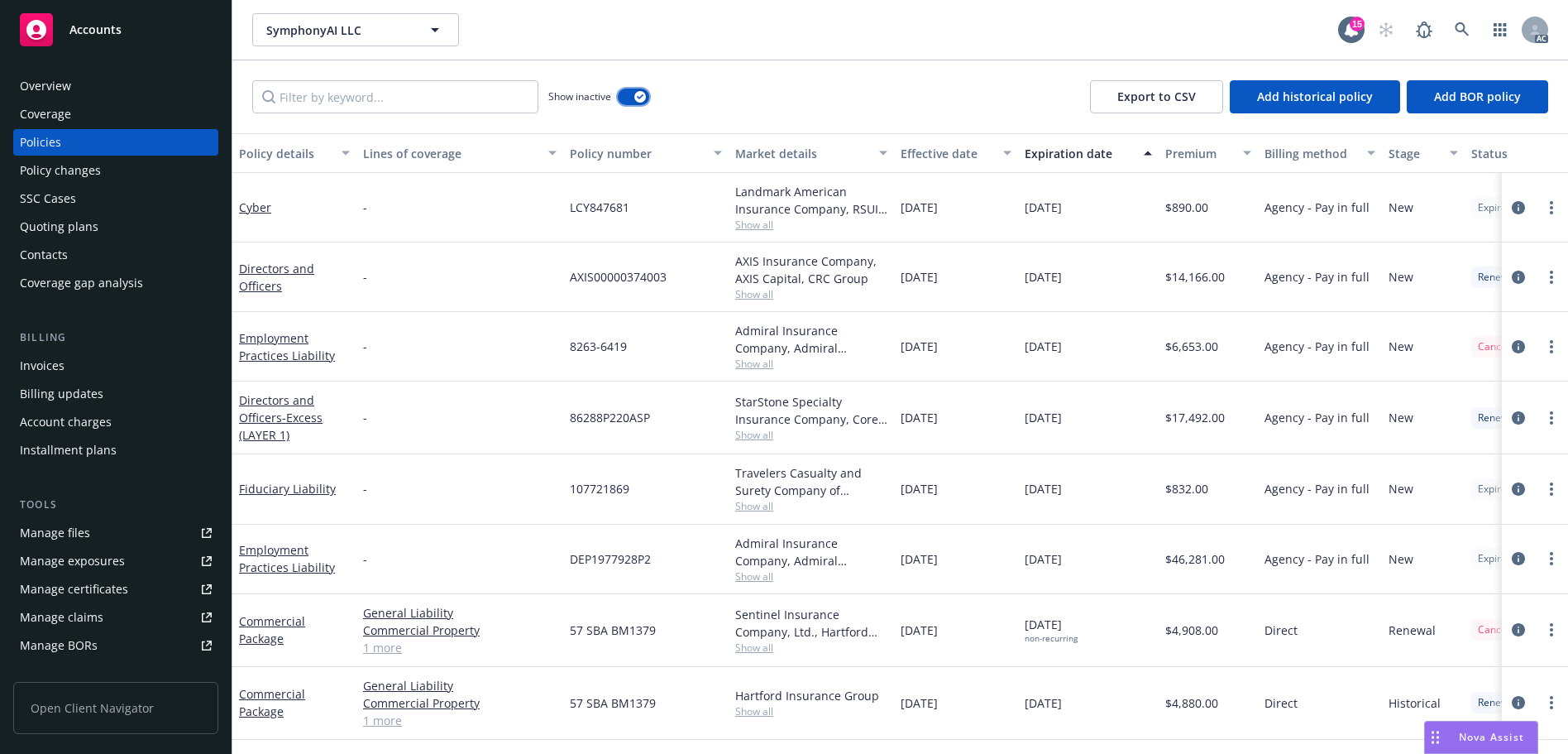
scroll to position [166, 0]
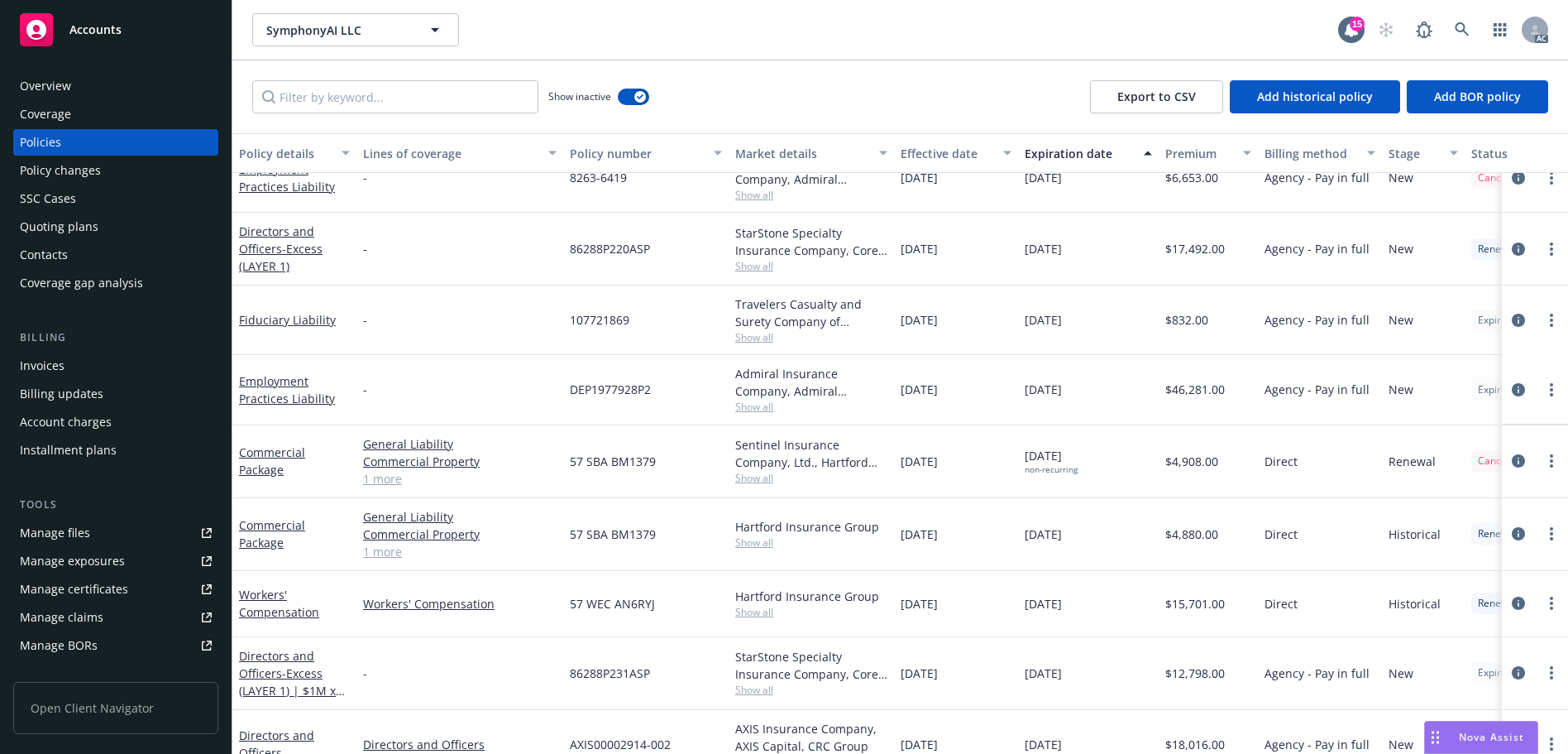
click at [934, 148] on div "Effective date" at bounding box center [947, 153] width 93 height 17
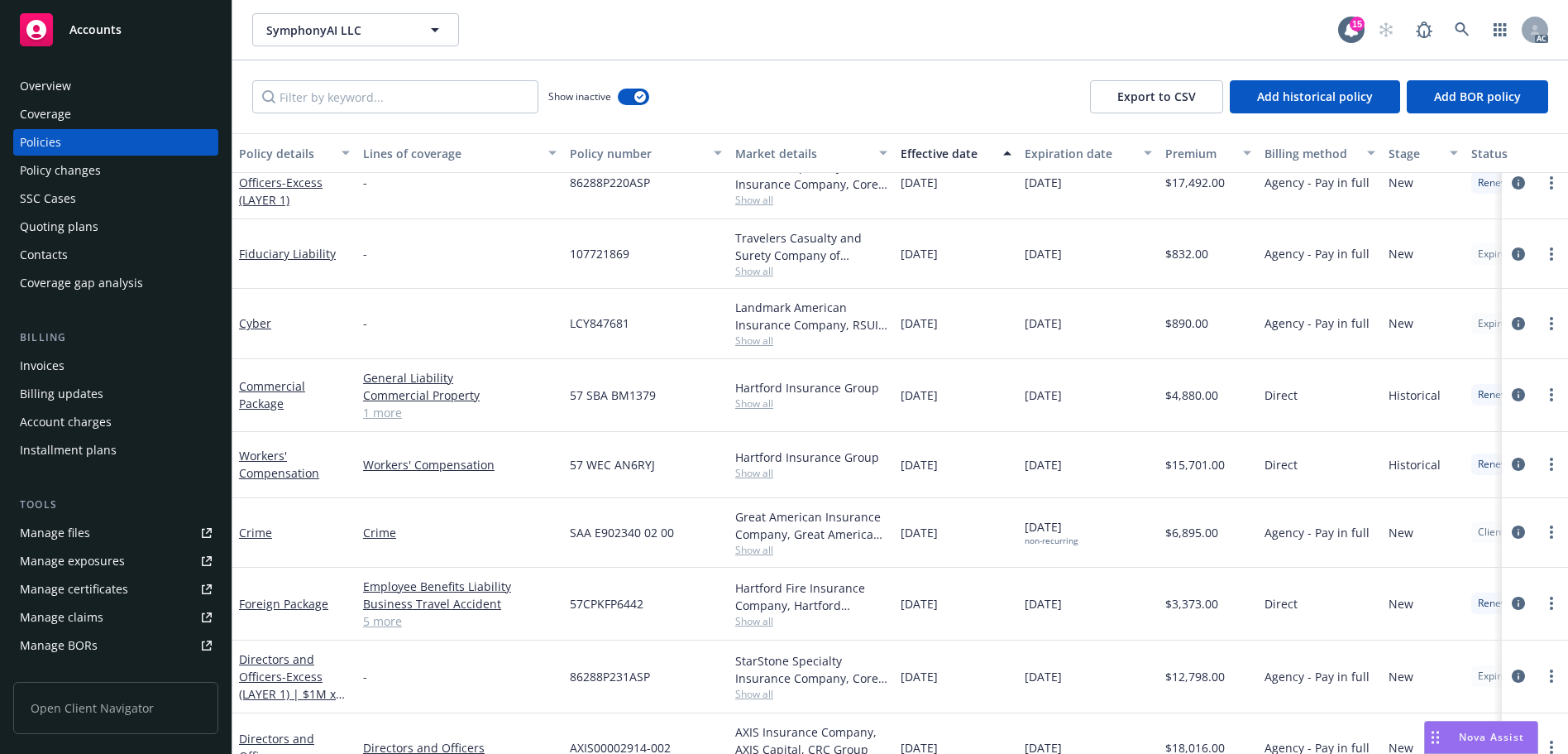
scroll to position [0, 0]
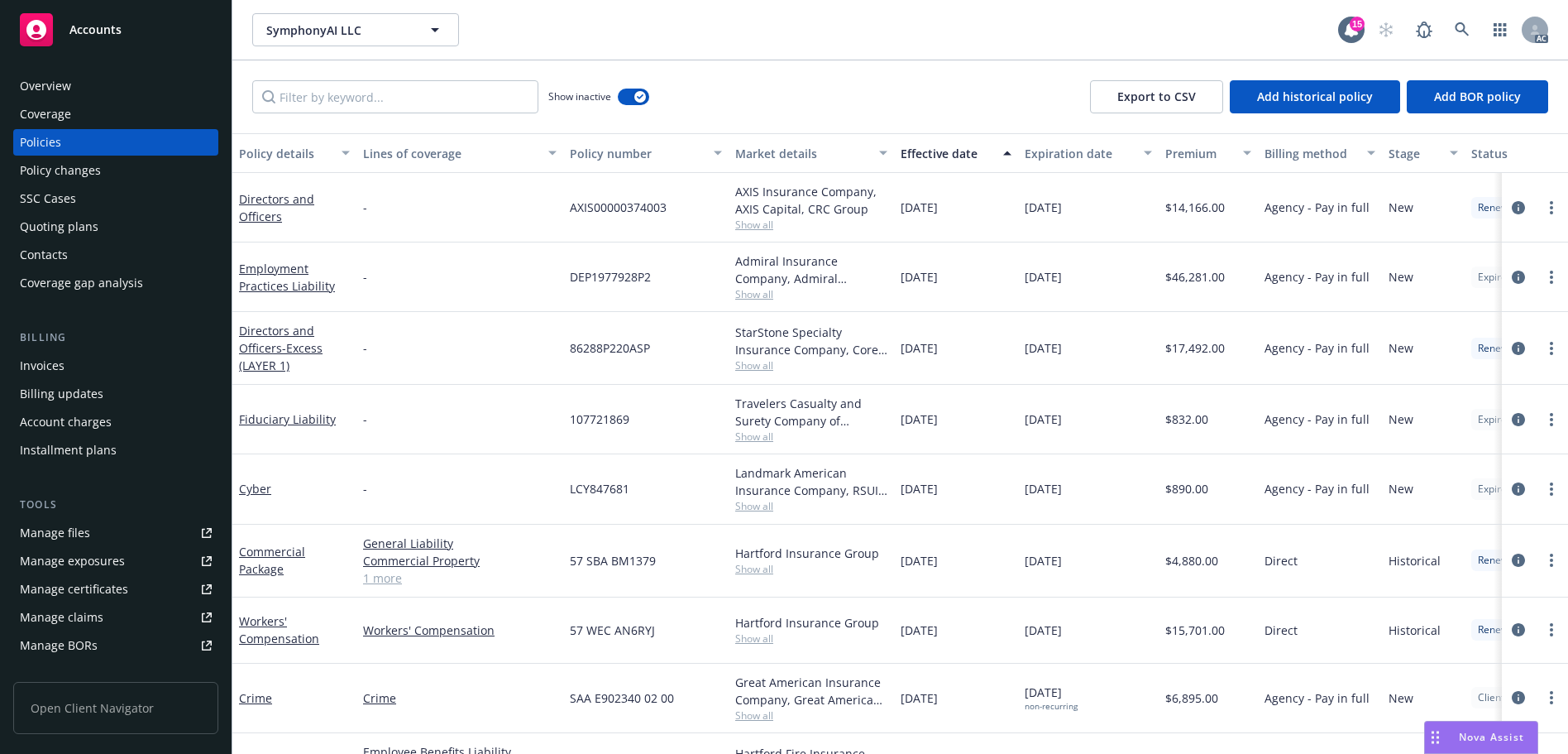
click at [934, 148] on div "Effective date" at bounding box center [947, 153] width 93 height 17
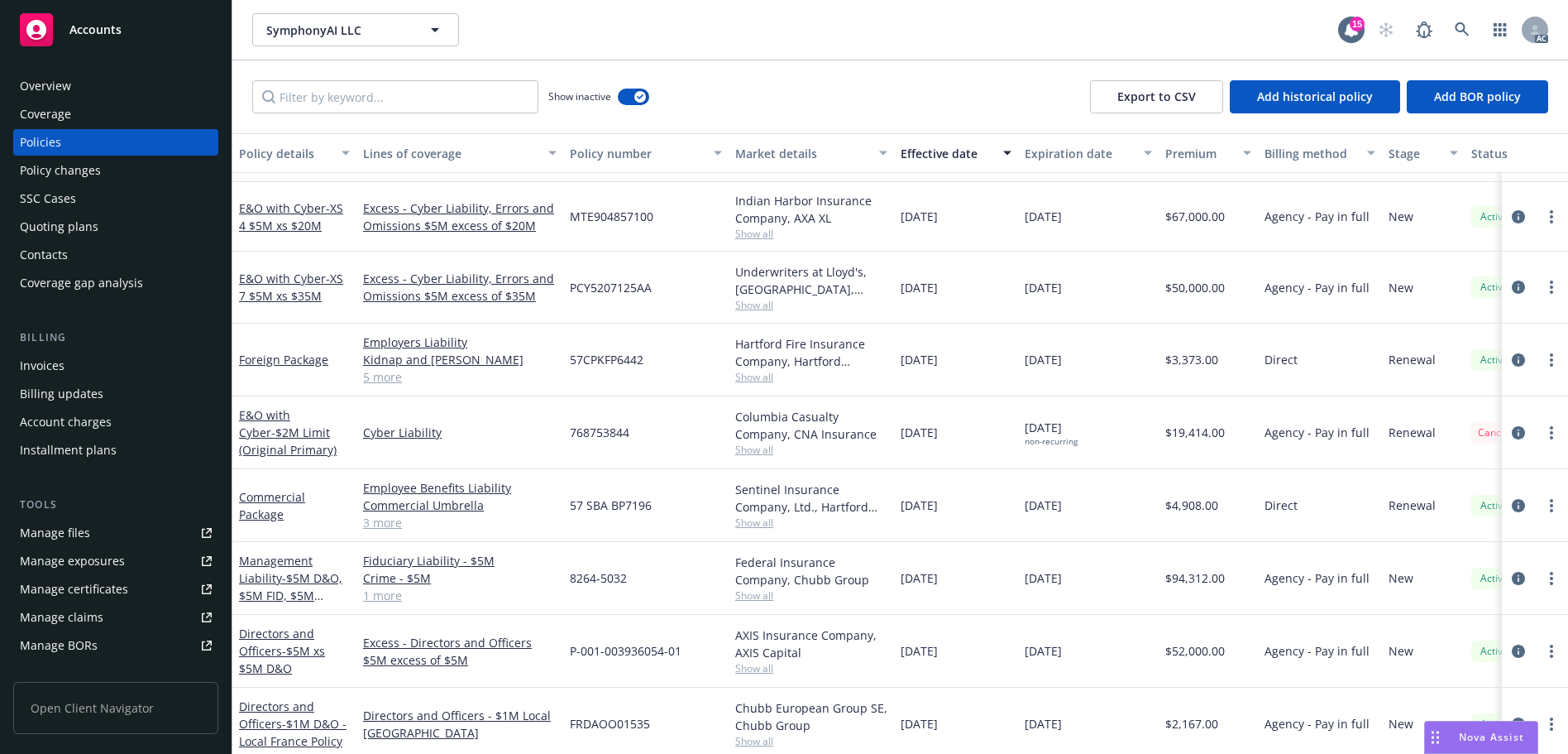
scroll to position [413, 0]
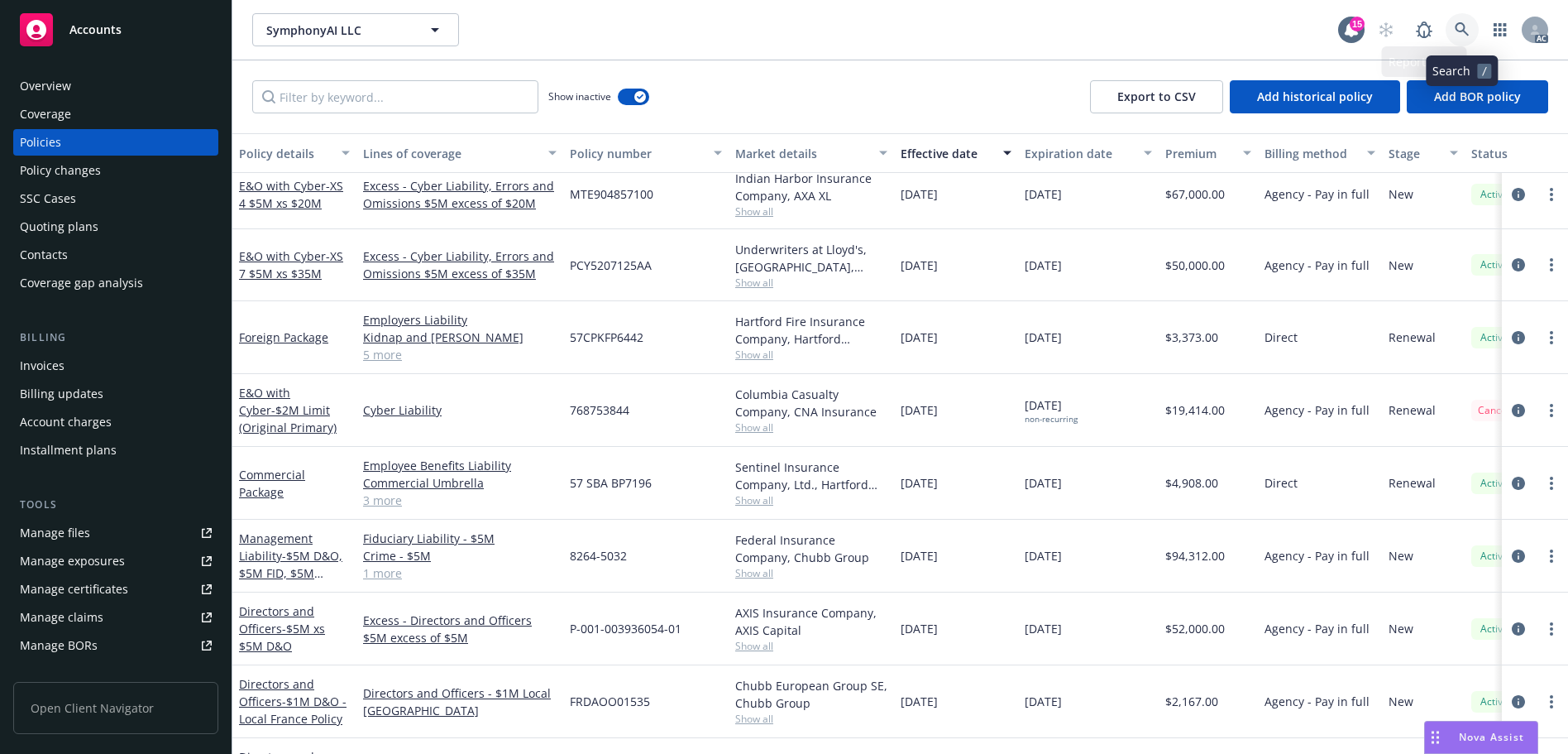
click at [1453, 25] on link at bounding box center [1462, 30] width 33 height 33
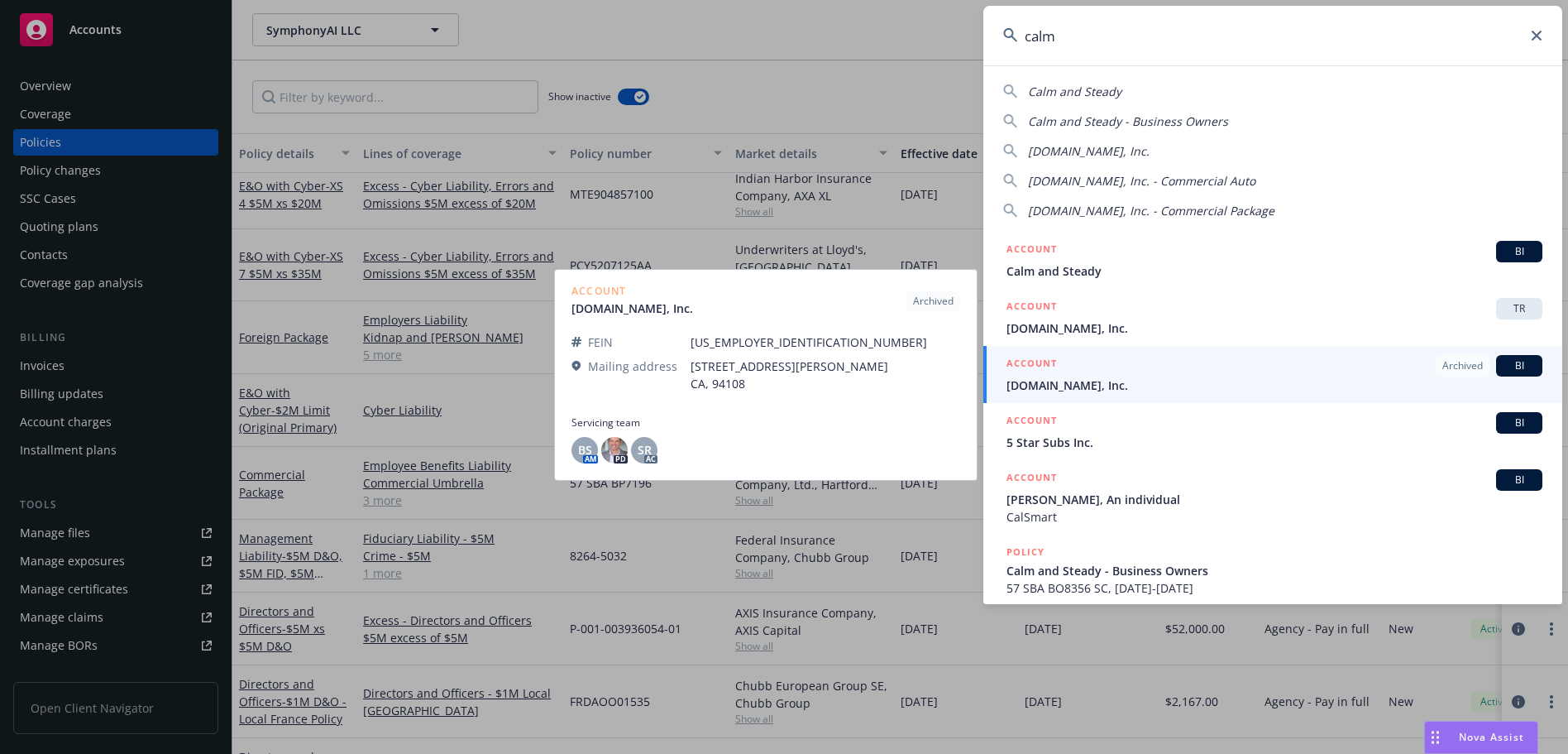
type input "calm"
click at [1187, 377] on span "Calm.com, Inc." at bounding box center [1274, 384] width 536 height 17
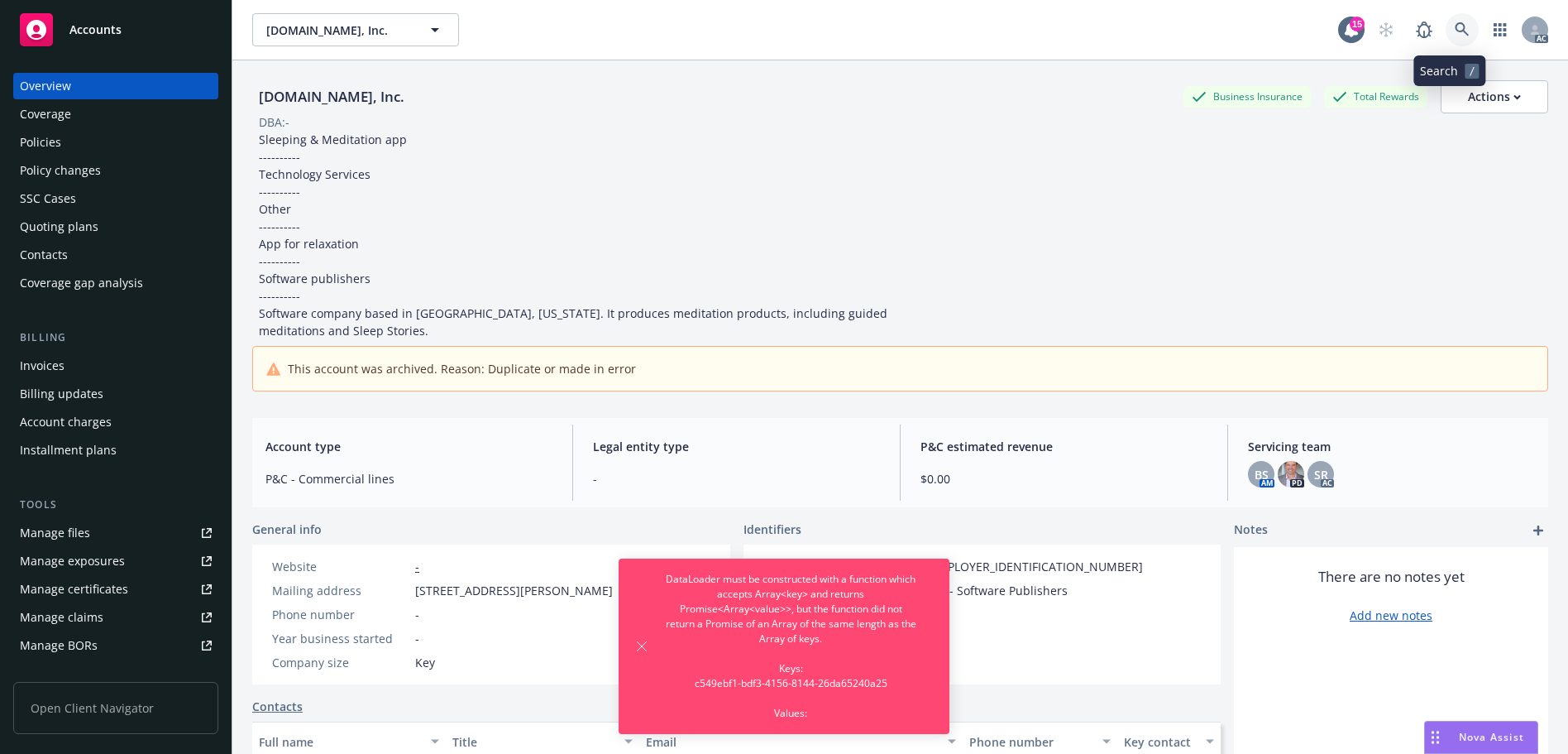
click at [1454, 25] on icon at bounding box center [1462, 30] width 15 height 15
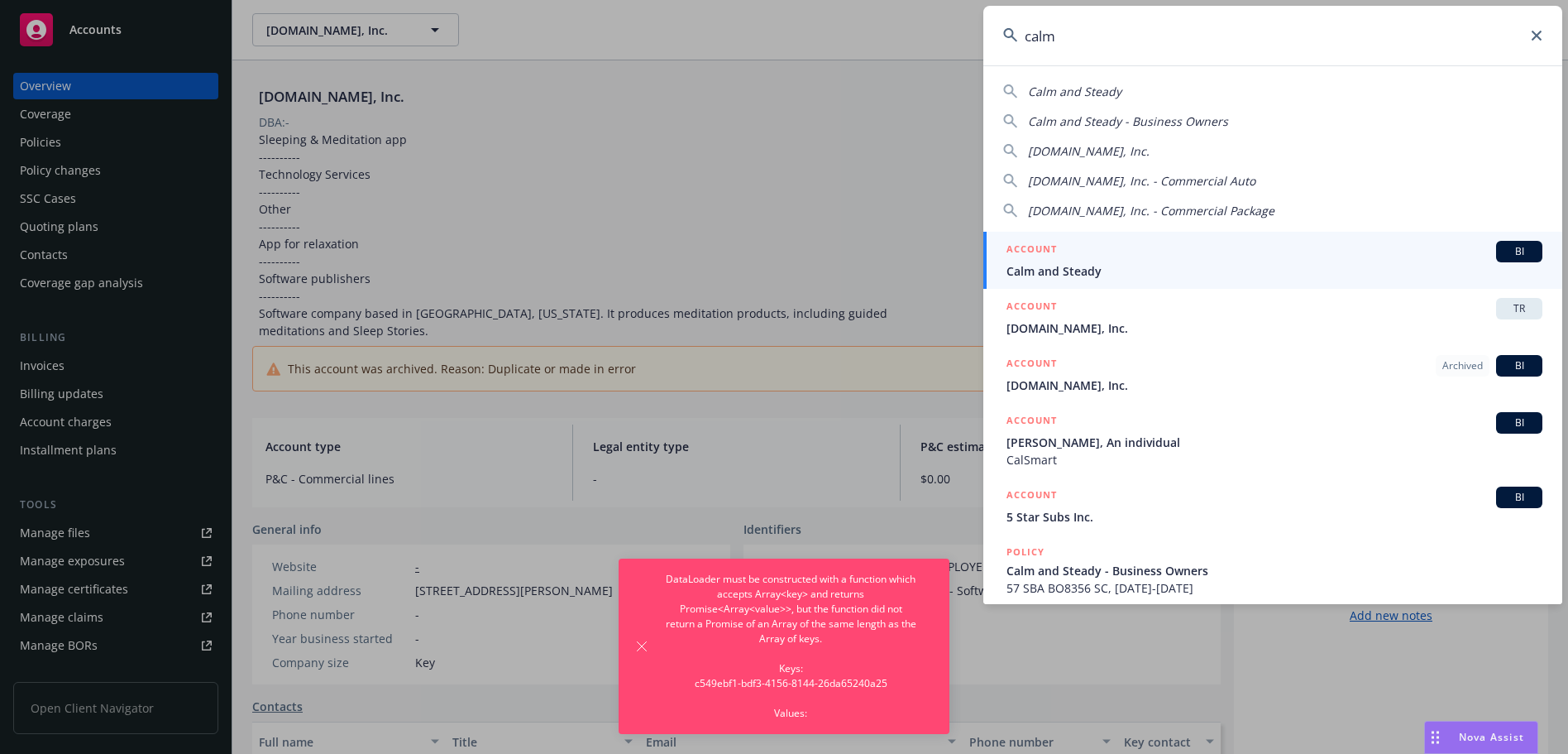
type input "calm"
click at [1074, 263] on span "Calm and Steady" at bounding box center [1274, 270] width 536 height 17
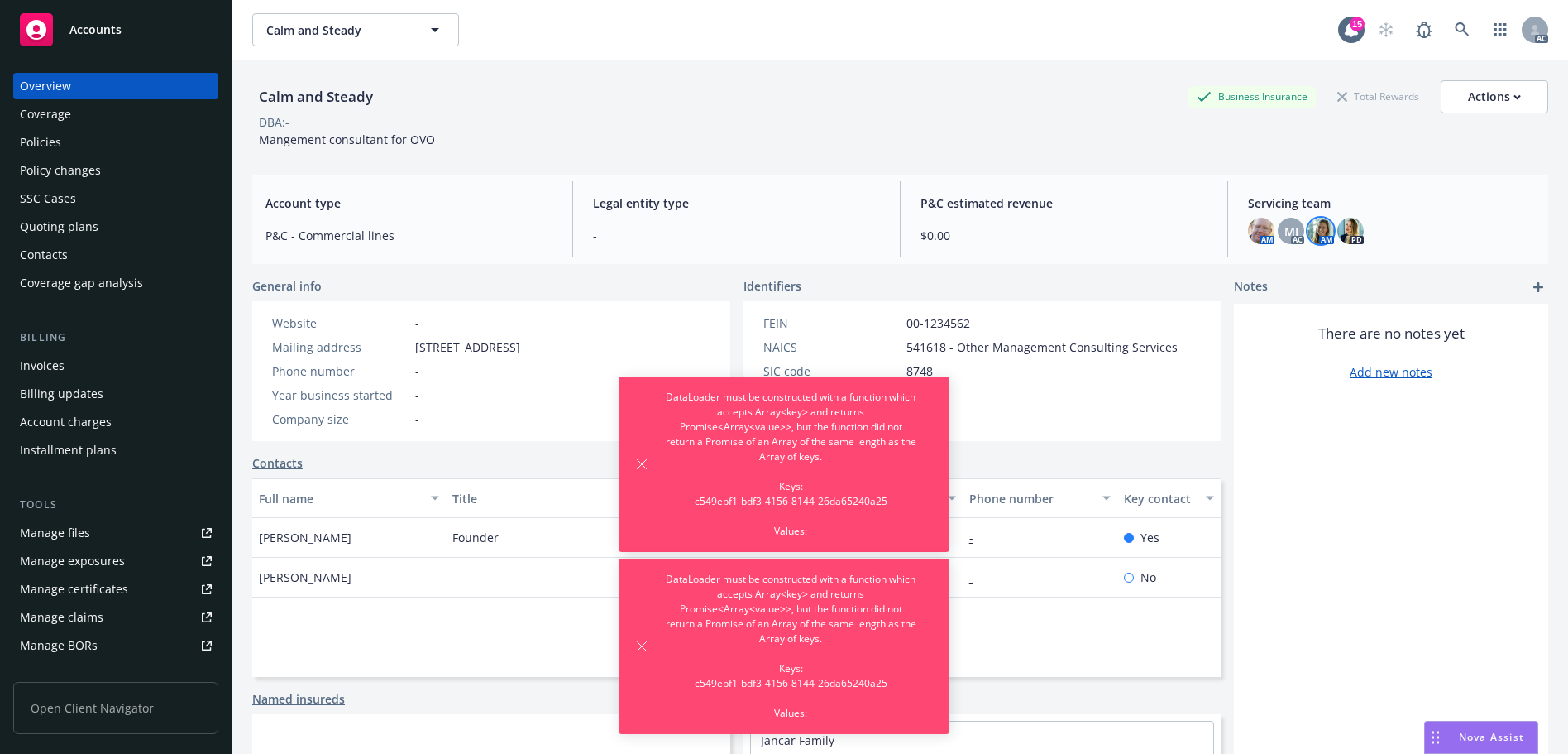
click at [1313, 233] on img at bounding box center [1320, 230] width 26 height 26
drag, startPoint x: 1316, startPoint y: 149, endPoint x: 1322, endPoint y: 139, distance: 11.7
click at [1318, 148] on div "Calm and Steady Business Insurance Total Rewards Actions DBA: - Mangement consu…" at bounding box center [900, 110] width 1296 height 101
drag, startPoint x: 1345, startPoint y: 230, endPoint x: 1381, endPoint y: 191, distance: 53.1
click at [1344, 229] on img at bounding box center [1350, 230] width 26 height 26
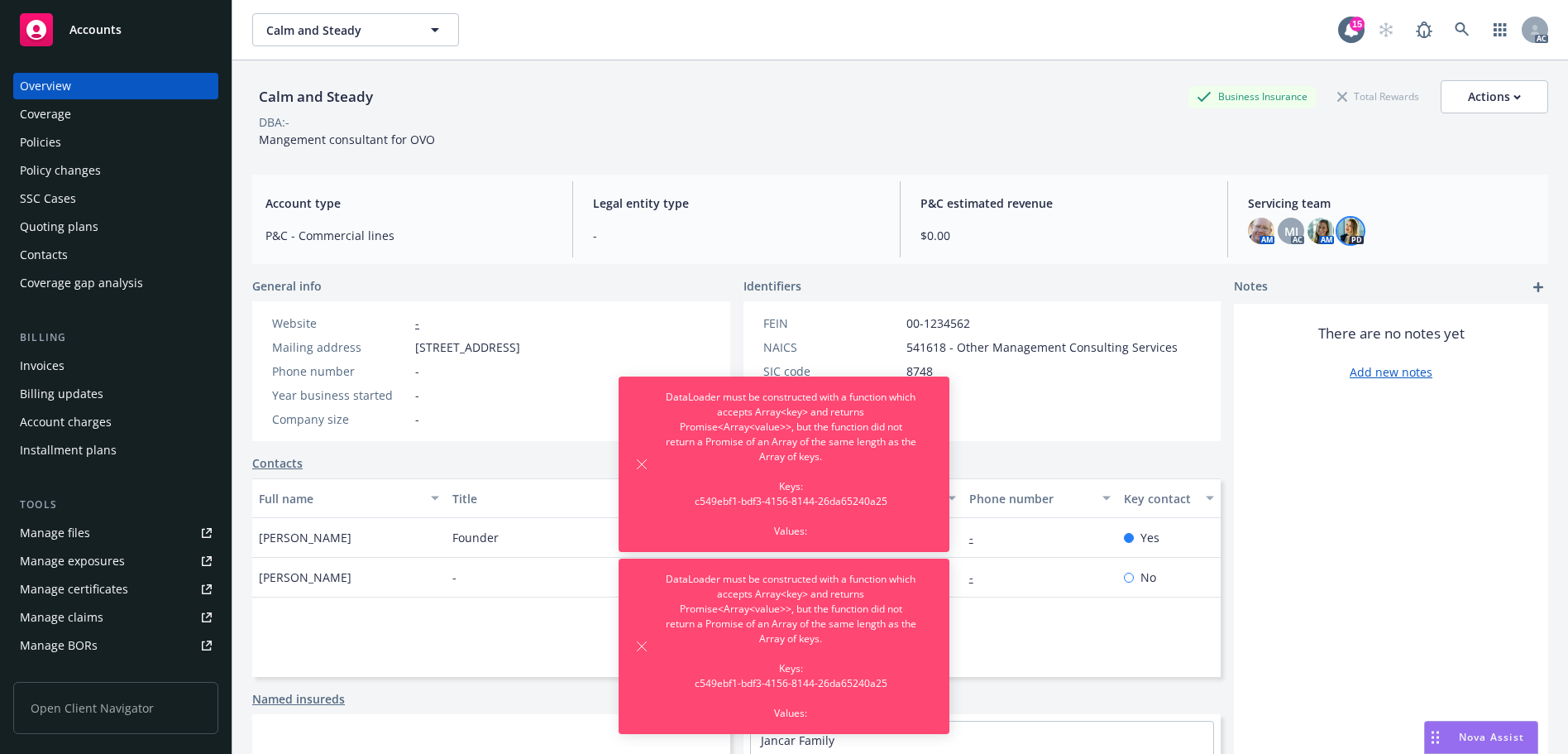
click at [1365, 126] on div "DBA: -" at bounding box center [900, 121] width 1296 height 17
click at [1454, 25] on icon at bounding box center [1462, 30] width 15 height 15
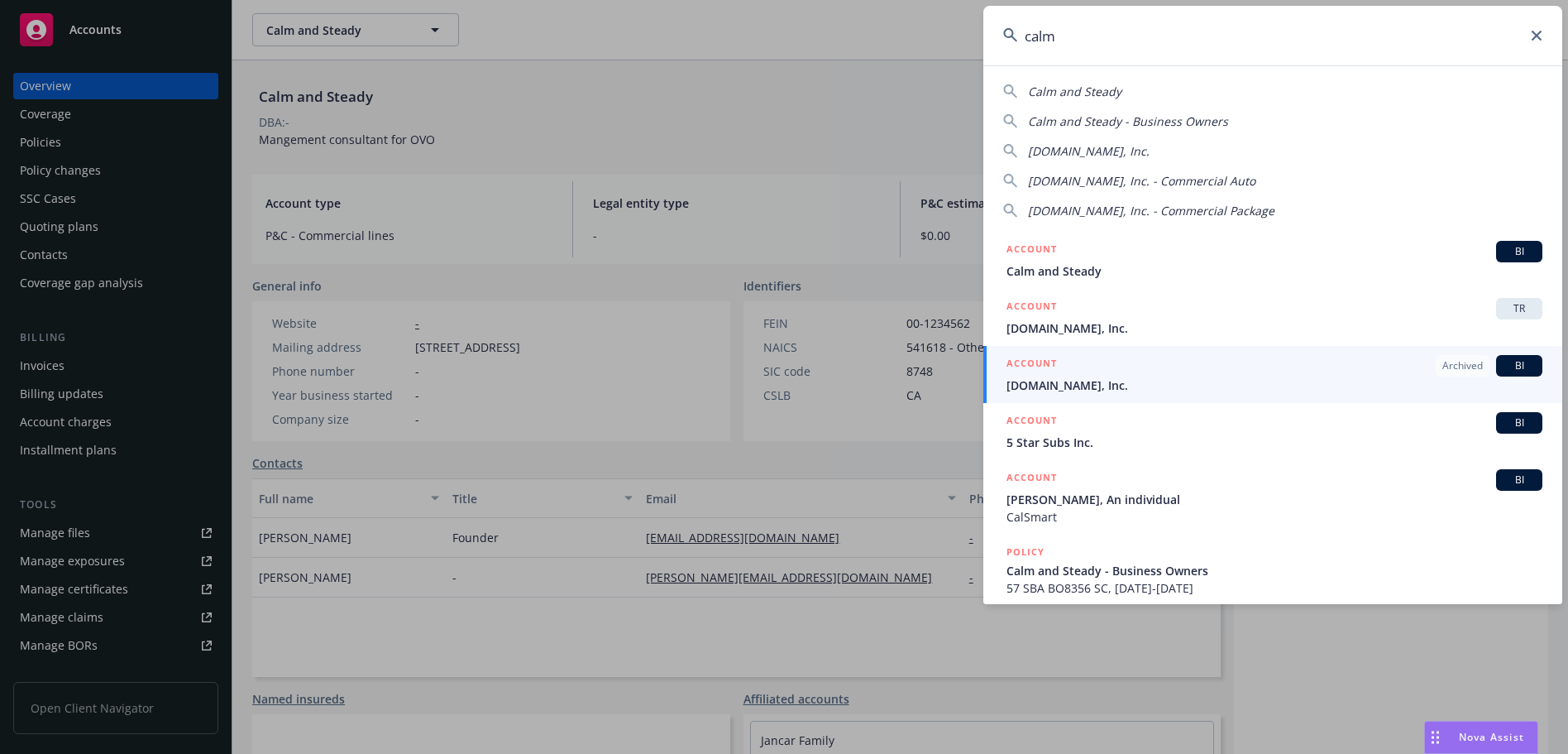
click at [1164, 41] on input "calm" at bounding box center [1272, 35] width 579 height 59
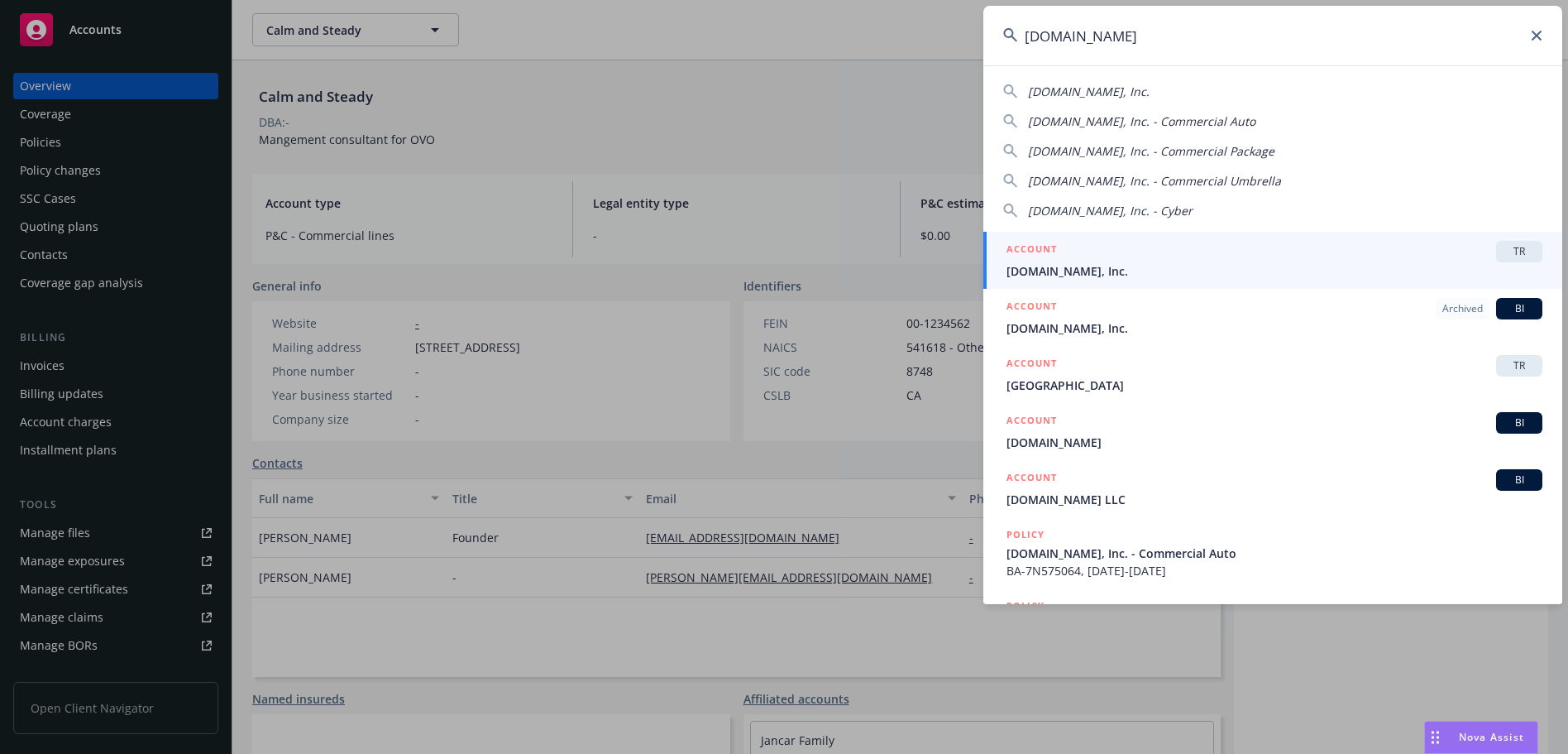
type input "calm.com"
click at [1128, 262] on span "Calm.com, Inc." at bounding box center [1274, 270] width 536 height 17
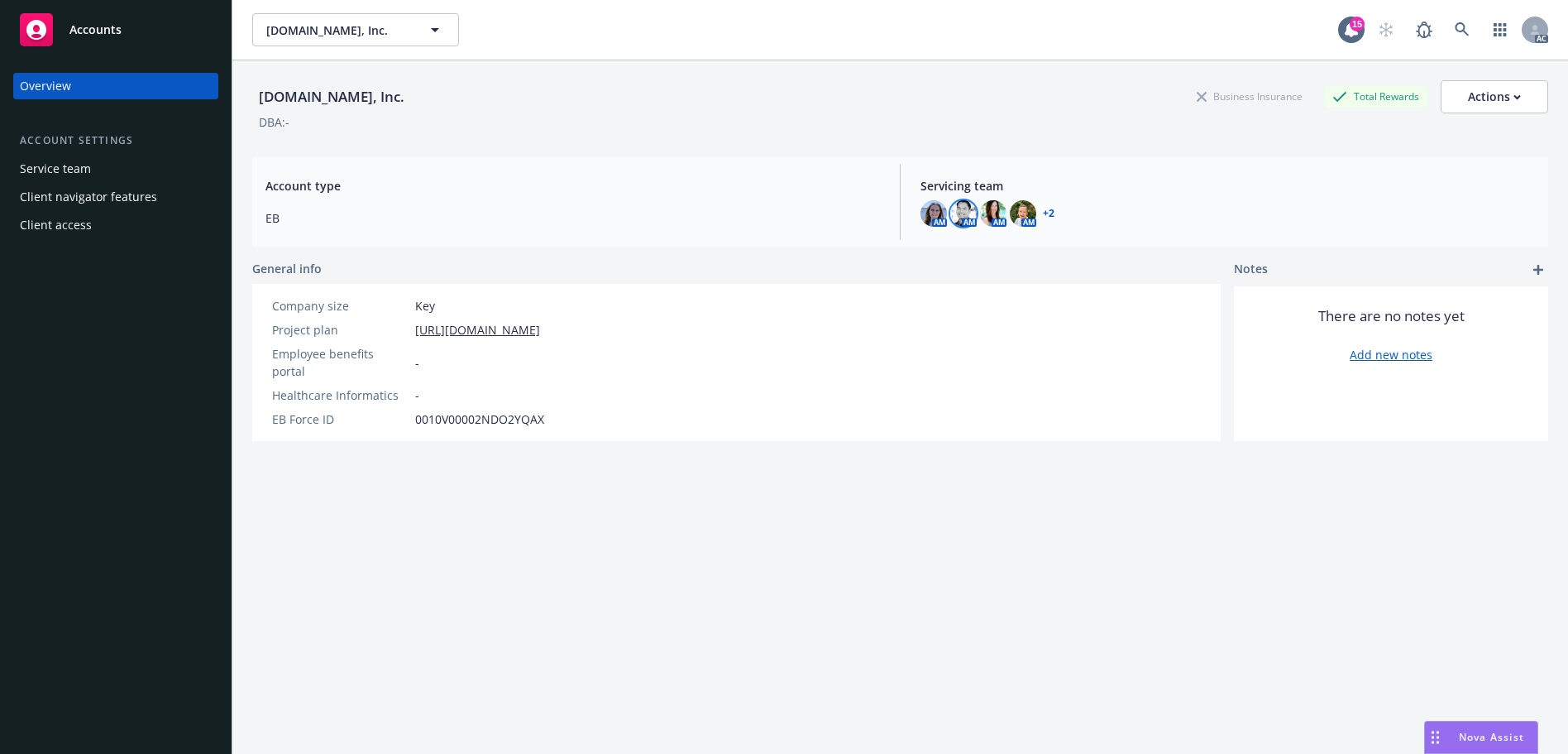
click at [956, 205] on img at bounding box center [963, 213] width 26 height 26
click at [988, 205] on img at bounding box center [993, 213] width 26 height 26
click at [1454, 26] on icon at bounding box center [1462, 30] width 15 height 15
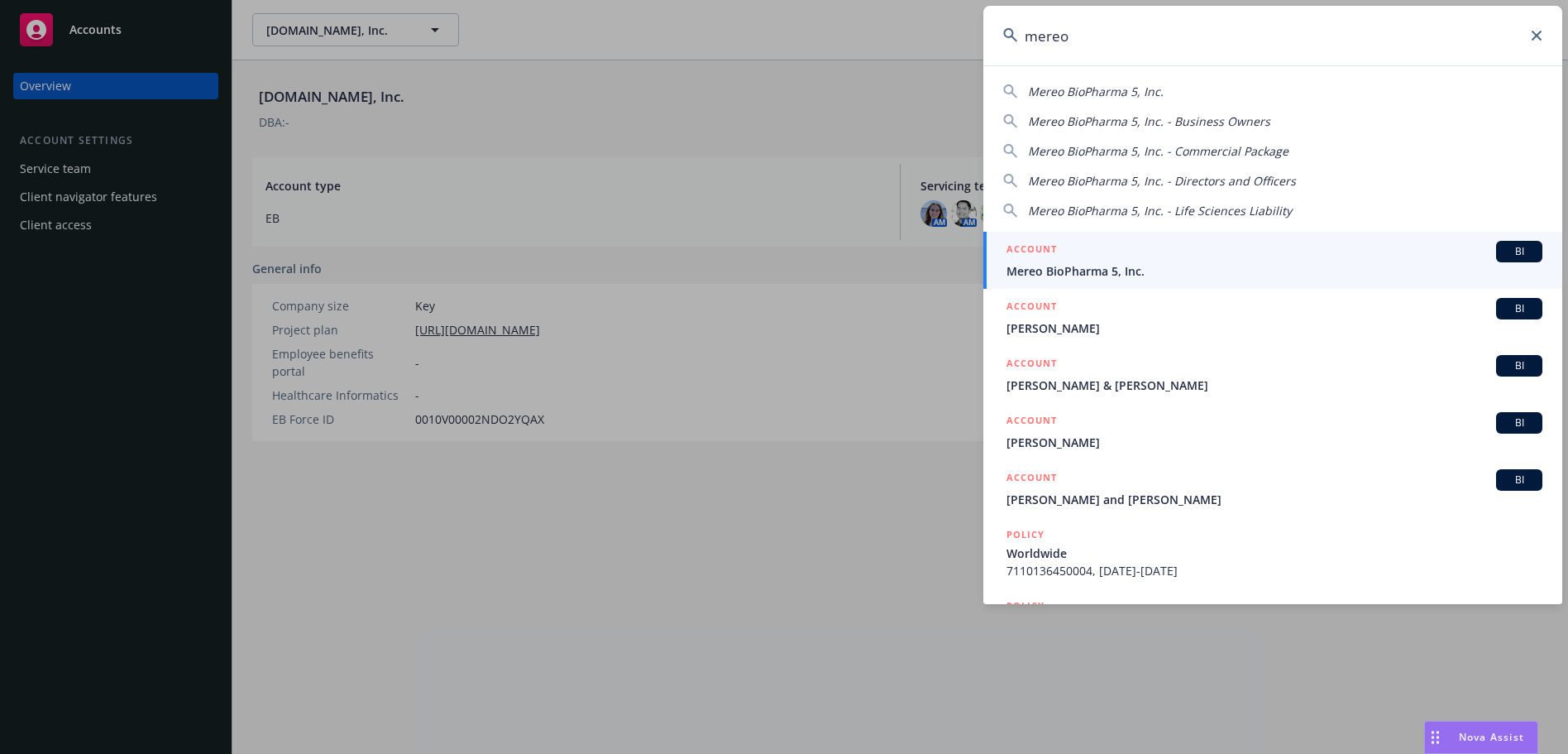
type input "mereo"
drag, startPoint x: 1209, startPoint y: 258, endPoint x: 1200, endPoint y: 260, distance: 9.2
click at [1209, 259] on div "ACCOUNT BI" at bounding box center [1274, 251] width 536 height 22
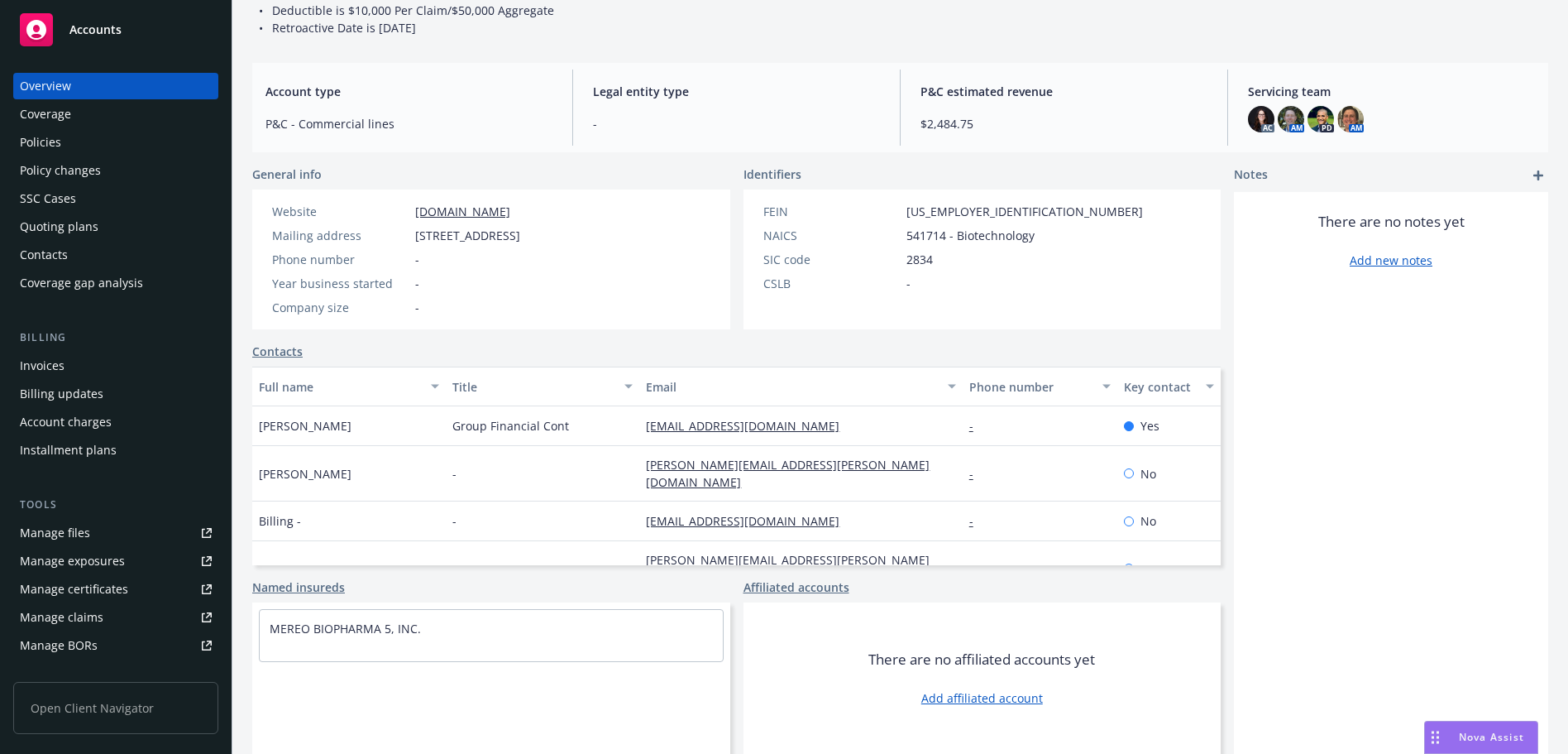
scroll to position [512, 0]
